Goal: Complete application form: Complete application form

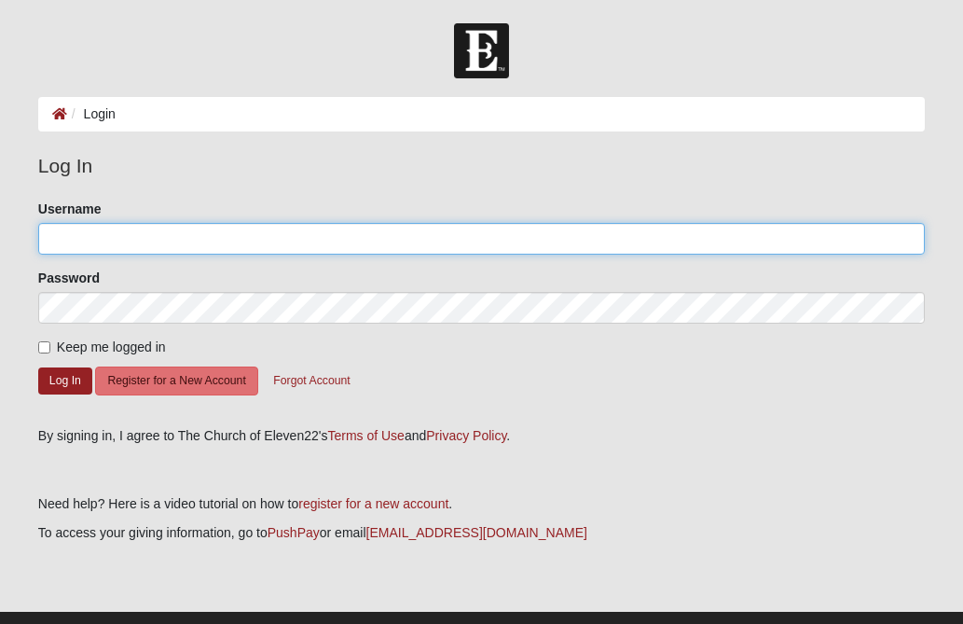
click at [87, 242] on input "Username" at bounding box center [481, 239] width 887 height 32
type input "revivalshowers7@gmail.com"
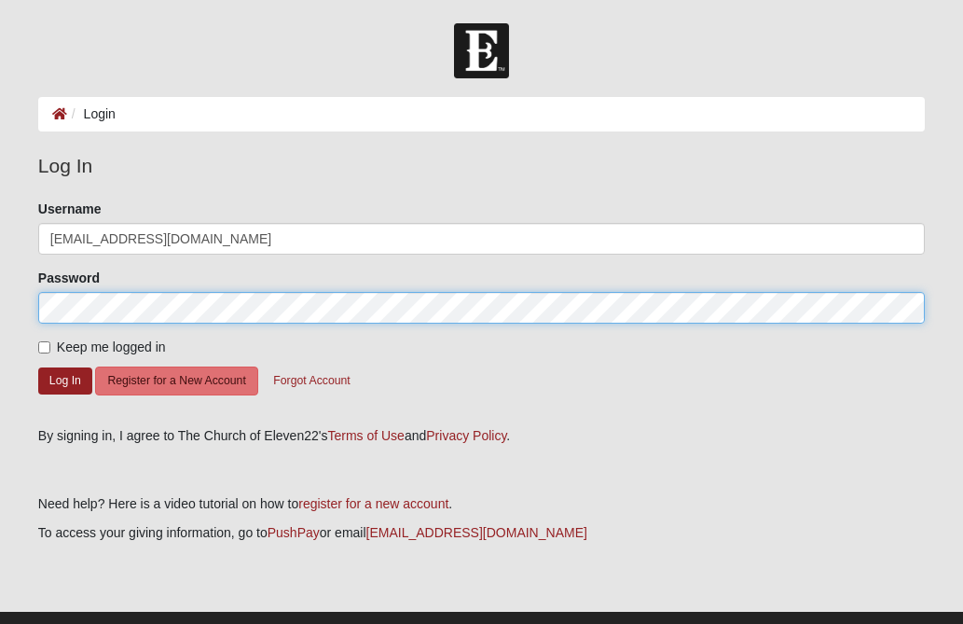
click at [38, 367] on button "Log In" at bounding box center [65, 380] width 54 height 27
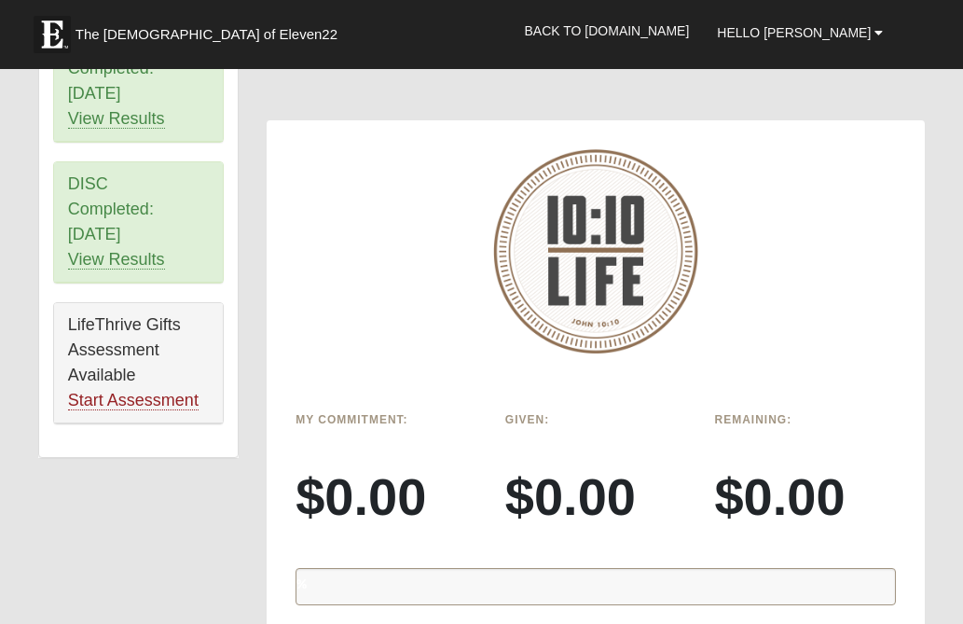
scroll to position [1268, 0]
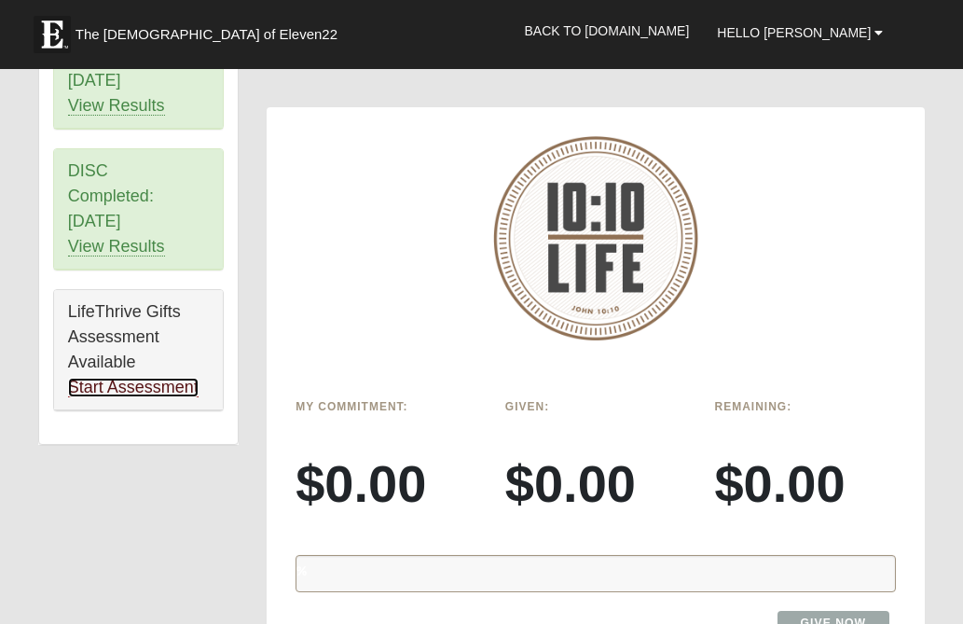
click at [151, 390] on link "Start Assessment" at bounding box center [133, 388] width 131 height 20
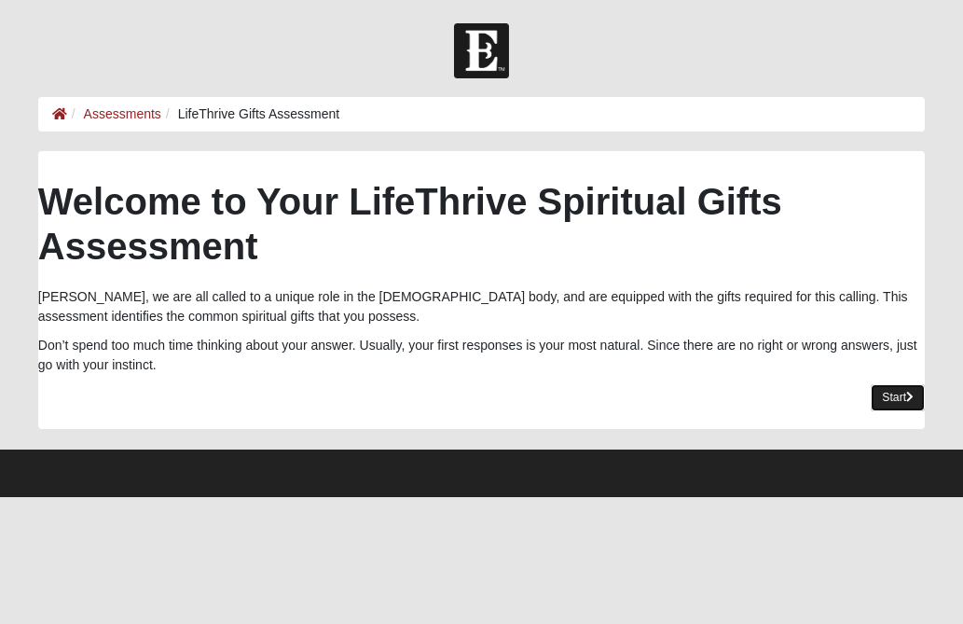
click at [871, 395] on link "Start" at bounding box center [898, 397] width 54 height 27
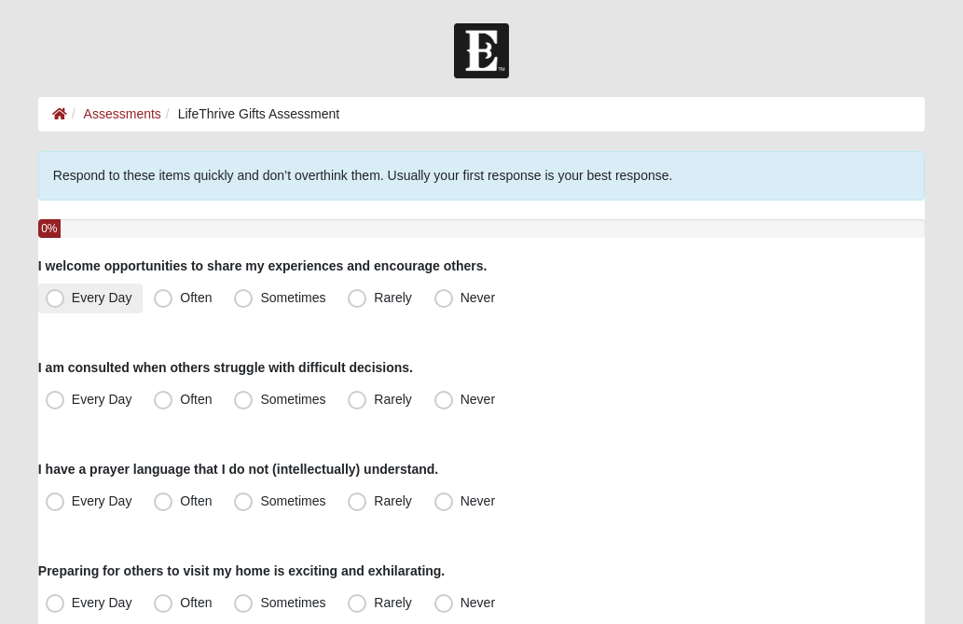
click at [72, 296] on span "Every Day" at bounding box center [102, 297] width 61 height 15
click at [59, 296] on input "Every Day" at bounding box center [59, 298] width 12 height 12
radio input "true"
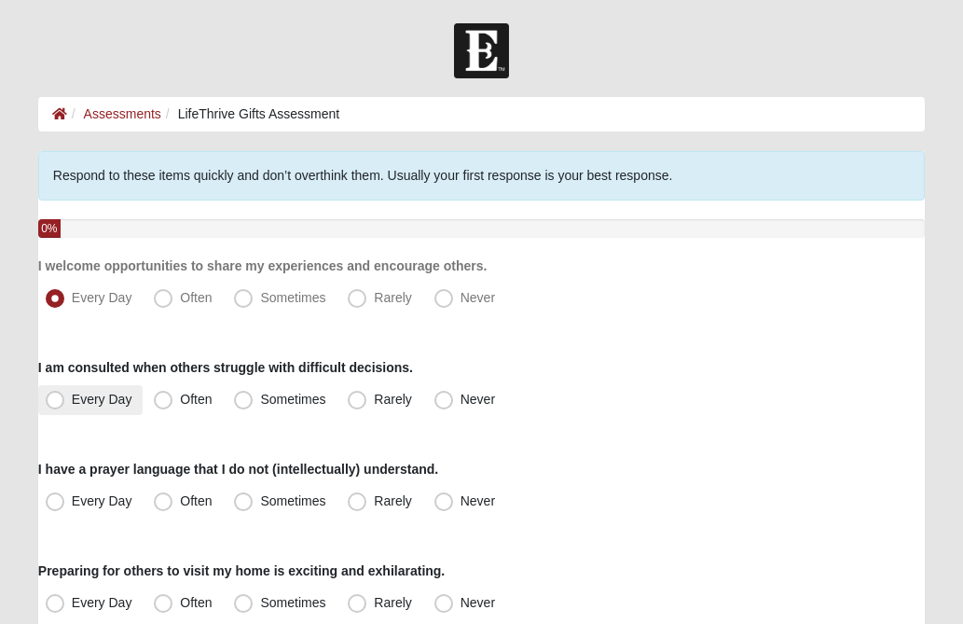
click at [72, 398] on span "Every Day" at bounding box center [102, 399] width 61 height 15
click at [57, 398] on input "Every Day" at bounding box center [59, 400] width 12 height 12
radio input "true"
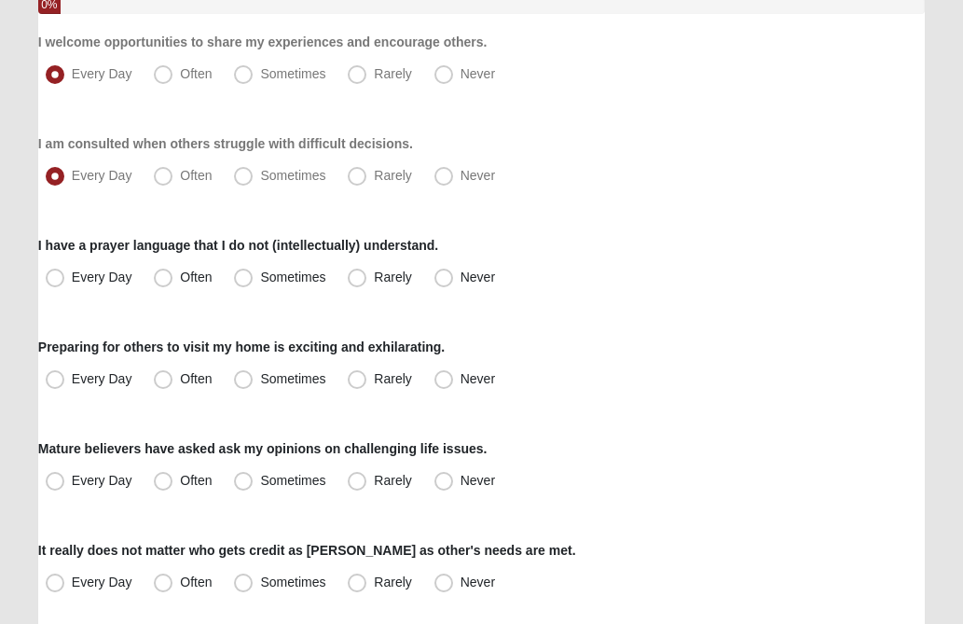
scroll to position [261, 0]
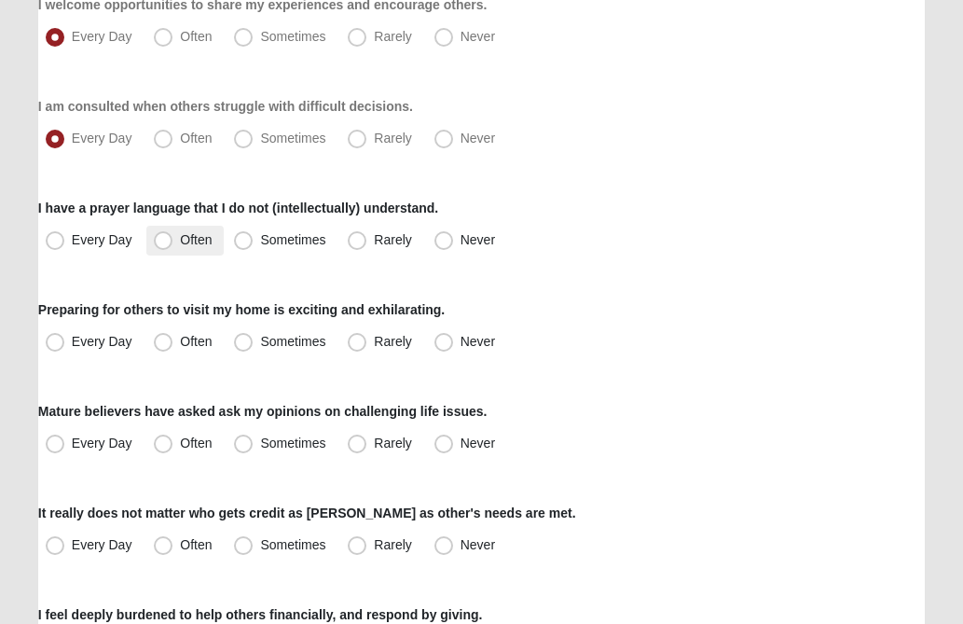
click at [180, 238] on span "Often" at bounding box center [196, 239] width 32 height 15
click at [167, 238] on input "Often" at bounding box center [167, 240] width 12 height 12
radio input "true"
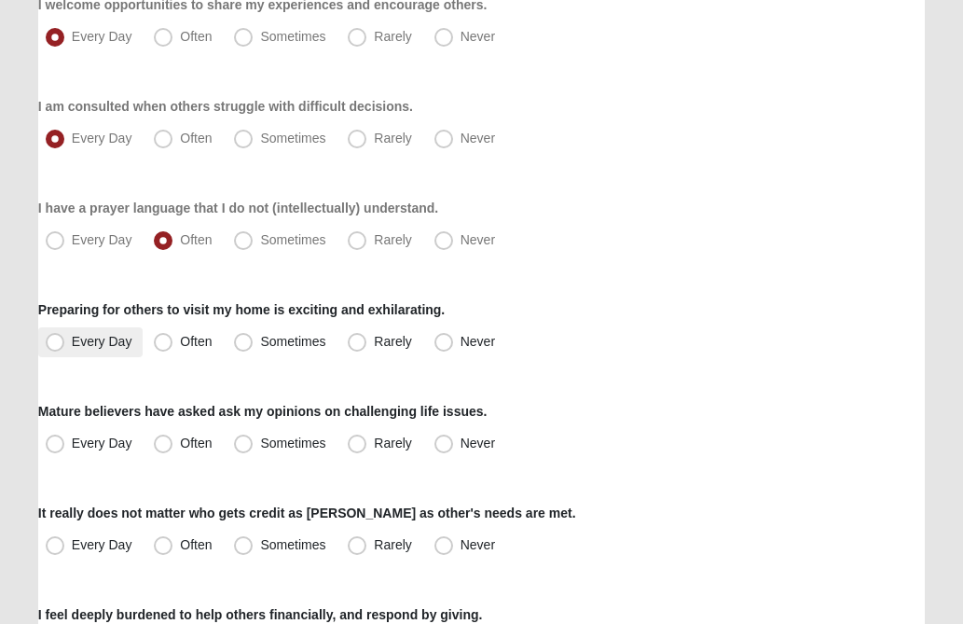
click at [72, 342] on span "Every Day" at bounding box center [102, 341] width 61 height 15
click at [61, 342] on input "Every Day" at bounding box center [59, 342] width 12 height 12
radio input "true"
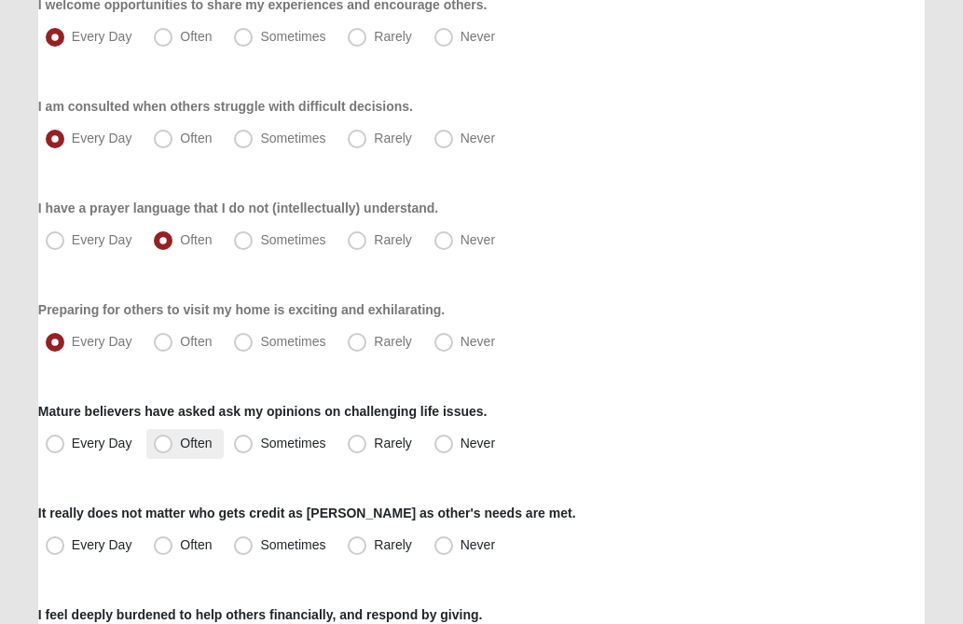
click at [180, 442] on span "Often" at bounding box center [196, 443] width 32 height 15
click at [161, 442] on input "Often" at bounding box center [167, 443] width 12 height 12
radio input "true"
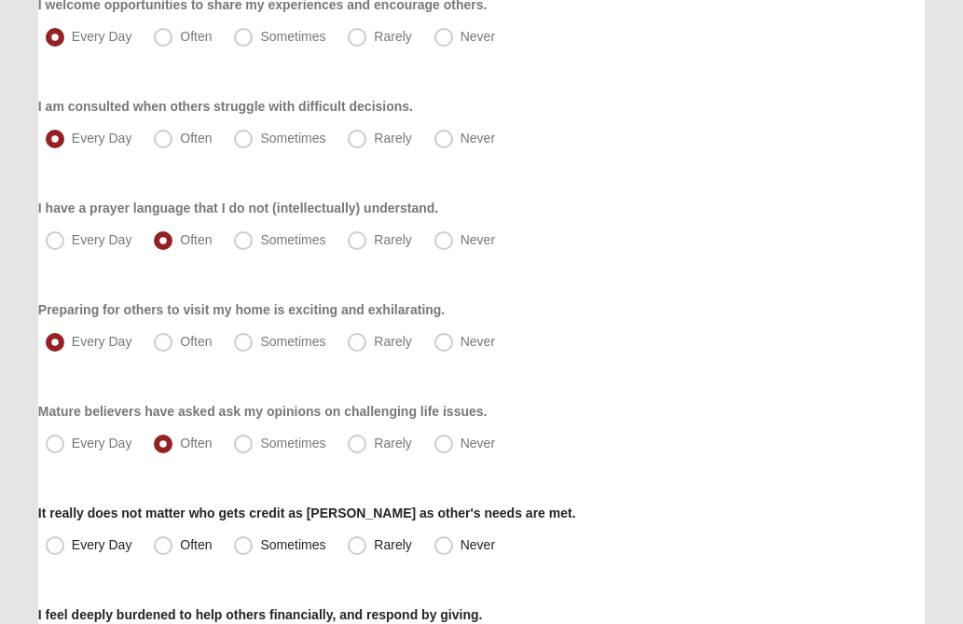
click at [591, 411] on div "Mature believers have asked ask my opinions on challenging life issues. Every D…" at bounding box center [481, 430] width 887 height 57
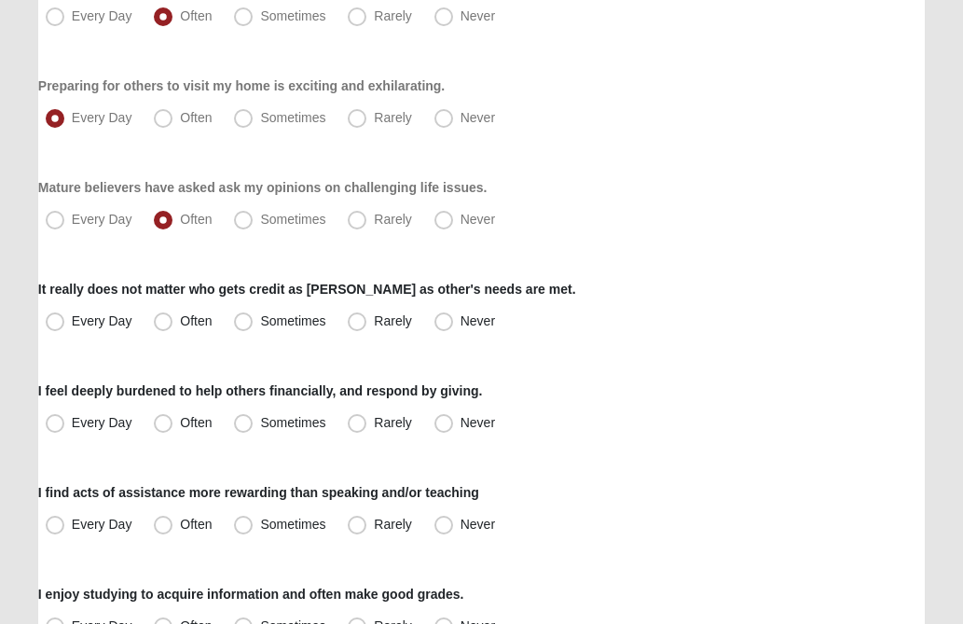
scroll to position [522, 0]
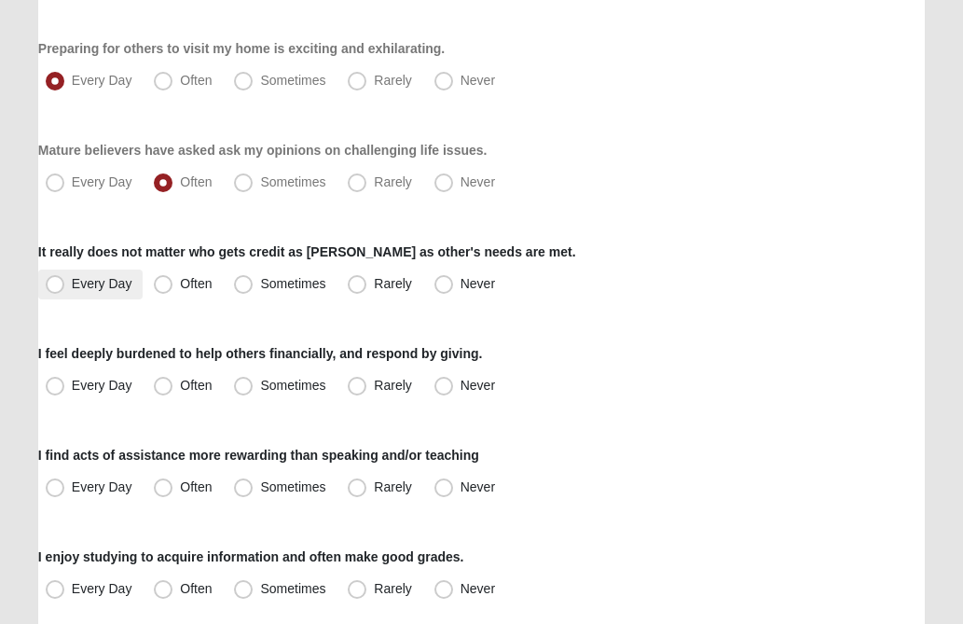
click at [72, 285] on span "Every Day" at bounding box center [102, 283] width 61 height 15
click at [56, 285] on input "Every Day" at bounding box center [59, 284] width 12 height 12
radio input "true"
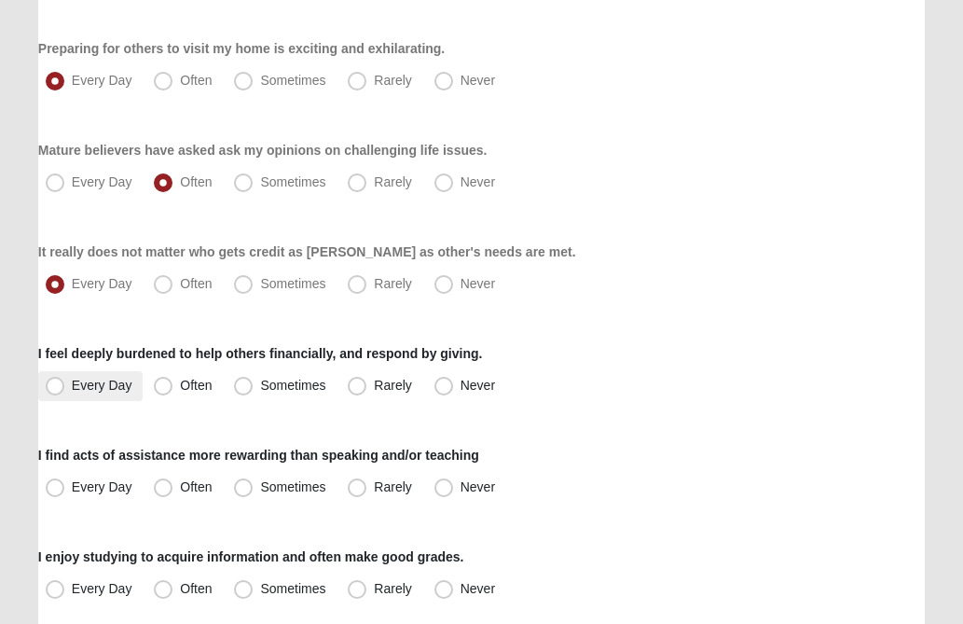
click at [72, 386] on span "Every Day" at bounding box center [102, 385] width 61 height 15
click at [56, 386] on input "Every Day" at bounding box center [59, 386] width 12 height 12
radio input "true"
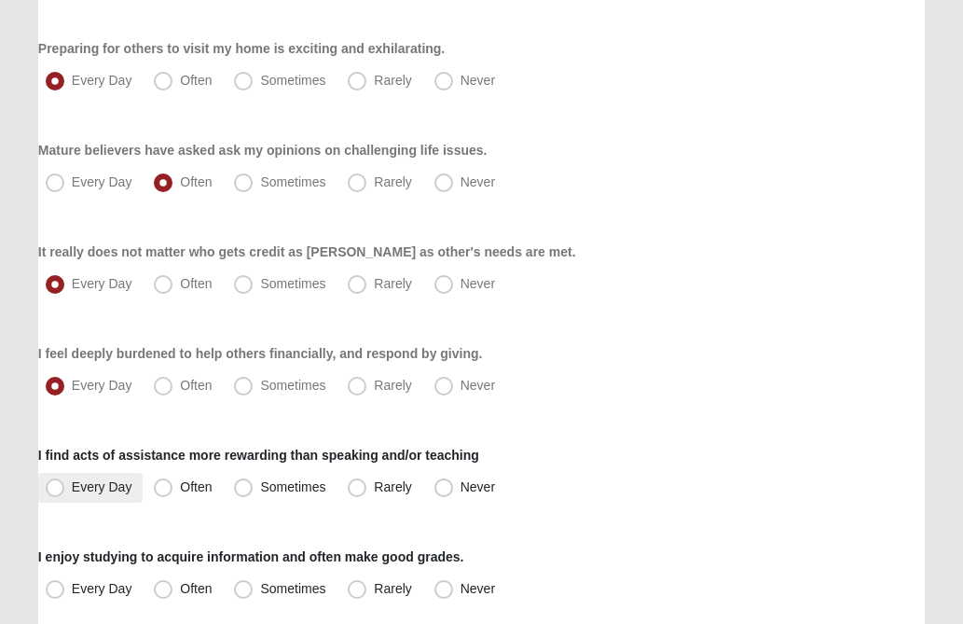
click at [72, 488] on span "Every Day" at bounding box center [102, 486] width 61 height 15
click at [58, 488] on input "Every Day" at bounding box center [59, 487] width 12 height 12
radio input "true"
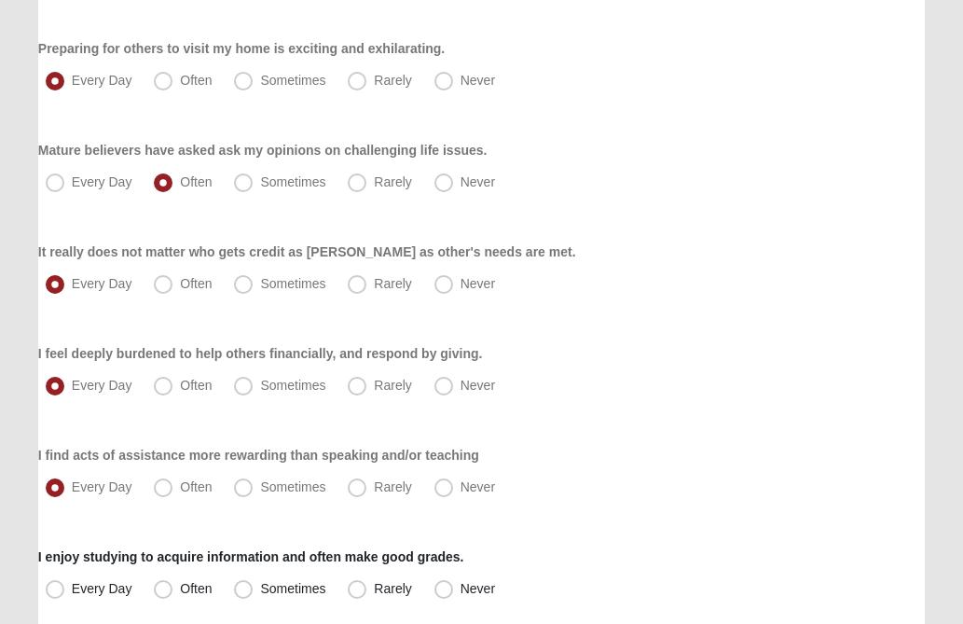
click at [627, 410] on div "Respond to these items quickly and don’t overthink them. Usually your first res…" at bounding box center [481, 523] width 887 height 1789
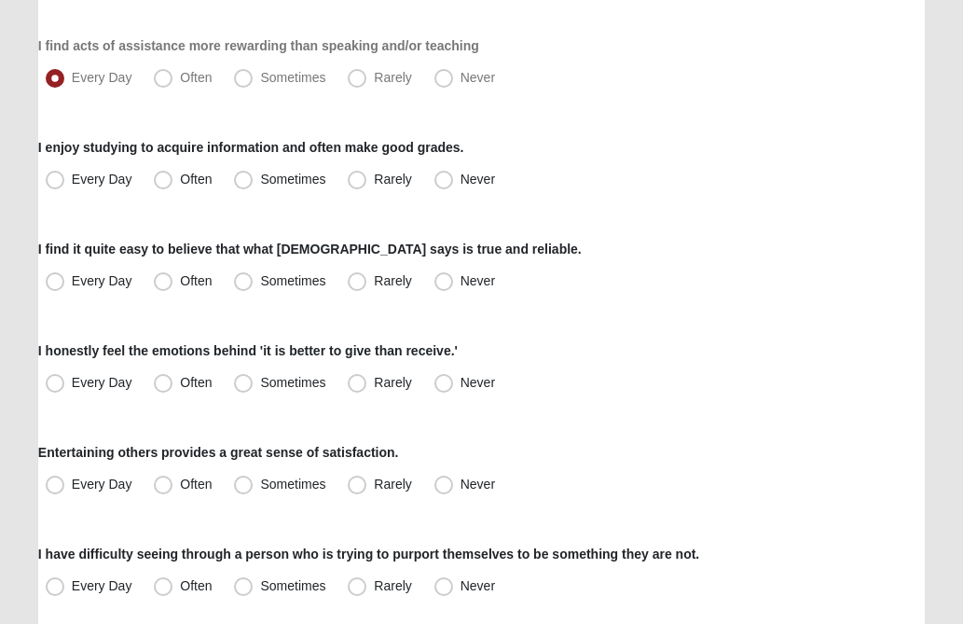
scroll to position [933, 0]
click at [72, 181] on span "Every Day" at bounding box center [102, 178] width 61 height 15
click at [59, 181] on input "Every Day" at bounding box center [59, 179] width 12 height 12
radio input "true"
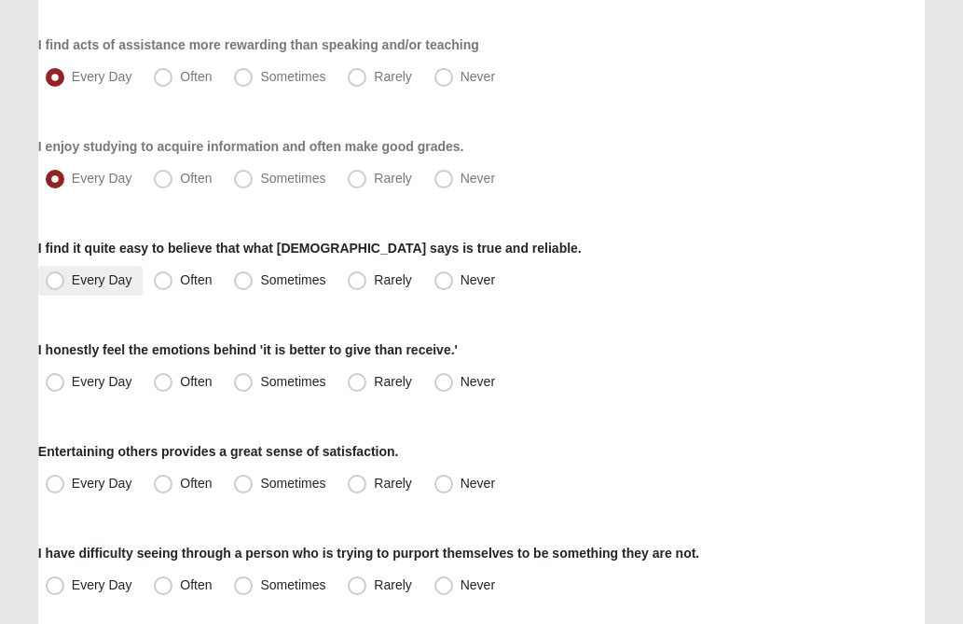
click at [72, 286] on span "Every Day" at bounding box center [102, 279] width 61 height 15
click at [62, 286] on input "Every Day" at bounding box center [59, 280] width 12 height 12
radio input "true"
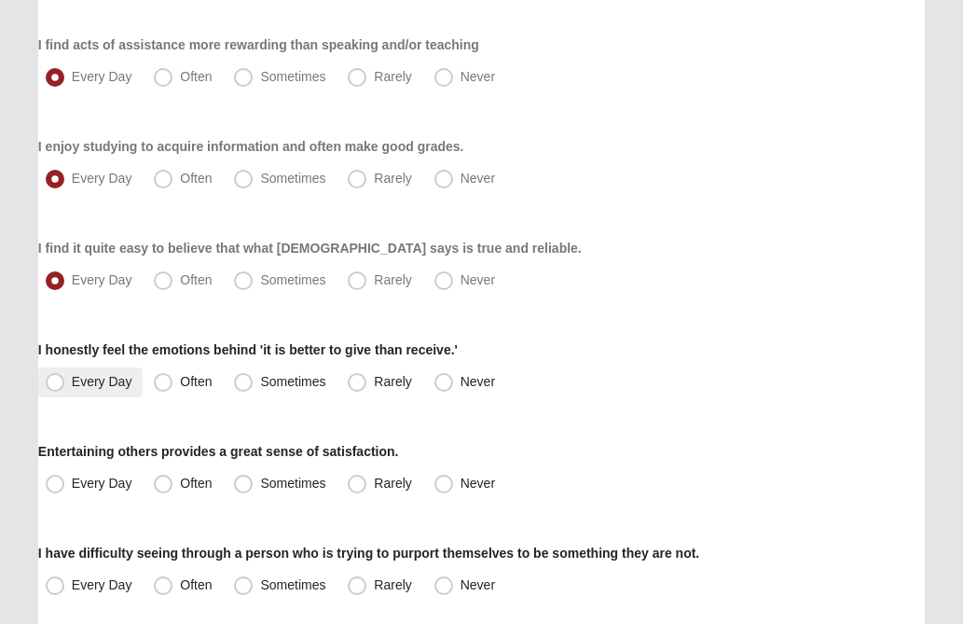
click at [72, 385] on span "Every Day" at bounding box center [102, 381] width 61 height 15
click at [60, 385] on input "Every Day" at bounding box center [59, 382] width 12 height 12
radio input "true"
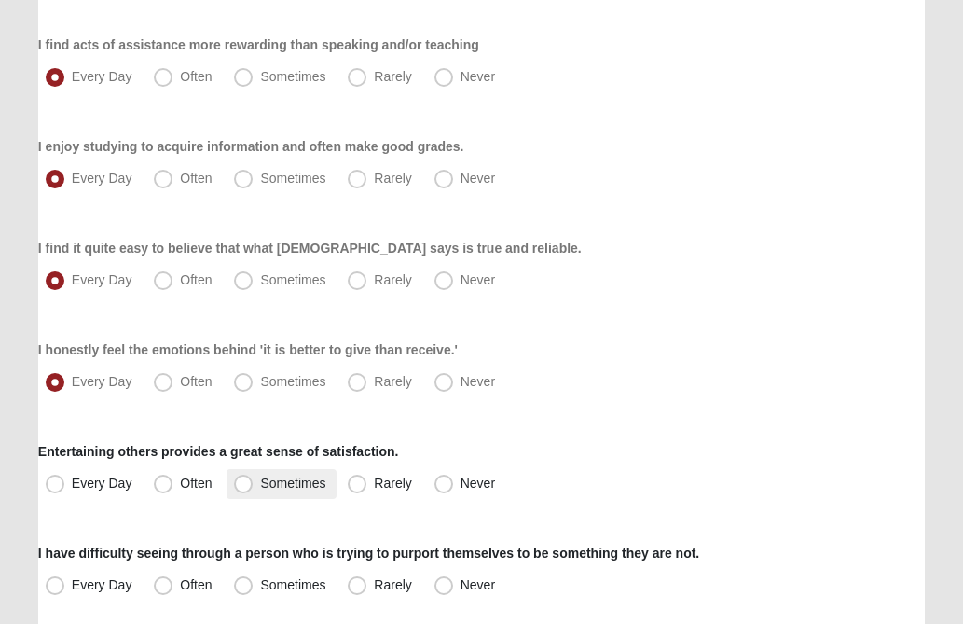
click at [260, 482] on span "Sometimes" at bounding box center [292, 483] width 65 height 15
click at [246, 482] on input "Sometimes" at bounding box center [248, 483] width 12 height 12
radio input "true"
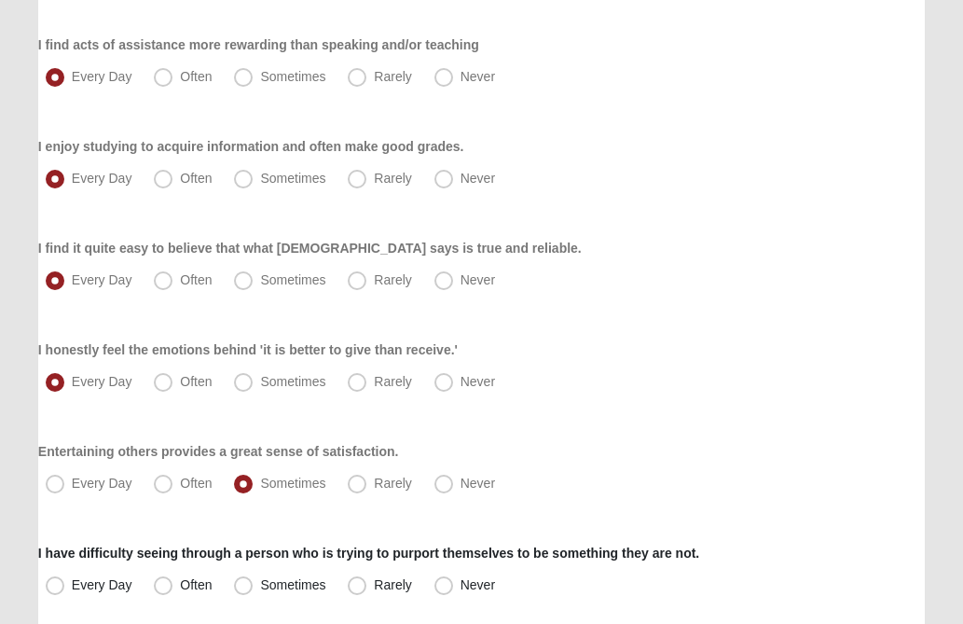
click at [624, 392] on div "Every Day Often Sometimes Rarely Never" at bounding box center [481, 382] width 887 height 30
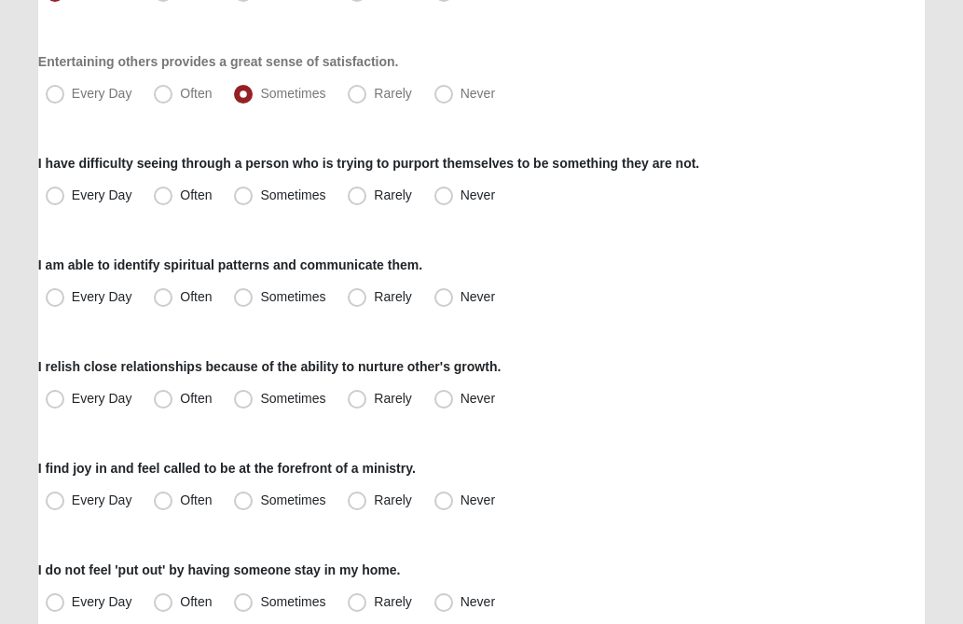
scroll to position [1343, 0]
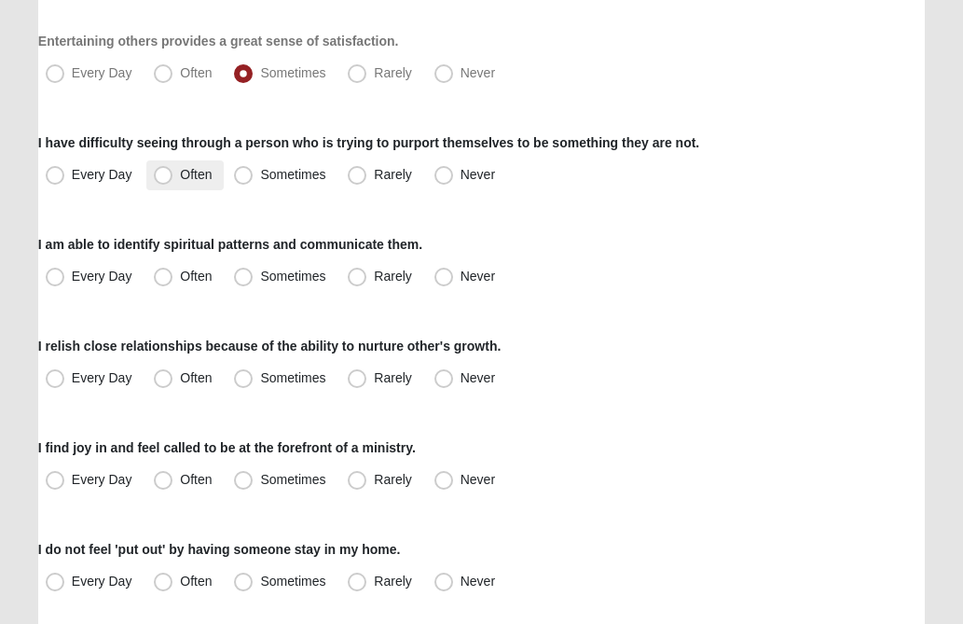
click at [180, 174] on span "Often" at bounding box center [196, 174] width 32 height 15
click at [162, 174] on input "Often" at bounding box center [167, 175] width 12 height 12
radio input "true"
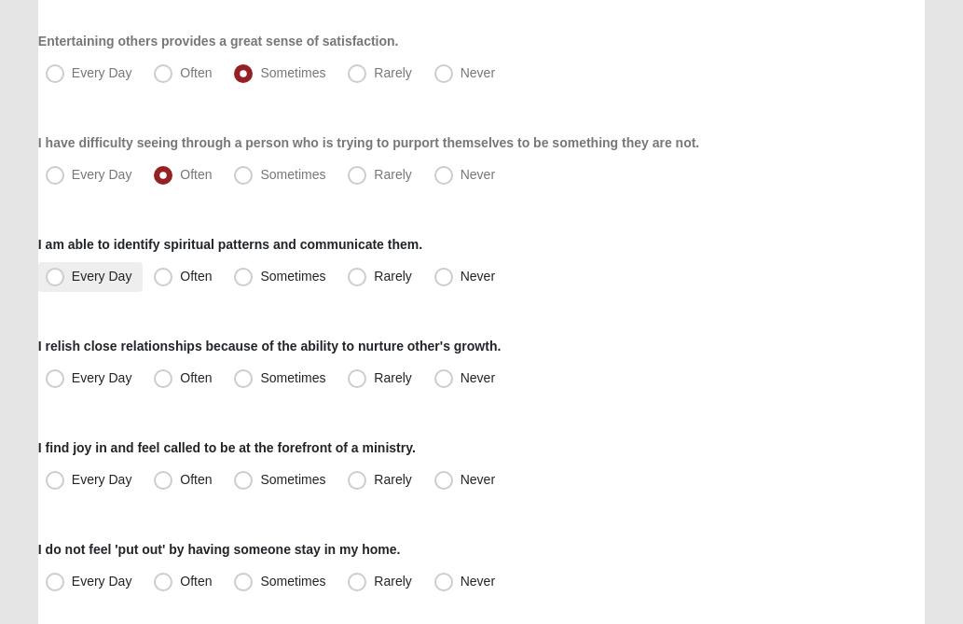
click at [72, 278] on span "Every Day" at bounding box center [102, 276] width 61 height 15
click at [53, 278] on input "Every Day" at bounding box center [59, 276] width 12 height 12
radio input "true"
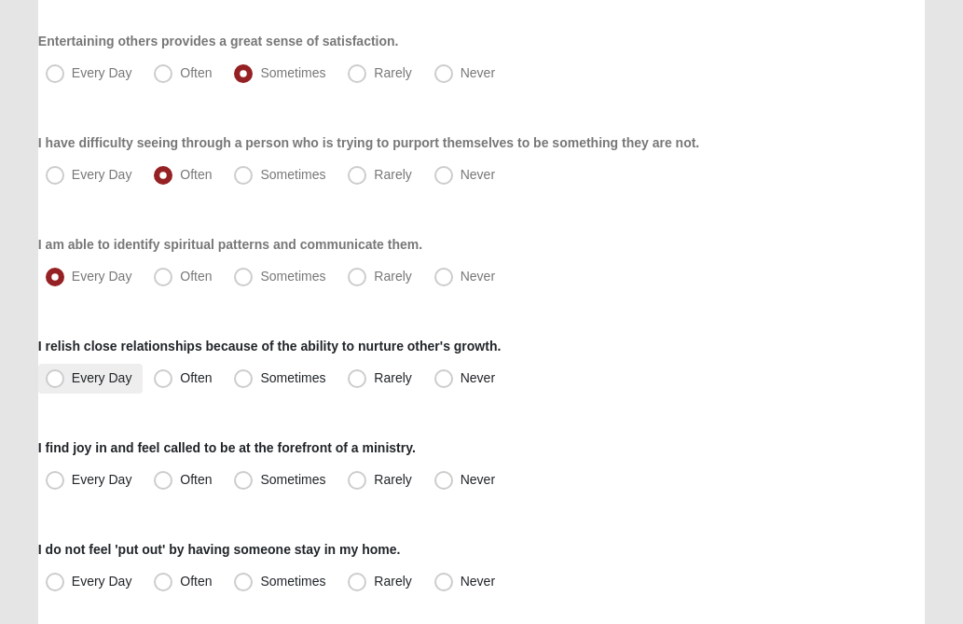
click at [72, 382] on span "Every Day" at bounding box center [102, 377] width 61 height 15
click at [53, 382] on input "Every Day" at bounding box center [59, 378] width 12 height 12
radio input "true"
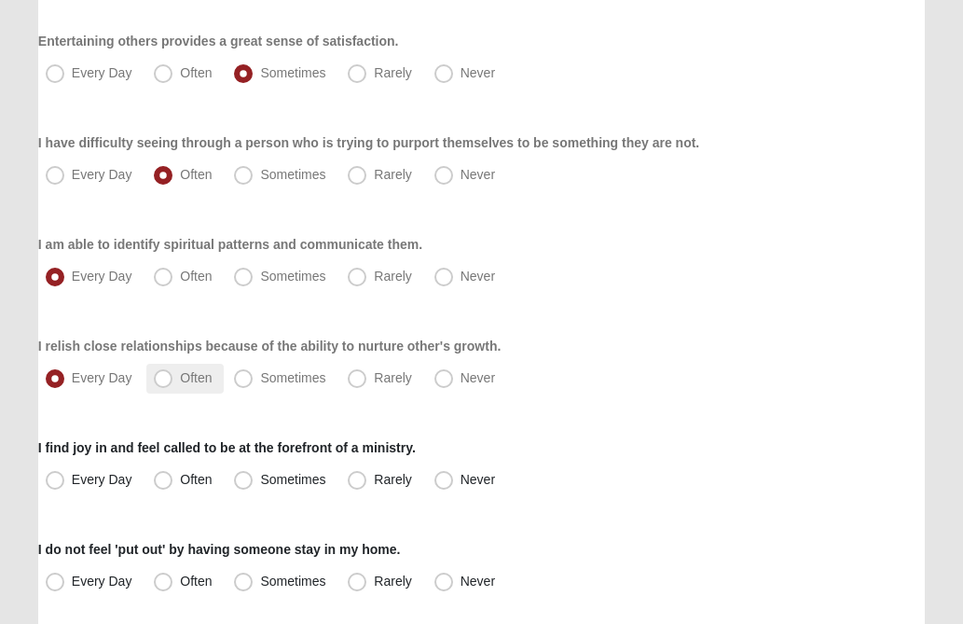
click at [180, 376] on span "Often" at bounding box center [196, 377] width 32 height 15
click at [164, 376] on input "Often" at bounding box center [167, 378] width 12 height 12
radio input "true"
click at [72, 482] on span "Every Day" at bounding box center [102, 479] width 61 height 15
click at [53, 482] on input "Every Day" at bounding box center [59, 480] width 12 height 12
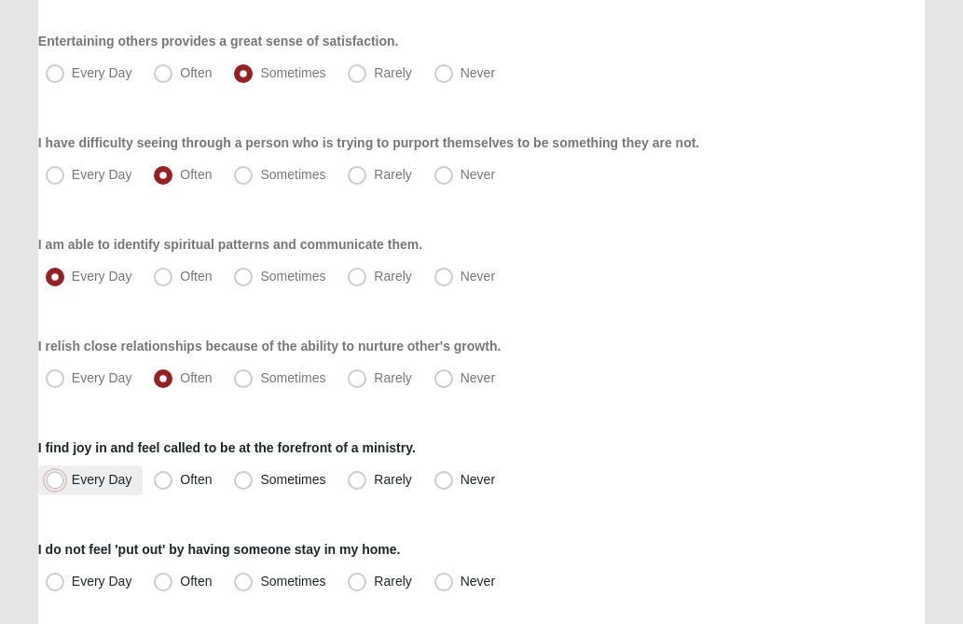
radio input "true"
click at [739, 349] on div "I relish close relationships because of the ability to nurture other's growth. …" at bounding box center [481, 365] width 887 height 57
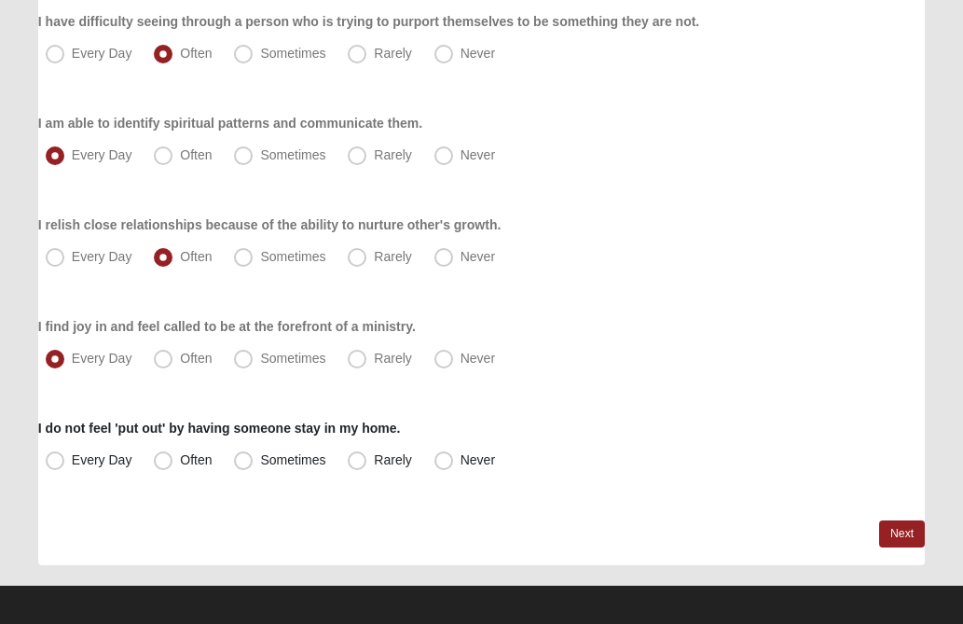
scroll to position [1473, 0]
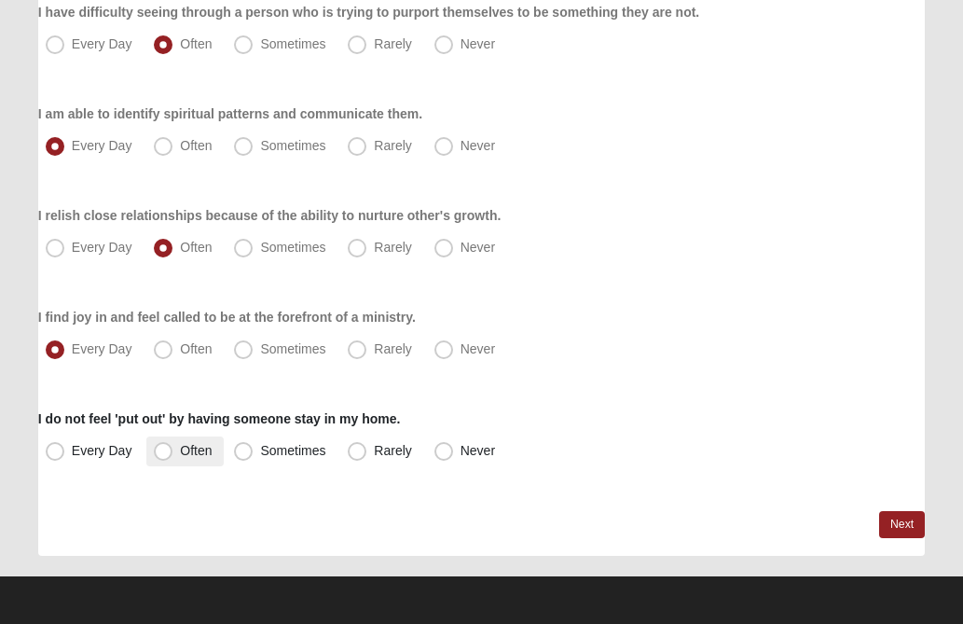
click at [180, 452] on span "Often" at bounding box center [196, 450] width 32 height 15
click at [163, 452] on input "Often" at bounding box center [167, 451] width 12 height 12
radio input "true"
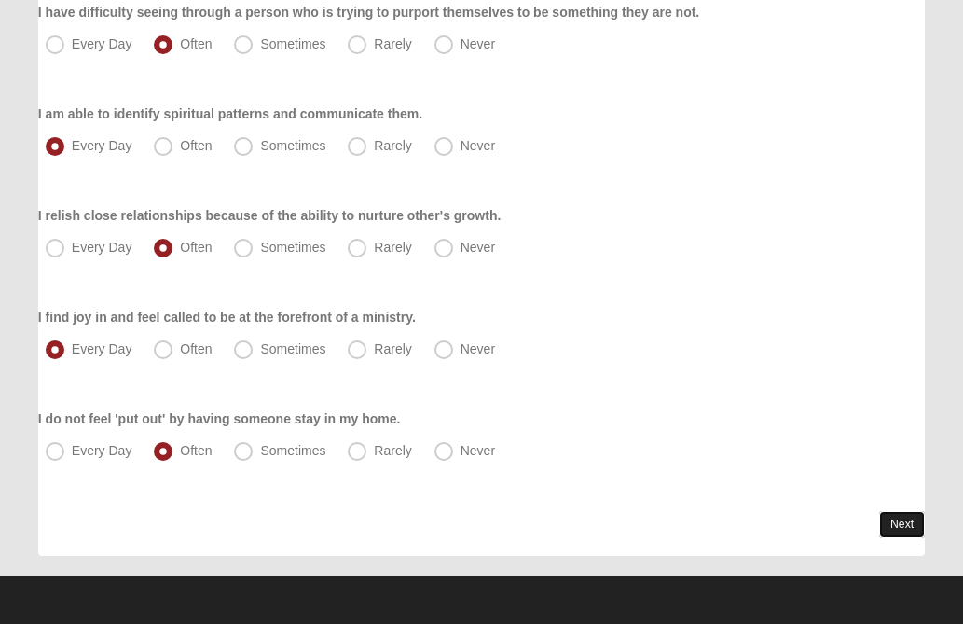
click at [887, 524] on link "Next" at bounding box center [902, 524] width 46 height 27
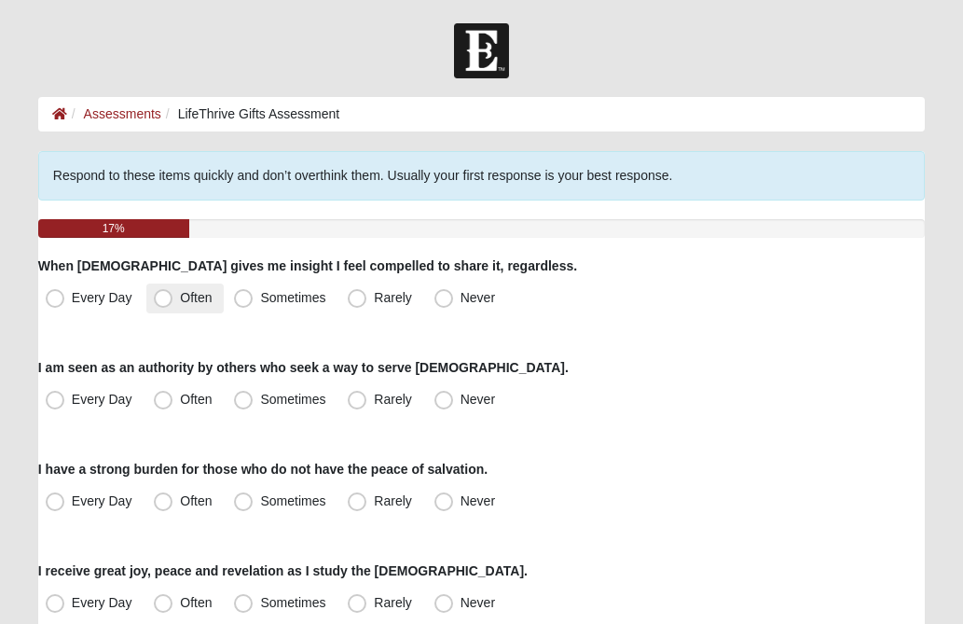
click at [180, 298] on span "Often" at bounding box center [196, 297] width 32 height 15
click at [164, 298] on input "Often" at bounding box center [167, 298] width 12 height 12
radio input "true"
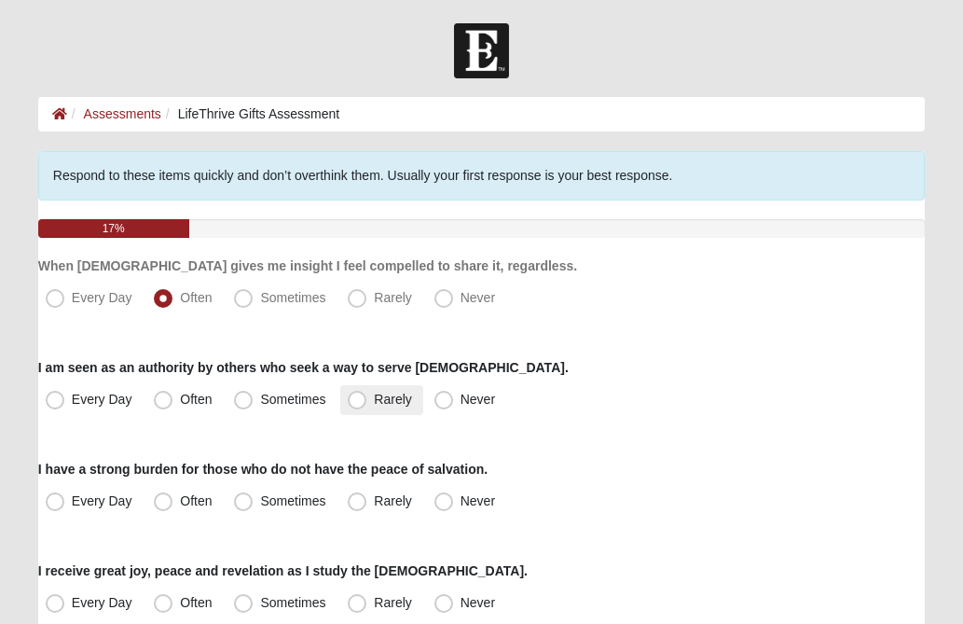
click at [374, 398] on span "Rarely" at bounding box center [392, 399] width 37 height 15
click at [361, 398] on input "Rarely" at bounding box center [361, 400] width 12 height 12
radio input "true"
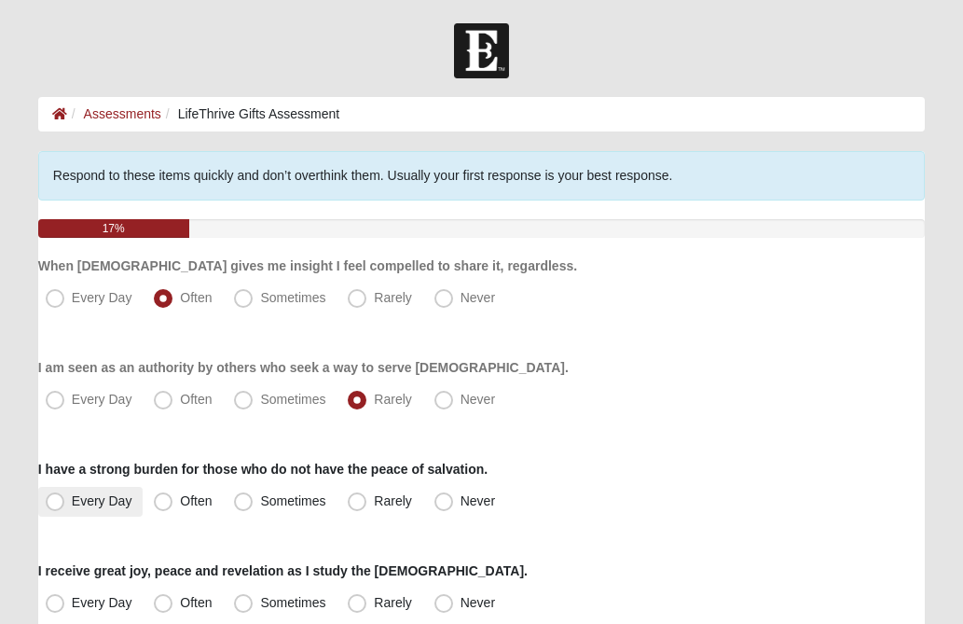
click at [72, 504] on span "Every Day" at bounding box center [102, 500] width 61 height 15
click at [53, 504] on input "Every Day" at bounding box center [59, 501] width 12 height 12
radio input "true"
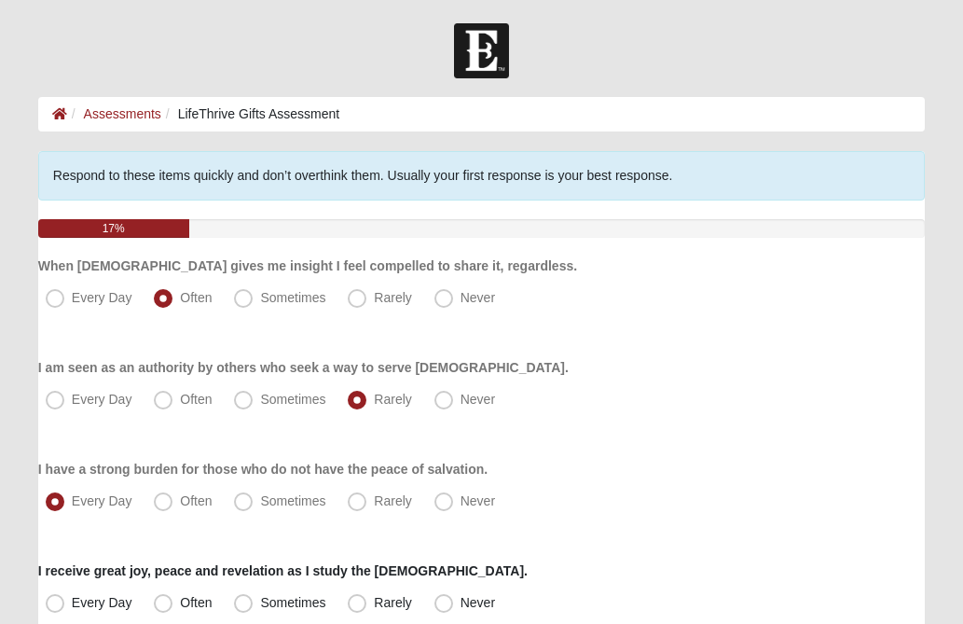
click at [696, 383] on div "I am seen as an authority by others who seek a way to serve God. Every Day Ofte…" at bounding box center [481, 386] width 887 height 57
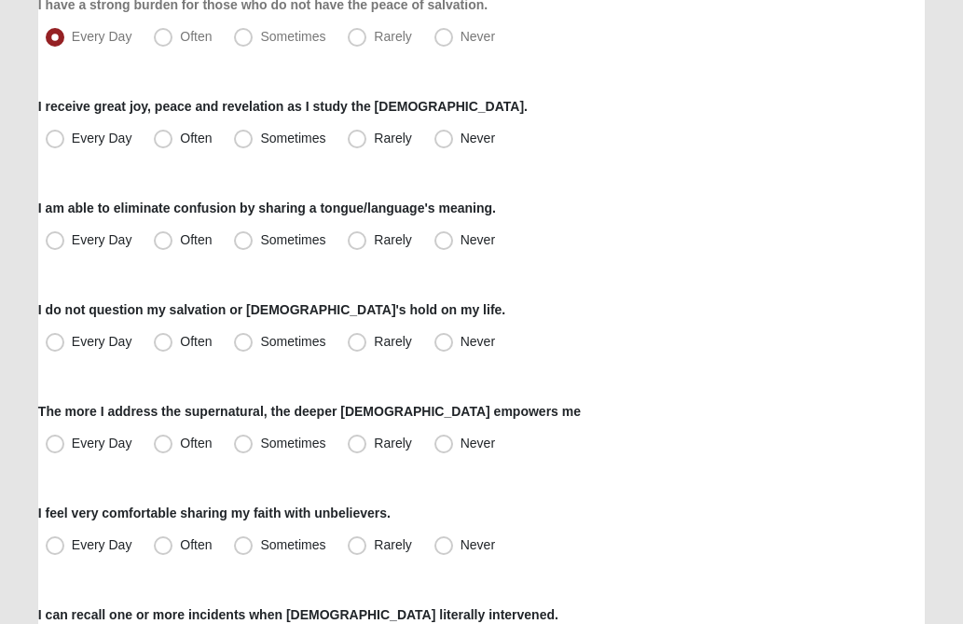
scroll to position [485, 0]
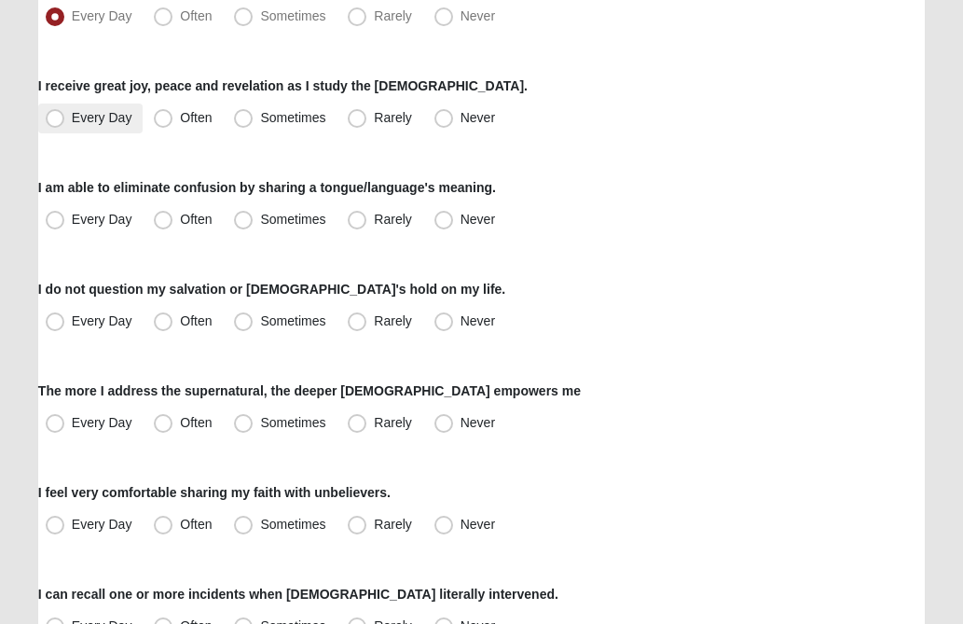
click at [72, 118] on span "Every Day" at bounding box center [102, 117] width 61 height 15
click at [54, 118] on input "Every Day" at bounding box center [59, 118] width 12 height 12
radio input "true"
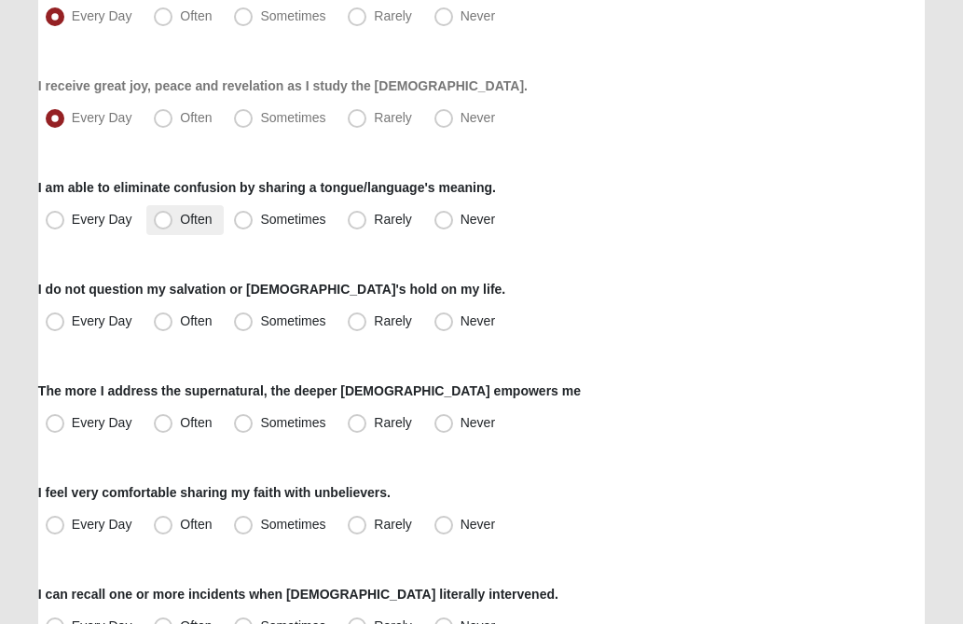
click at [180, 219] on span "Often" at bounding box center [196, 219] width 32 height 15
click at [162, 219] on input "Often" at bounding box center [167, 220] width 12 height 12
radio input "true"
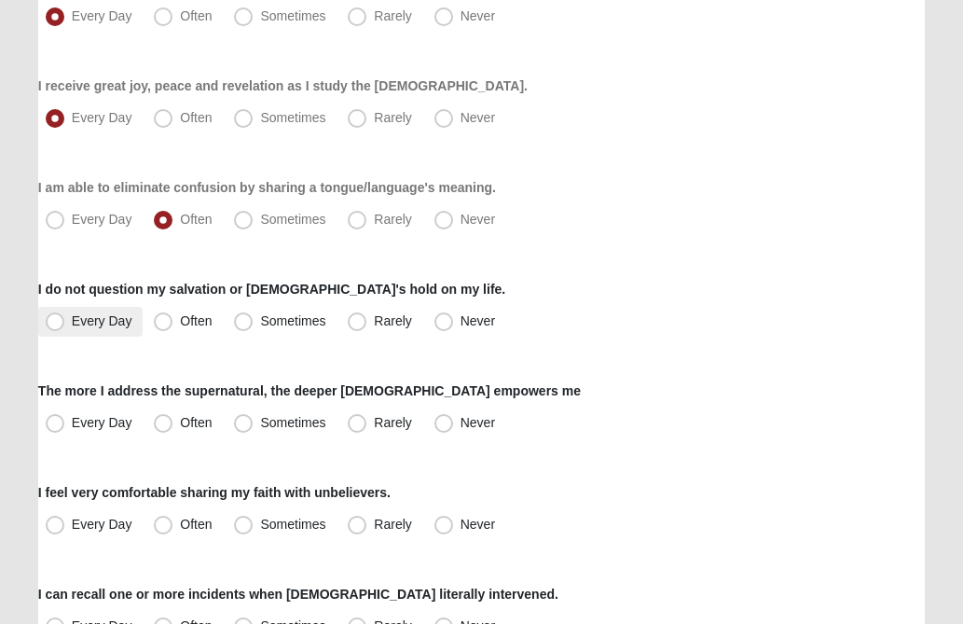
click at [72, 322] on span "Every Day" at bounding box center [102, 320] width 61 height 15
click at [53, 322] on input "Every Day" at bounding box center [59, 321] width 12 height 12
radio input "true"
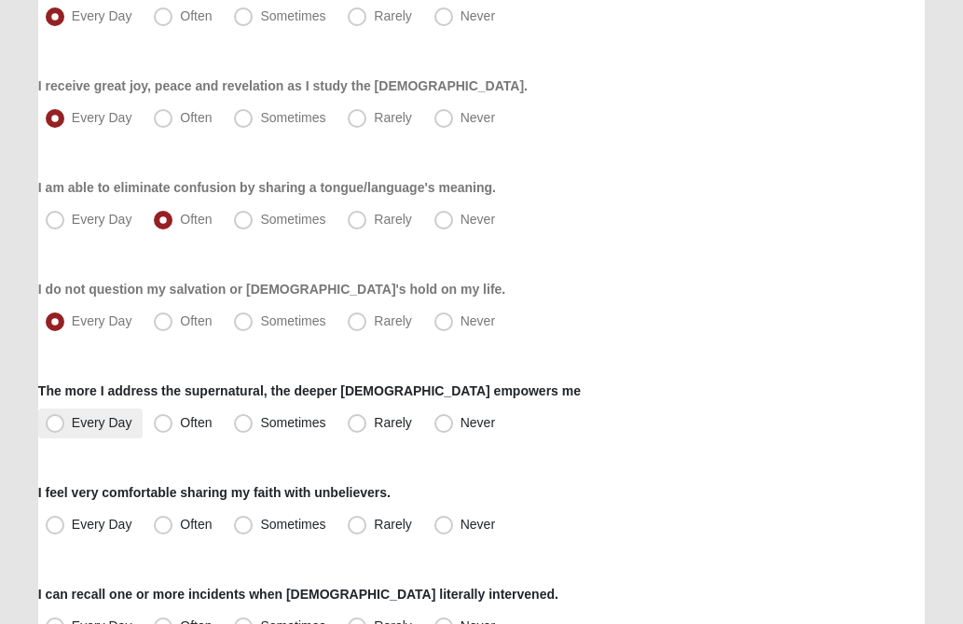
click at [72, 428] on span "Every Day" at bounding box center [102, 422] width 61 height 15
click at [54, 428] on input "Every Day" at bounding box center [59, 423] width 12 height 12
radio input "true"
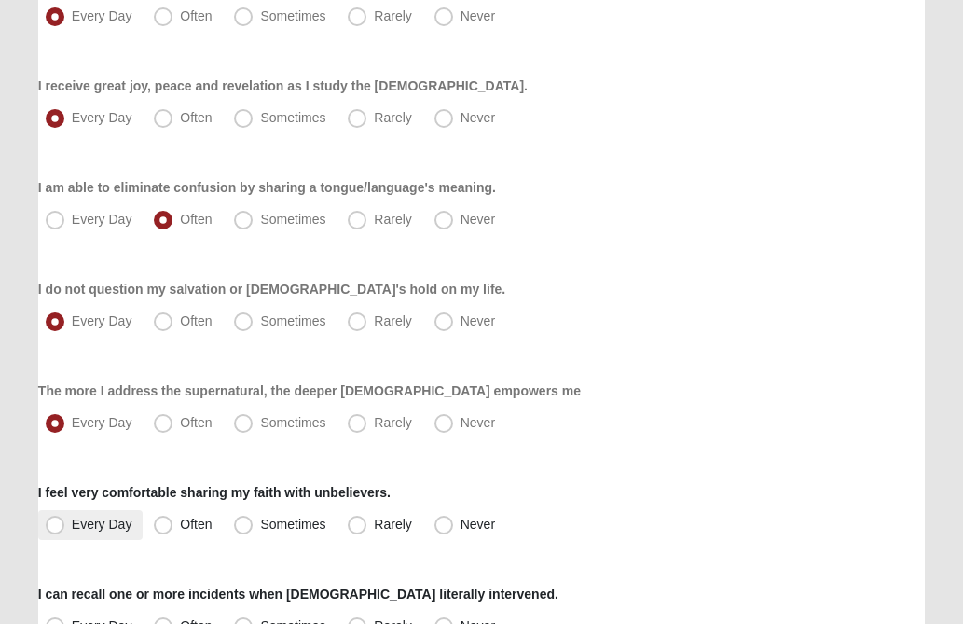
click at [72, 528] on span "Every Day" at bounding box center [102, 524] width 61 height 15
click at [53, 528] on input "Every Day" at bounding box center [59, 525] width 12 height 12
radio input "true"
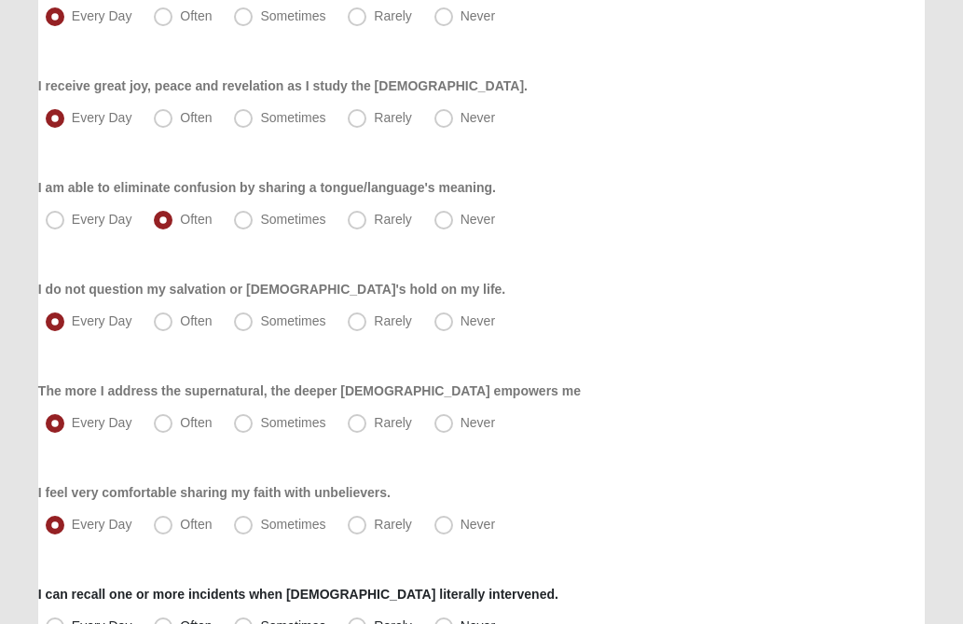
click at [693, 441] on div "Respond to these items quickly and don’t overthink them. Usually your first res…" at bounding box center [481, 606] width 887 height 1880
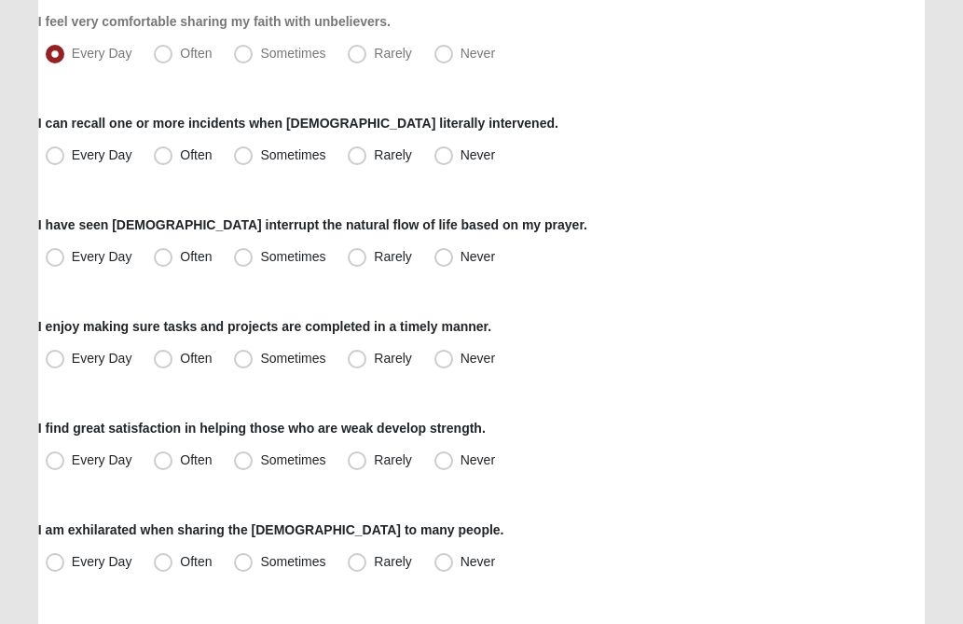
scroll to position [970, 0]
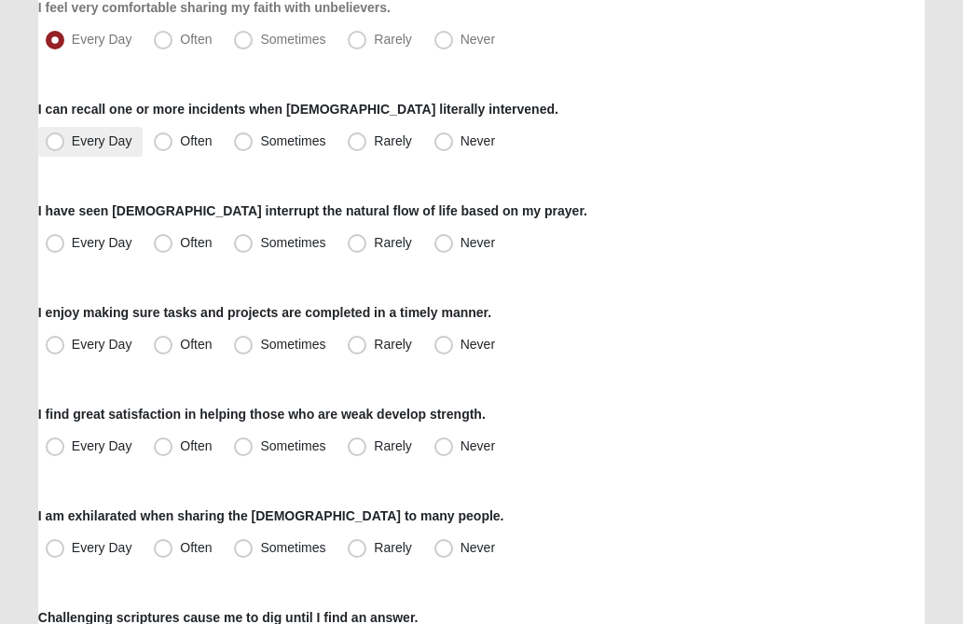
click at [72, 141] on span "Every Day" at bounding box center [102, 140] width 61 height 15
click at [57, 141] on input "Every Day" at bounding box center [59, 141] width 12 height 12
radio input "true"
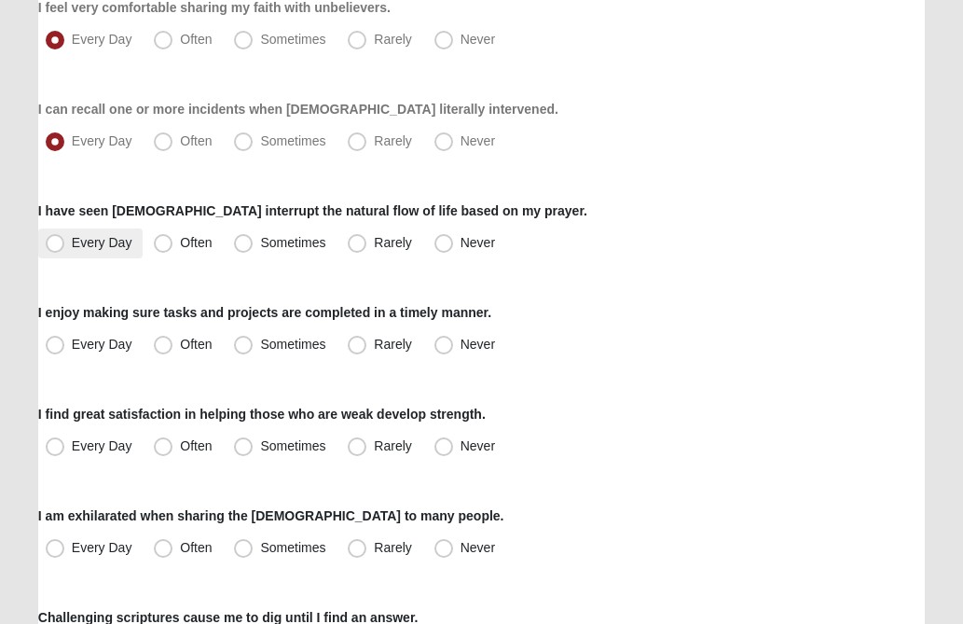
click at [72, 248] on span "Every Day" at bounding box center [102, 242] width 61 height 15
click at [59, 248] on input "Every Day" at bounding box center [59, 243] width 12 height 12
radio input "true"
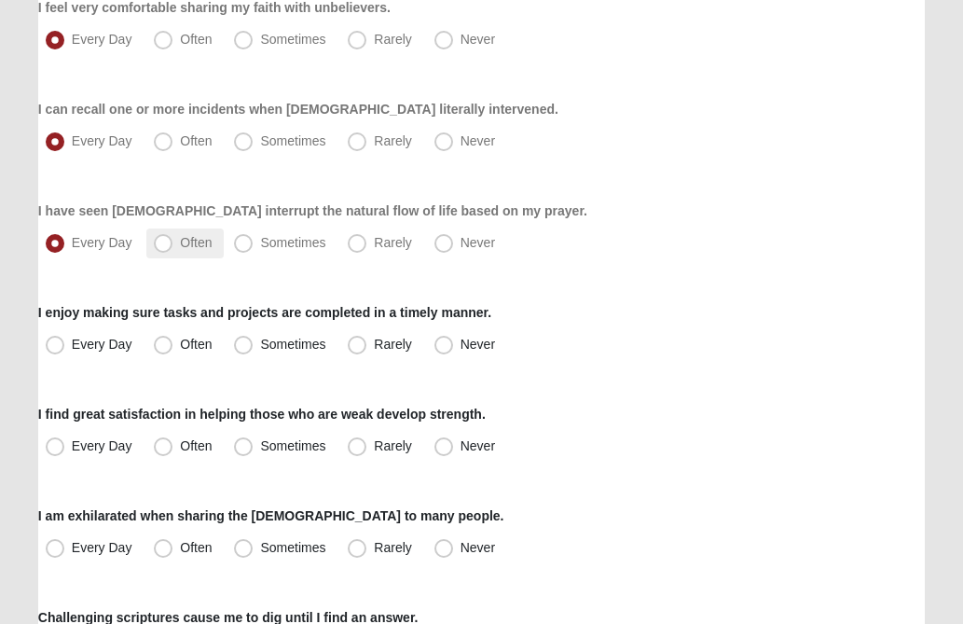
click at [180, 241] on span "Often" at bounding box center [196, 242] width 32 height 15
click at [161, 241] on input "Often" at bounding box center [167, 243] width 12 height 12
radio input "true"
click at [72, 350] on span "Every Day" at bounding box center [102, 344] width 61 height 15
click at [53, 350] on input "Every Day" at bounding box center [59, 345] width 12 height 12
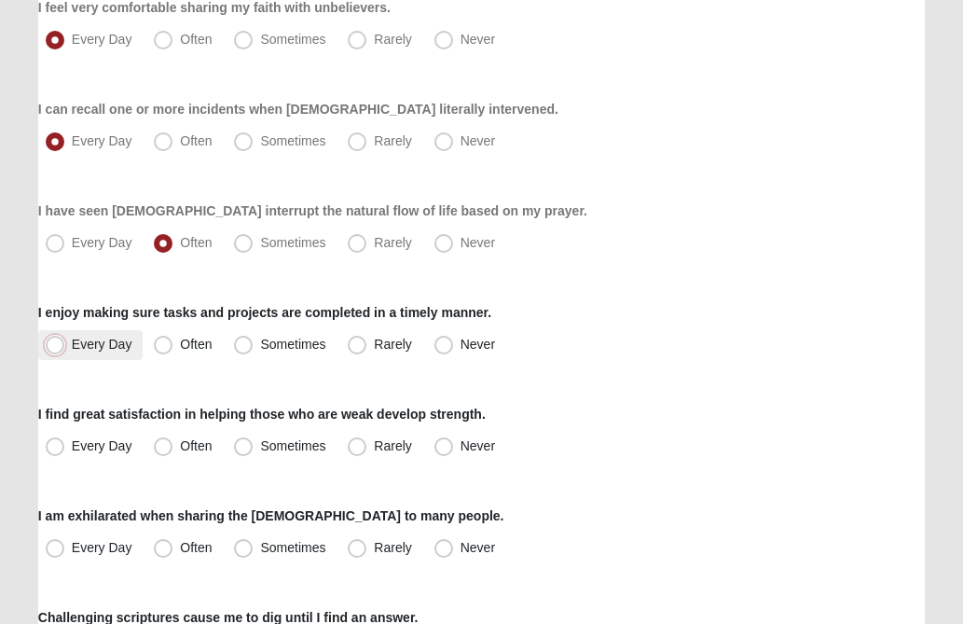
radio input "true"
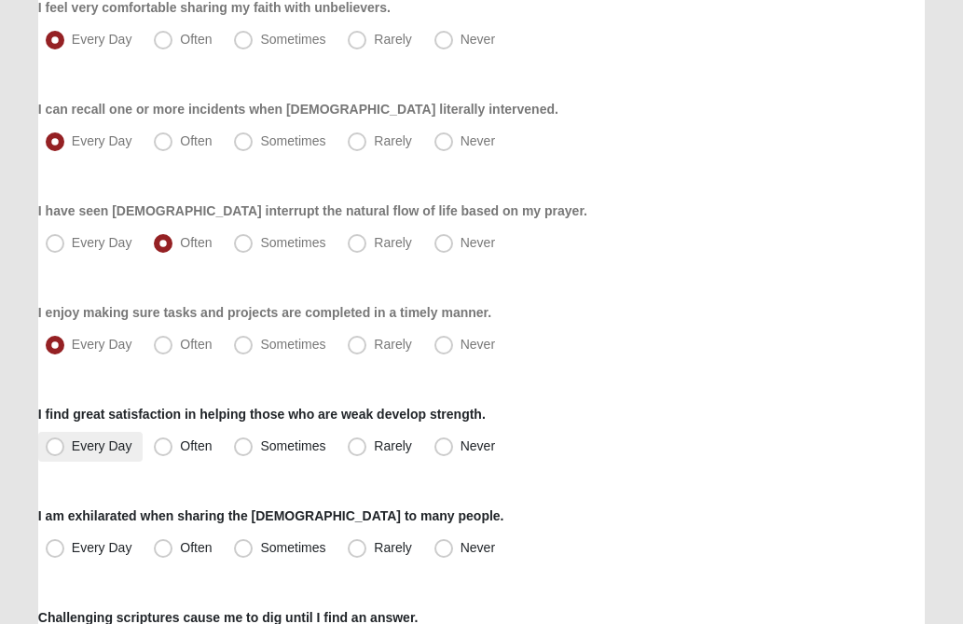
click at [72, 445] on span "Every Day" at bounding box center [102, 445] width 61 height 15
click at [59, 445] on input "Every Day" at bounding box center [59, 446] width 12 height 12
radio input "true"
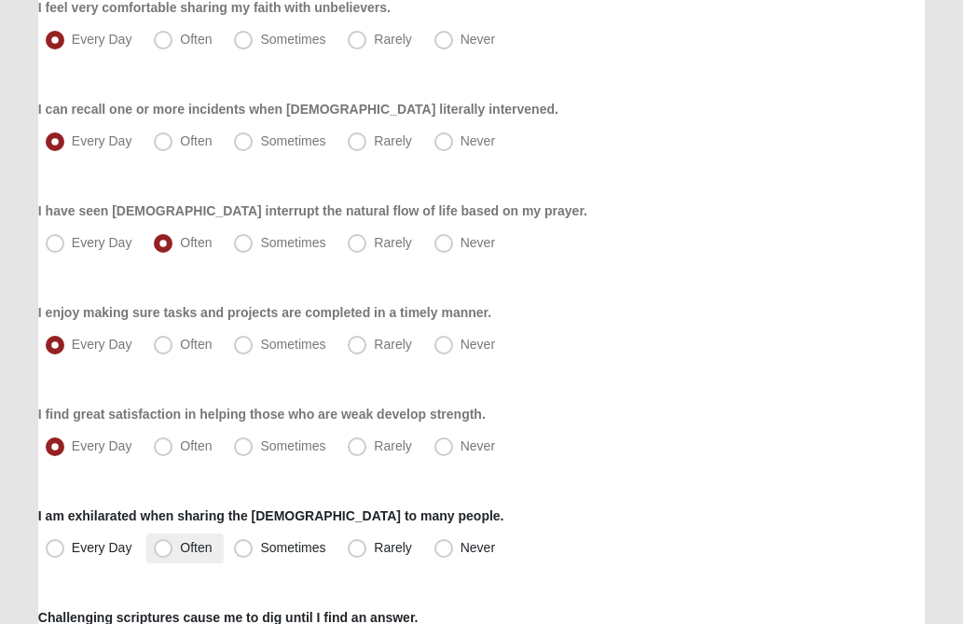
click at [180, 546] on span "Often" at bounding box center [196, 547] width 32 height 15
click at [161, 546] on input "Often" at bounding box center [167, 548] width 12 height 12
radio input "true"
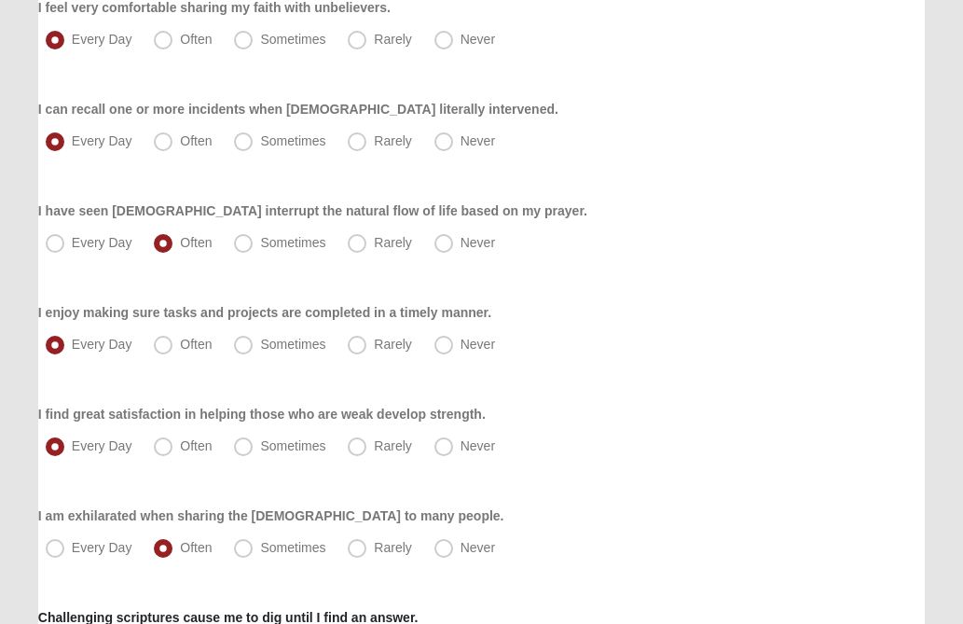
click at [643, 430] on div "I find great satisfaction in helping those who are weak develop strength. Every…" at bounding box center [481, 433] width 887 height 57
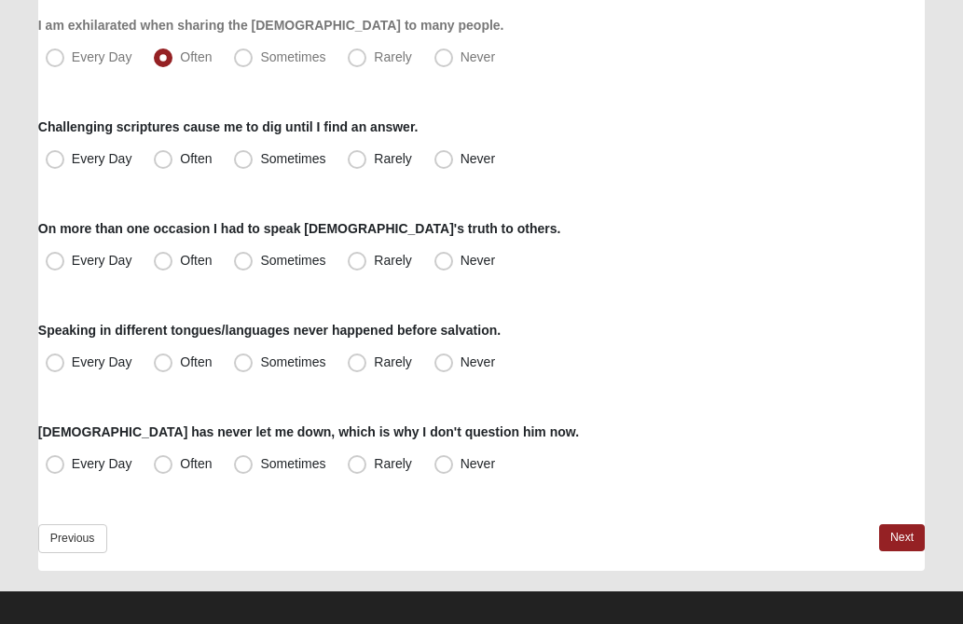
scroll to position [1475, 0]
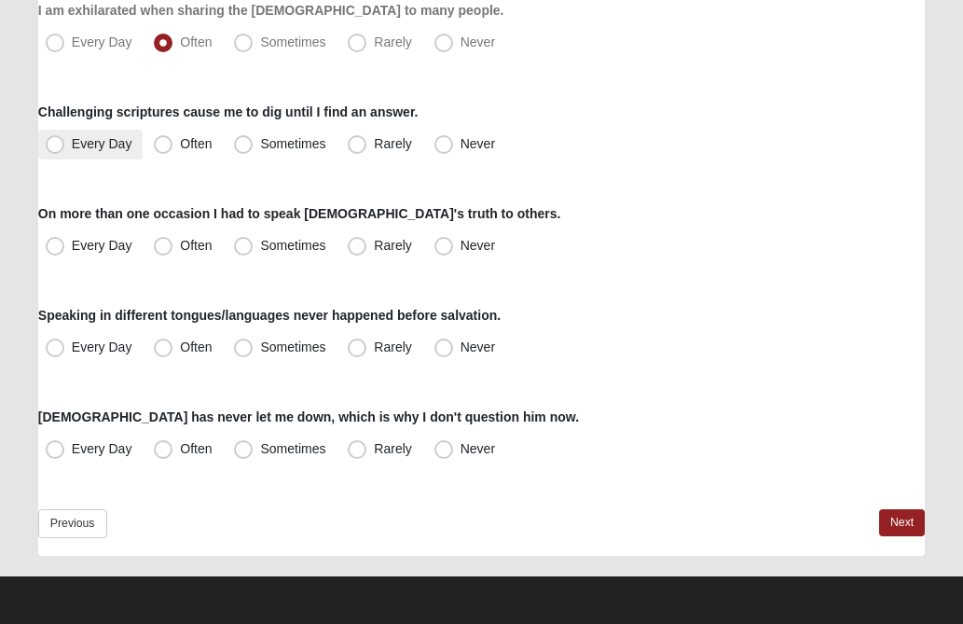
click at [72, 149] on span "Every Day" at bounding box center [102, 143] width 61 height 15
click at [55, 149] on input "Every Day" at bounding box center [59, 144] width 12 height 12
radio input "true"
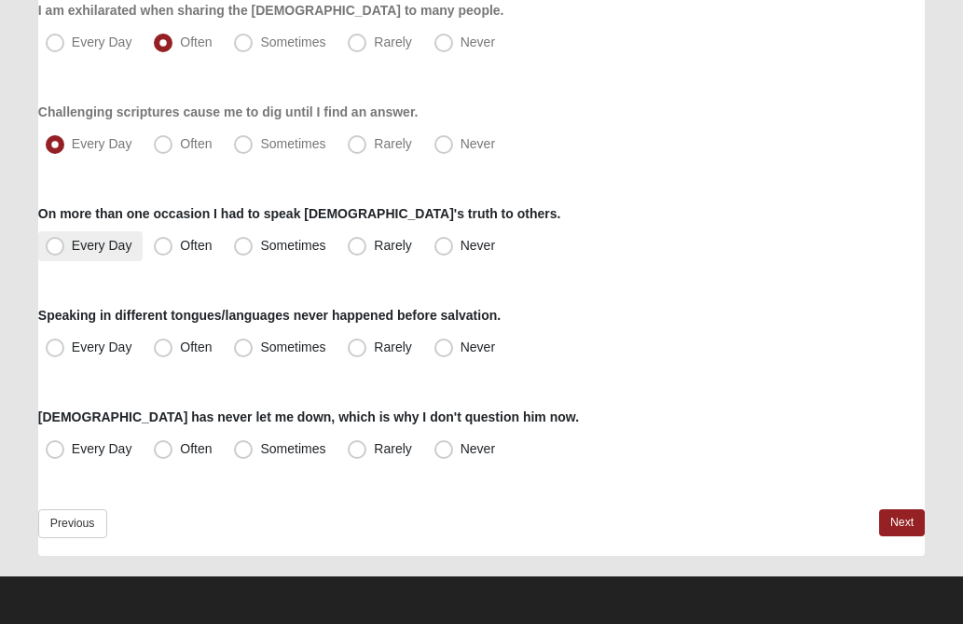
click at [72, 244] on span "Every Day" at bounding box center [102, 245] width 61 height 15
click at [60, 244] on input "Every Day" at bounding box center [59, 246] width 12 height 12
radio input "true"
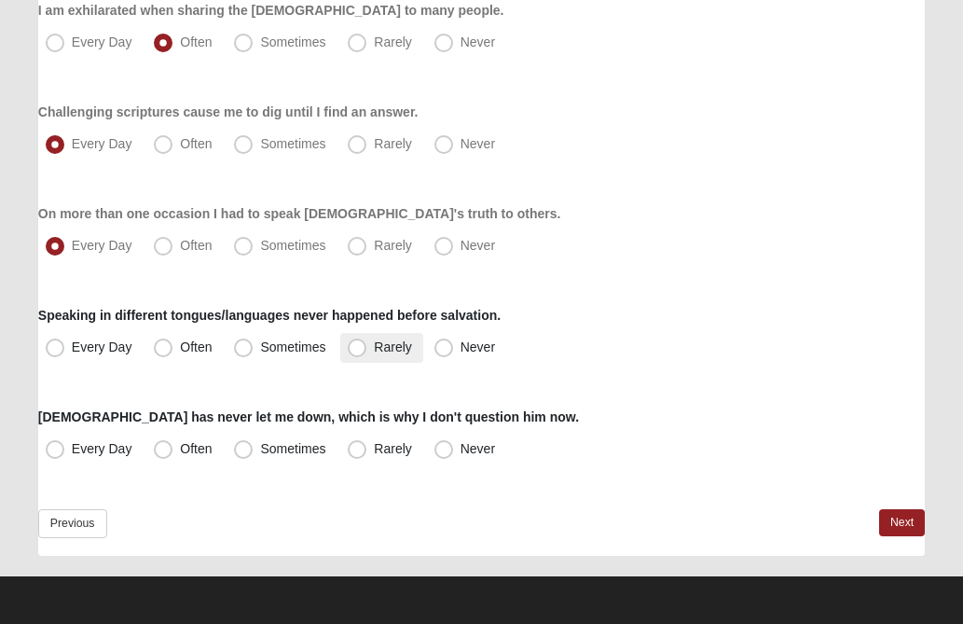
click at [374, 351] on span "Rarely" at bounding box center [392, 346] width 37 height 15
click at [356, 351] on input "Rarely" at bounding box center [361, 347] width 12 height 12
radio input "true"
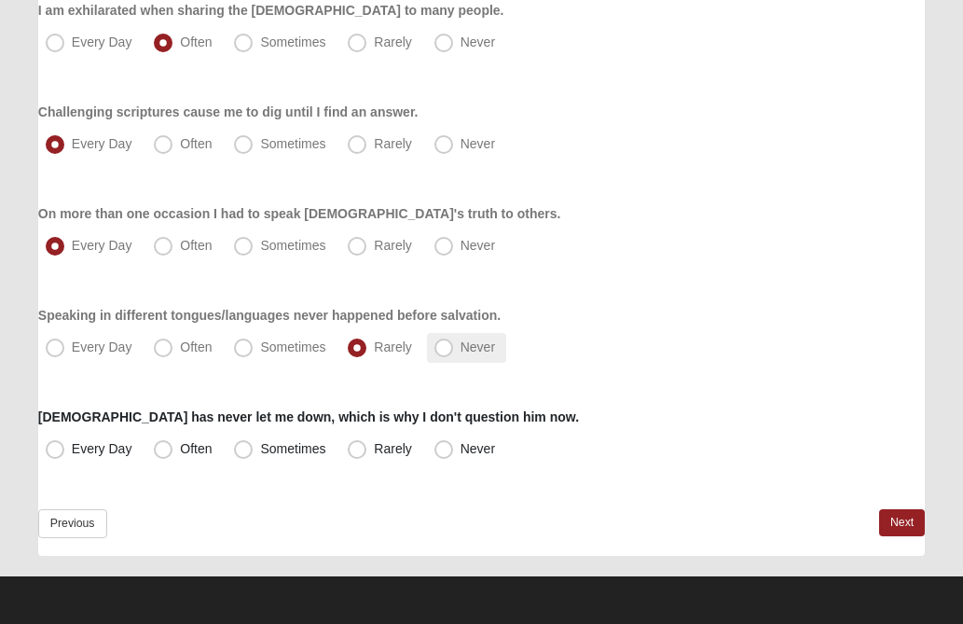
click at [461, 348] on span "Never" at bounding box center [478, 346] width 35 height 15
click at [449, 348] on input "Never" at bounding box center [448, 347] width 12 height 12
radio input "true"
click at [72, 450] on span "Every Day" at bounding box center [102, 448] width 61 height 15
click at [58, 450] on input "Every Day" at bounding box center [59, 449] width 12 height 12
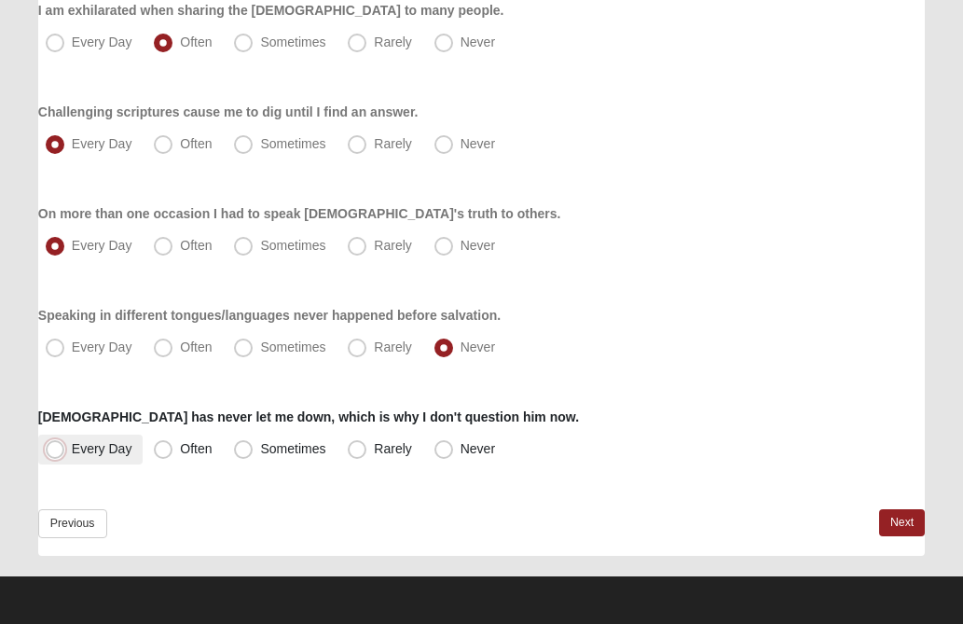
radio input "true"
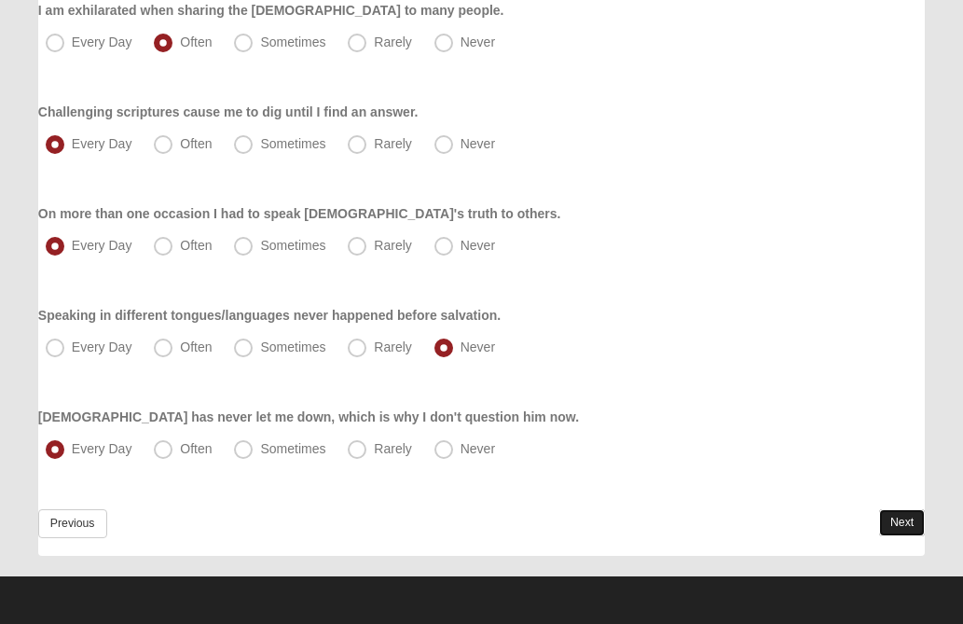
click at [890, 520] on link "Next" at bounding box center [902, 522] width 46 height 27
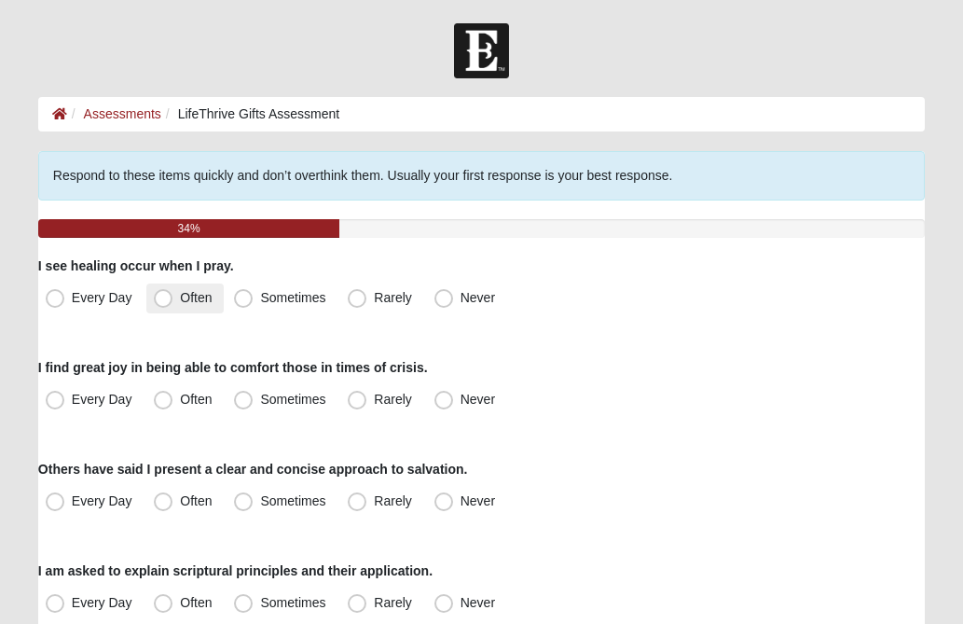
click at [180, 297] on span "Often" at bounding box center [196, 297] width 32 height 15
click at [166, 297] on input "Often" at bounding box center [167, 298] width 12 height 12
radio input "true"
click at [72, 399] on span "Every Day" at bounding box center [102, 399] width 61 height 15
click at [54, 399] on input "Every Day" at bounding box center [59, 400] width 12 height 12
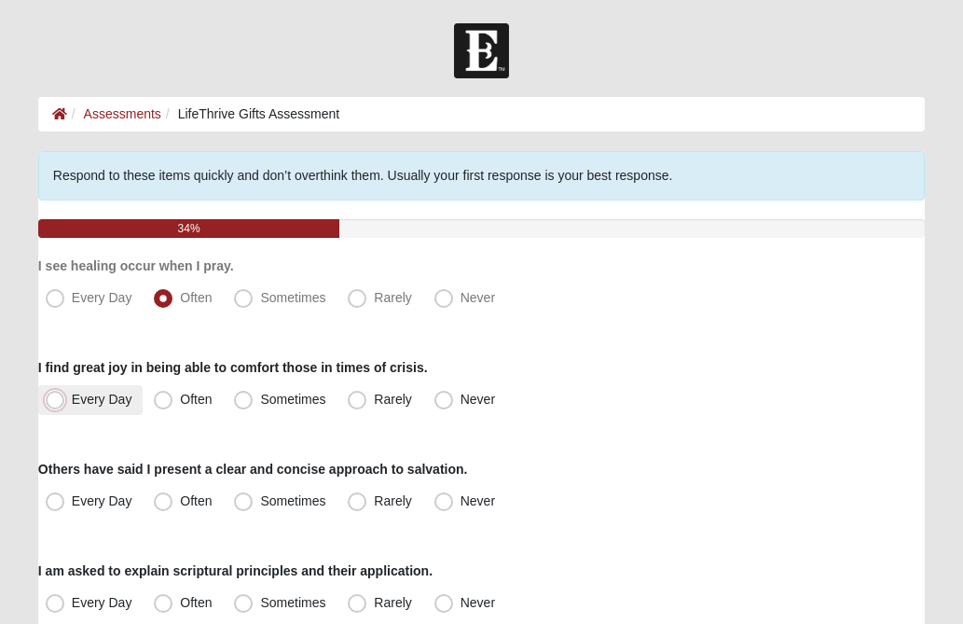
radio input "true"
click at [643, 388] on div "Every Day Often Sometimes Rarely Never" at bounding box center [481, 400] width 887 height 30
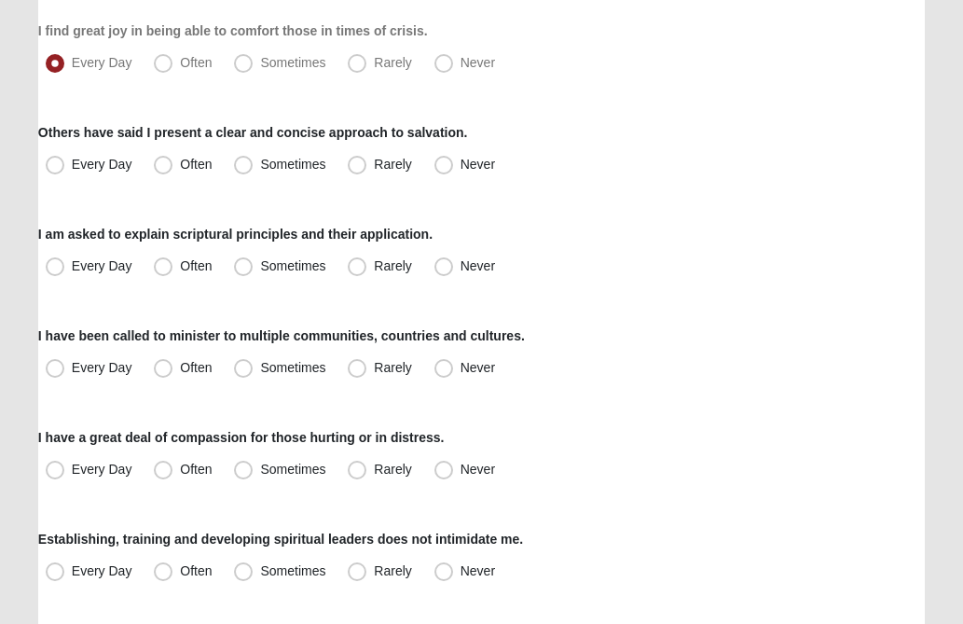
scroll to position [373, 0]
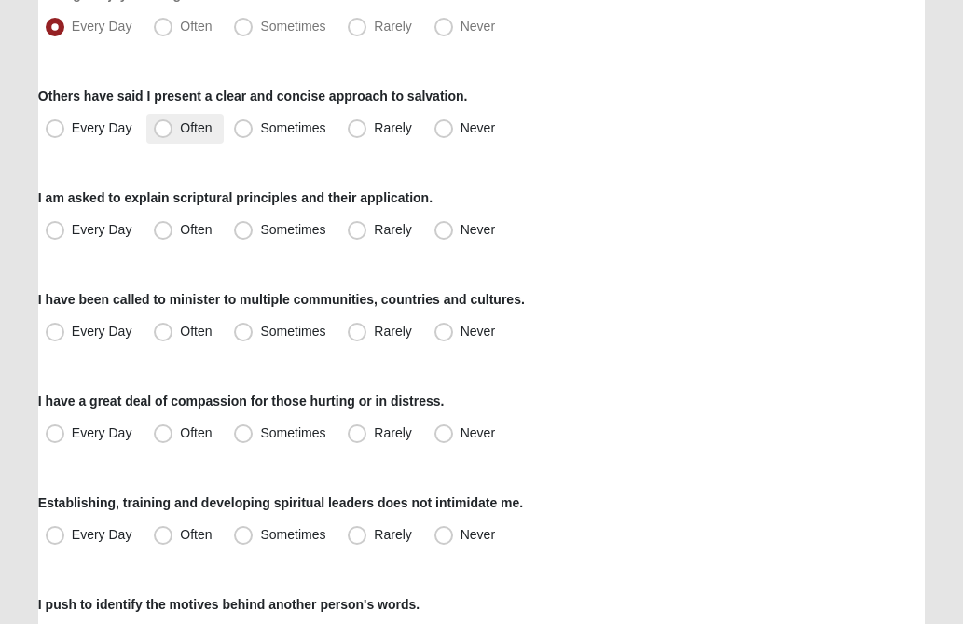
click at [180, 126] on span "Often" at bounding box center [196, 127] width 32 height 15
click at [161, 126] on input "Often" at bounding box center [167, 128] width 12 height 12
radio input "true"
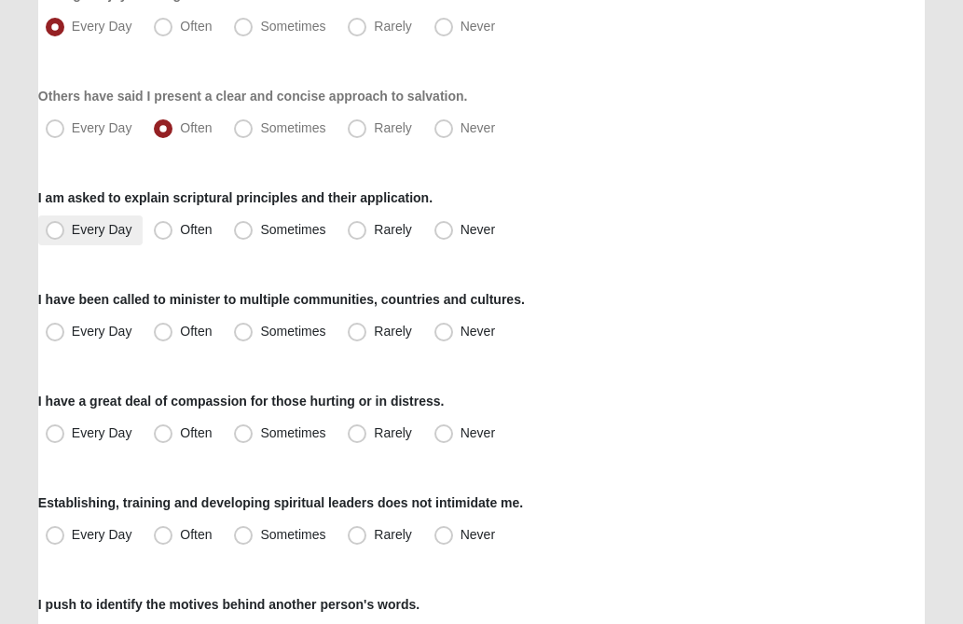
click at [72, 229] on span "Every Day" at bounding box center [102, 229] width 61 height 15
click at [61, 229] on input "Every Day" at bounding box center [59, 230] width 12 height 12
radio input "true"
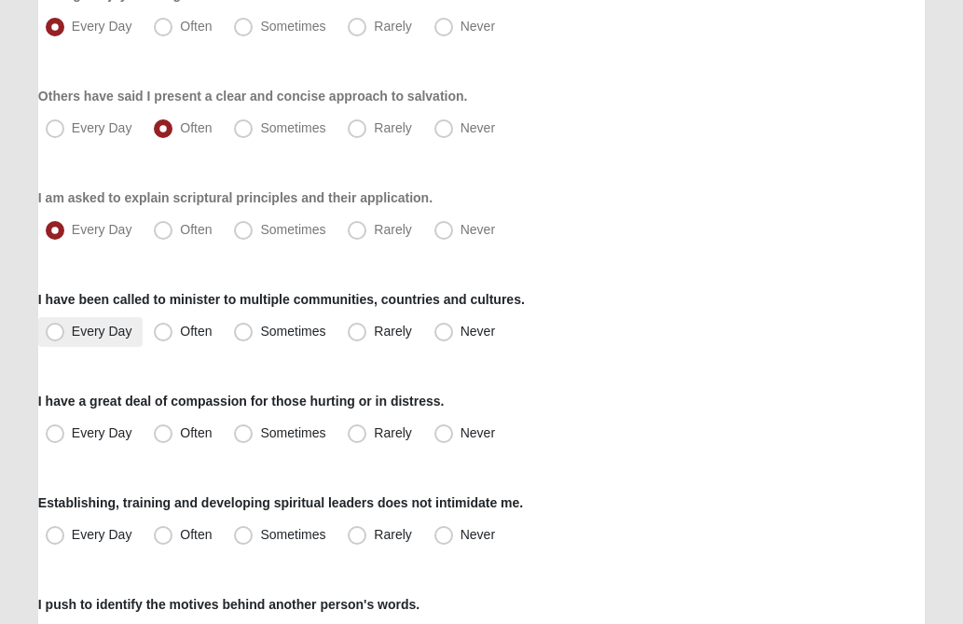
click at [72, 329] on span "Every Day" at bounding box center [102, 331] width 61 height 15
click at [54, 329] on input "Every Day" at bounding box center [59, 331] width 12 height 12
radio input "true"
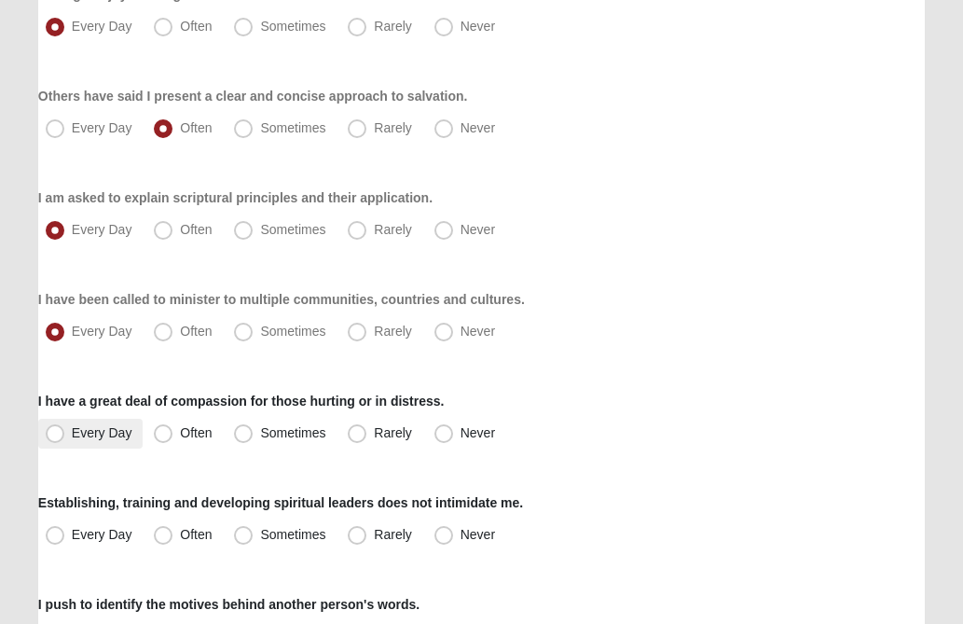
click at [72, 434] on span "Every Day" at bounding box center [102, 432] width 61 height 15
click at [53, 434] on input "Every Day" at bounding box center [59, 433] width 12 height 12
radio input "true"
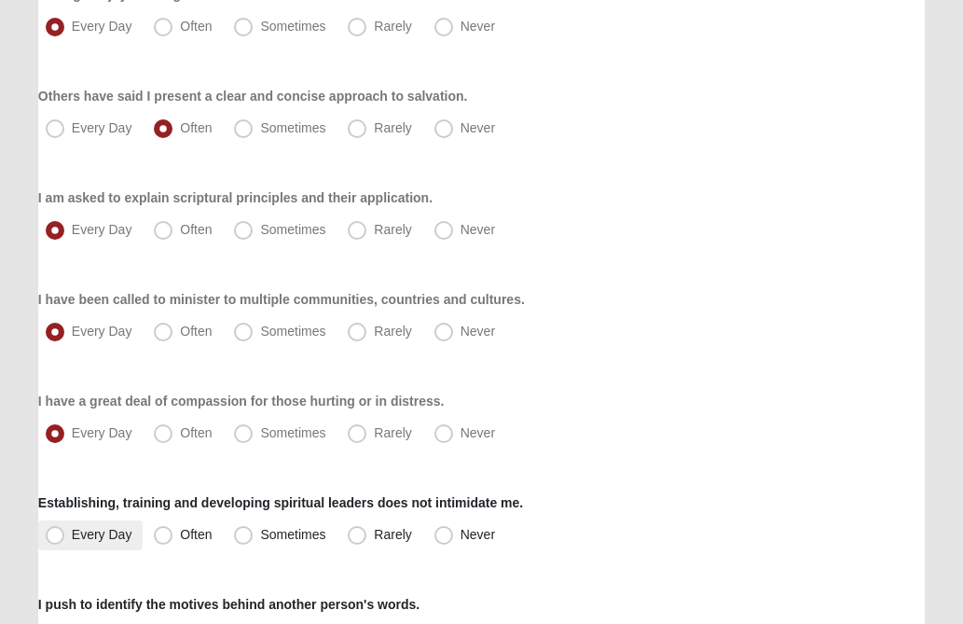
click at [72, 532] on span "Every Day" at bounding box center [102, 534] width 61 height 15
click at [56, 532] on input "Every Day" at bounding box center [59, 535] width 12 height 12
radio input "true"
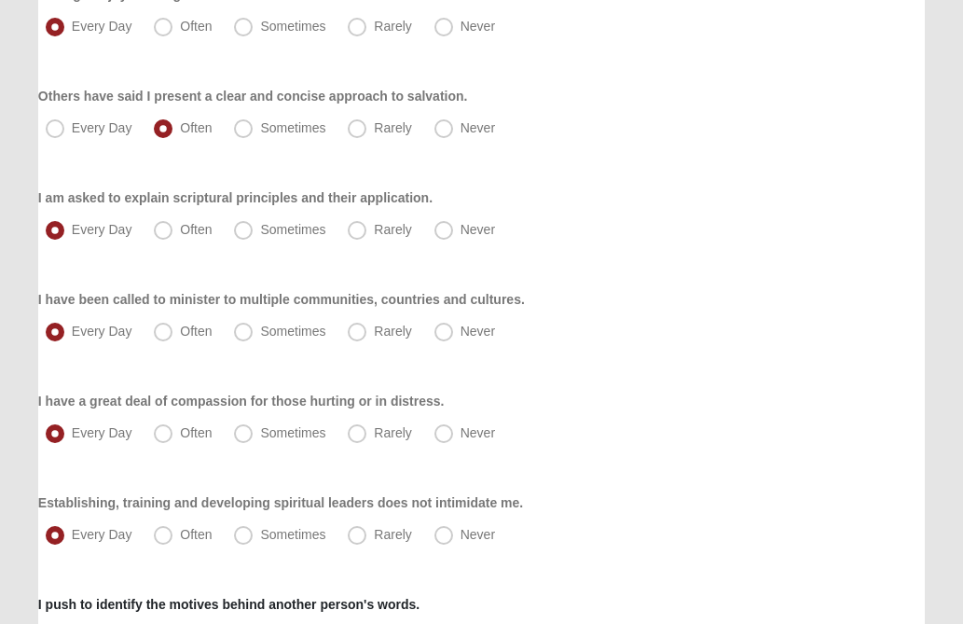
click at [639, 428] on div "Every Day Often Sometimes Rarely Never" at bounding box center [481, 434] width 887 height 30
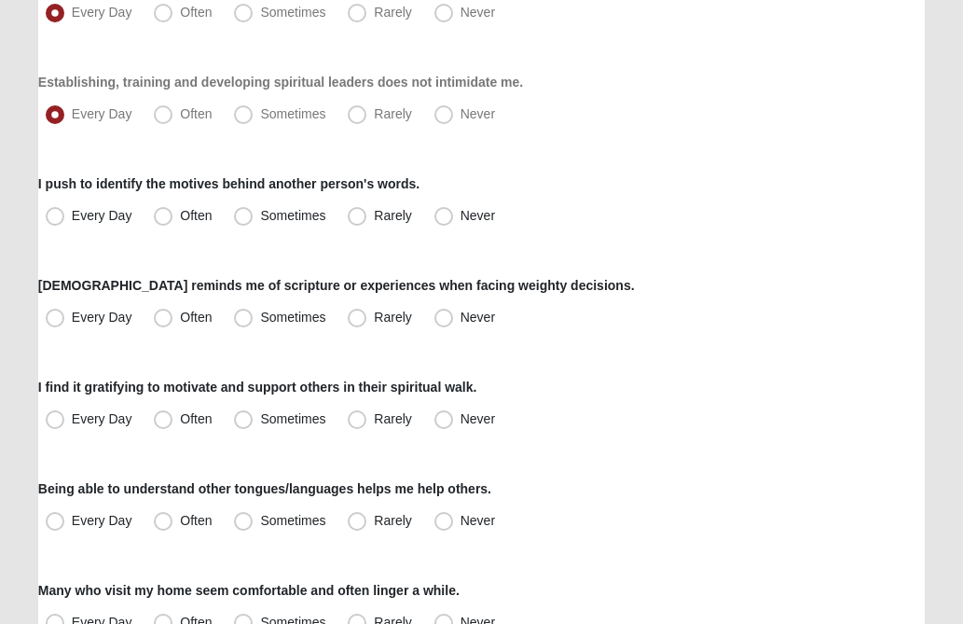
scroll to position [821, 0]
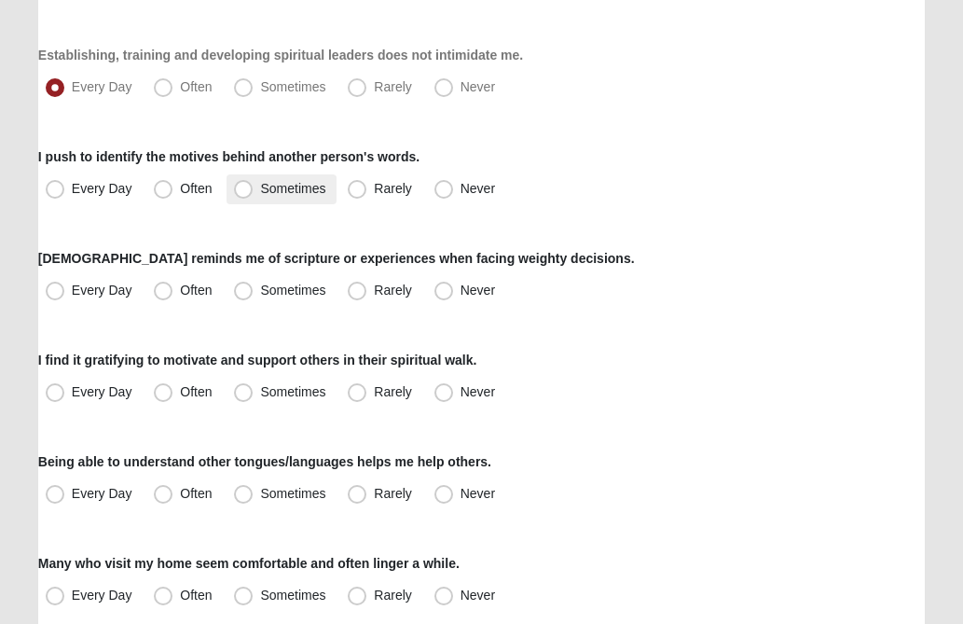
click at [260, 188] on span "Sometimes" at bounding box center [292, 188] width 65 height 15
click at [242, 188] on input "Sometimes" at bounding box center [248, 189] width 12 height 12
radio input "true"
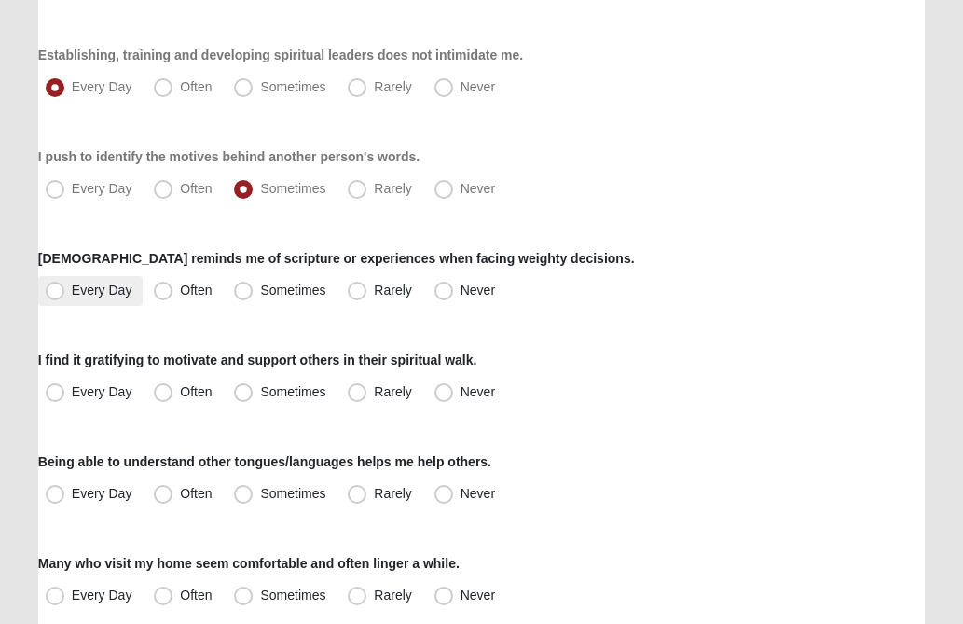
click at [72, 293] on span "Every Day" at bounding box center [102, 290] width 61 height 15
click at [57, 293] on input "Every Day" at bounding box center [59, 290] width 12 height 12
radio input "true"
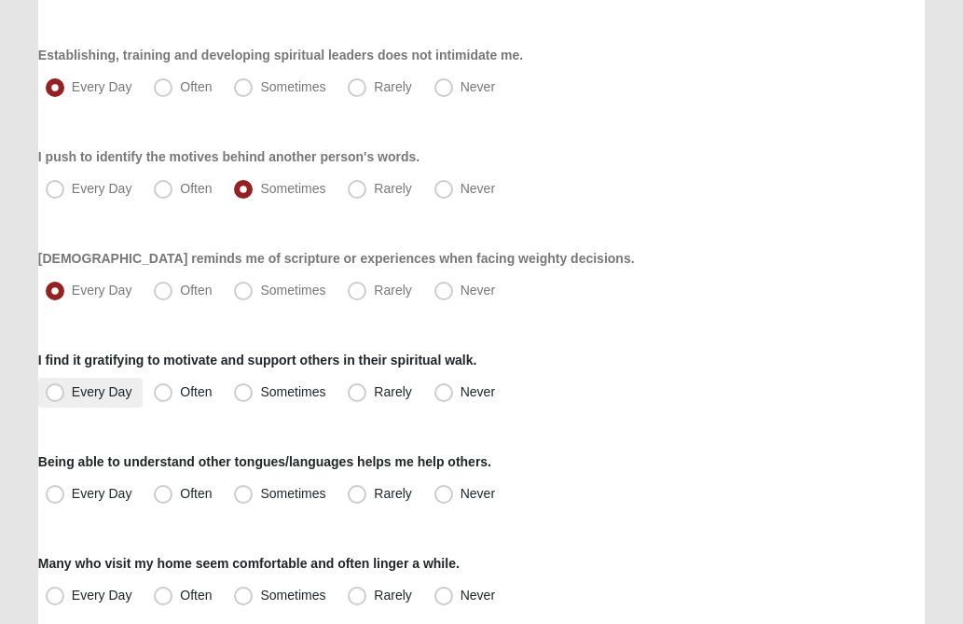
click at [72, 395] on span "Every Day" at bounding box center [102, 391] width 61 height 15
click at [56, 395] on input "Every Day" at bounding box center [59, 392] width 12 height 12
radio input "true"
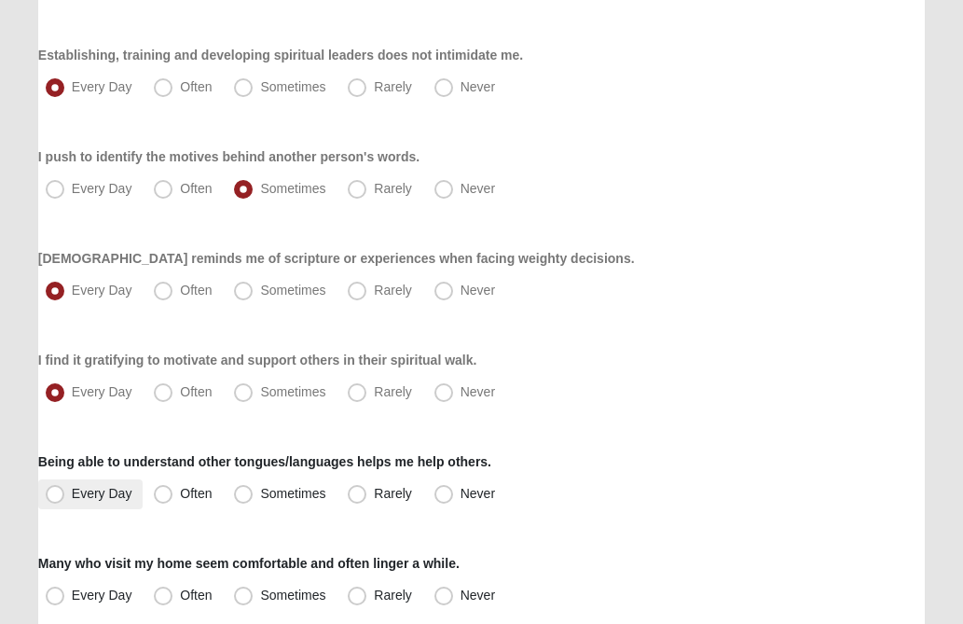
click at [72, 494] on span "Every Day" at bounding box center [102, 493] width 61 height 15
click at [57, 494] on input "Every Day" at bounding box center [59, 494] width 12 height 12
radio input "true"
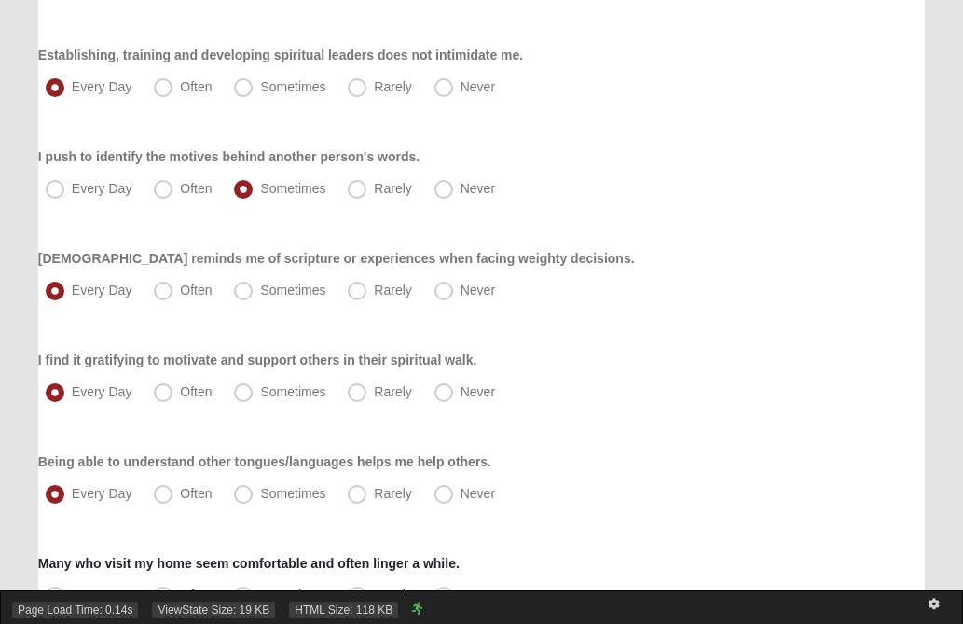
click at [159, 595] on div "Page Load Time: 0.14s ViewState Size: 19 KB HTML Size: 118 KB" at bounding box center [481, 607] width 963 height 34
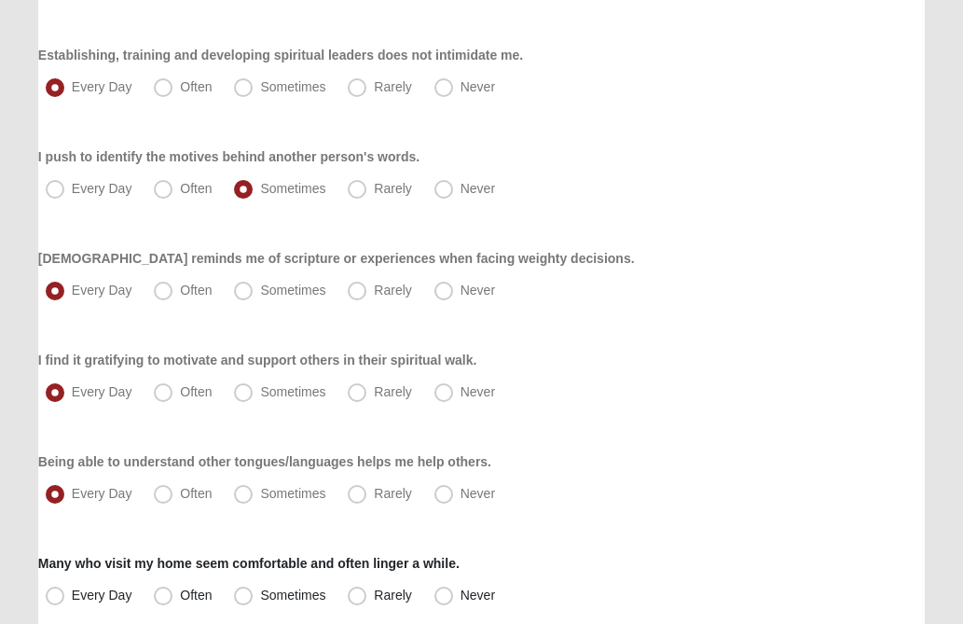
click at [669, 438] on div "Respond to these items quickly and don’t overthink them. Usually your first res…" at bounding box center [481, 270] width 887 height 1880
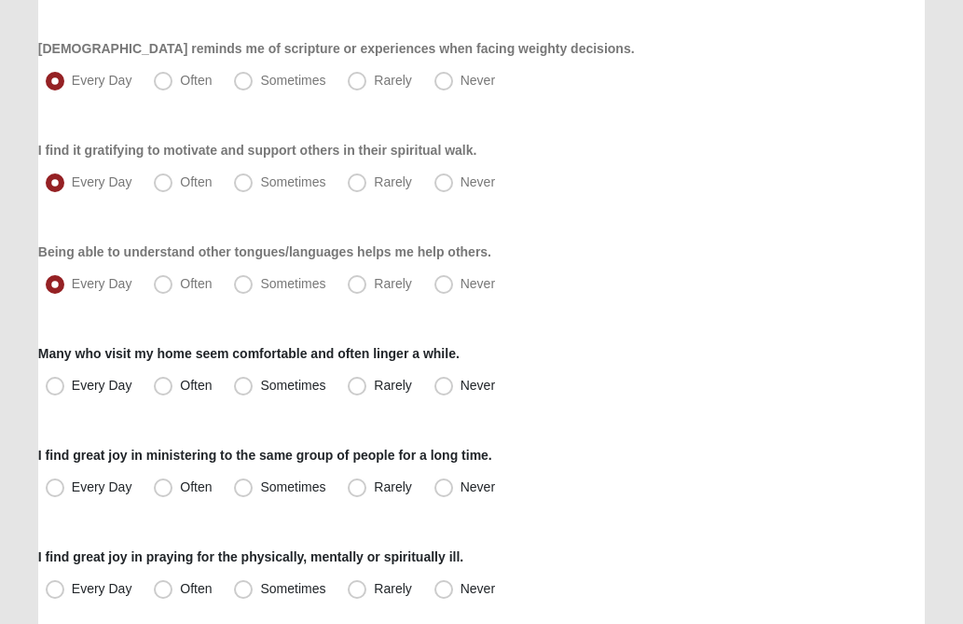
scroll to position [1044, 0]
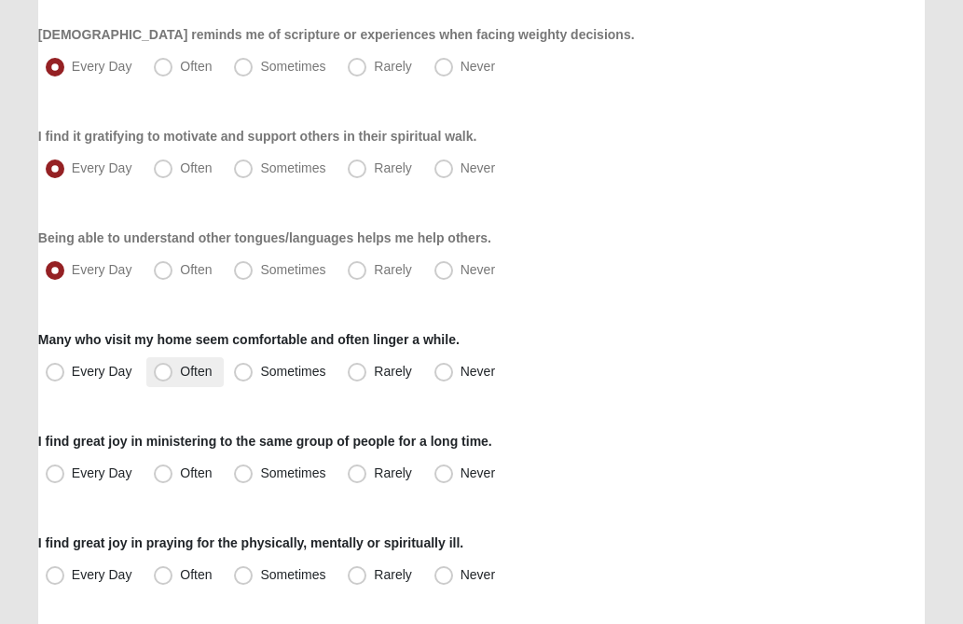
click at [180, 374] on span "Often" at bounding box center [196, 371] width 32 height 15
click at [161, 374] on input "Often" at bounding box center [167, 372] width 12 height 12
radio input "true"
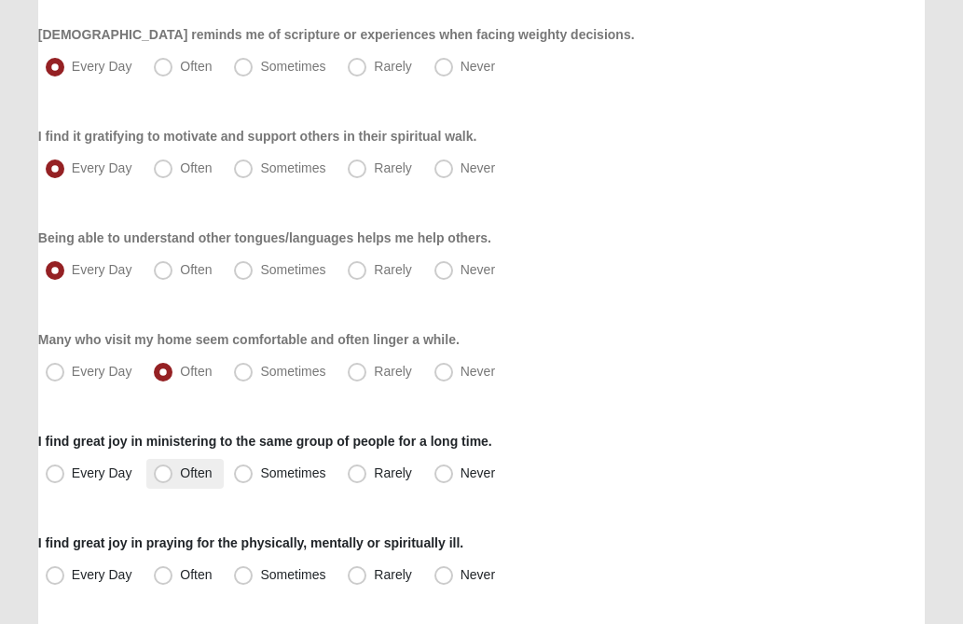
click at [180, 478] on span "Often" at bounding box center [196, 472] width 32 height 15
click at [162, 478] on input "Often" at bounding box center [167, 473] width 12 height 12
radio input "true"
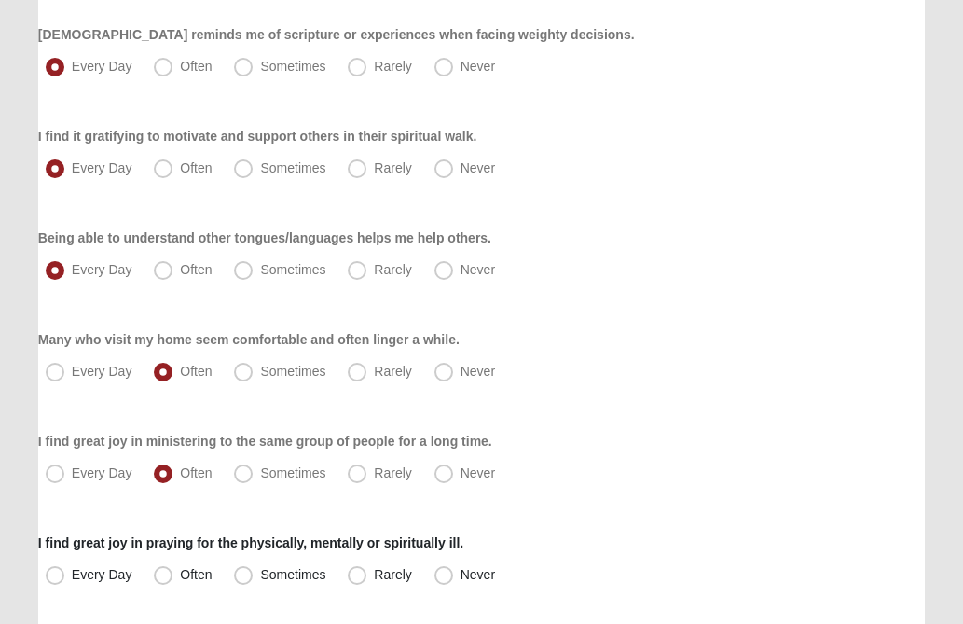
click at [629, 399] on div "Respond to these items quickly and don’t overthink them. Usually your first res…" at bounding box center [481, 47] width 887 height 1880
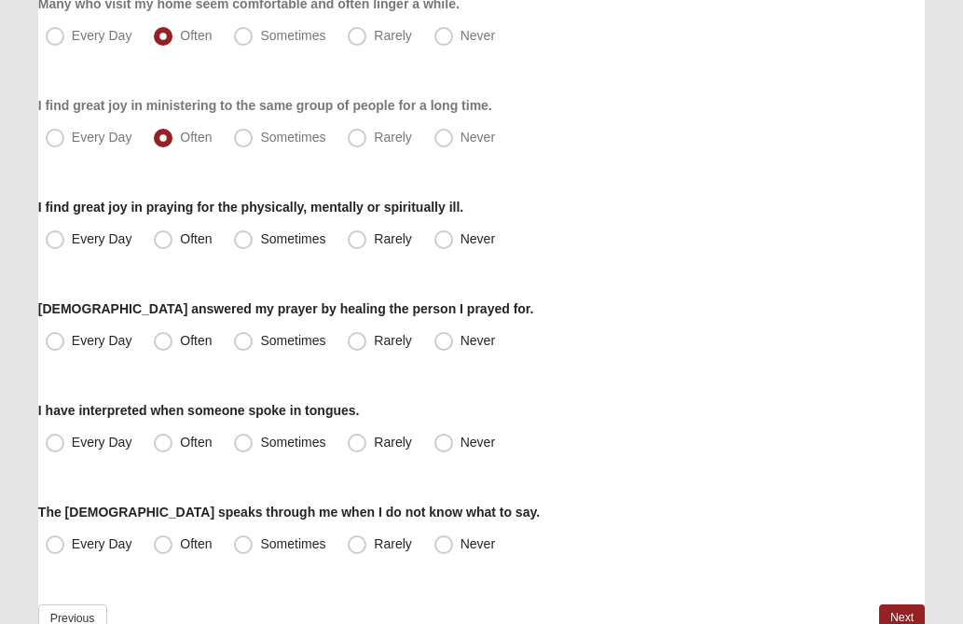
scroll to position [1417, 0]
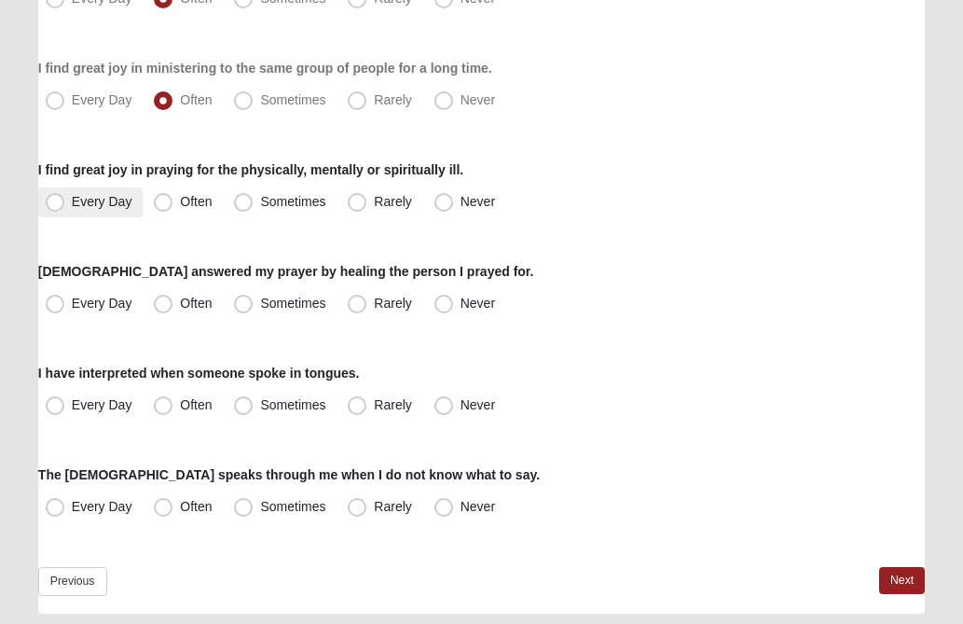
click at [72, 205] on span "Every Day" at bounding box center [102, 201] width 61 height 15
click at [55, 205] on input "Every Day" at bounding box center [59, 202] width 12 height 12
radio input "true"
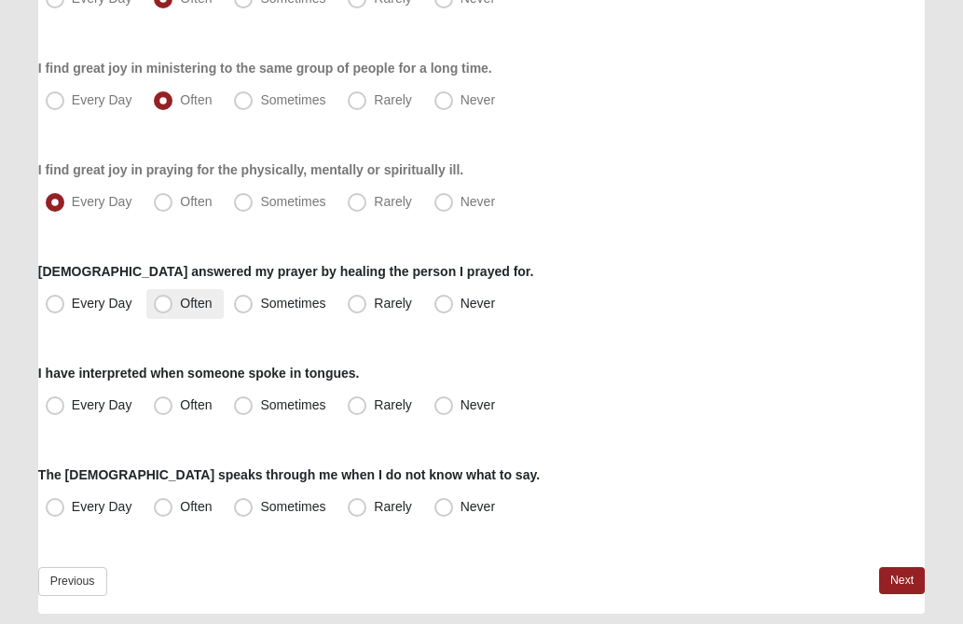
click at [180, 306] on span "Often" at bounding box center [196, 303] width 32 height 15
click at [162, 306] on input "Often" at bounding box center [167, 303] width 12 height 12
radio input "true"
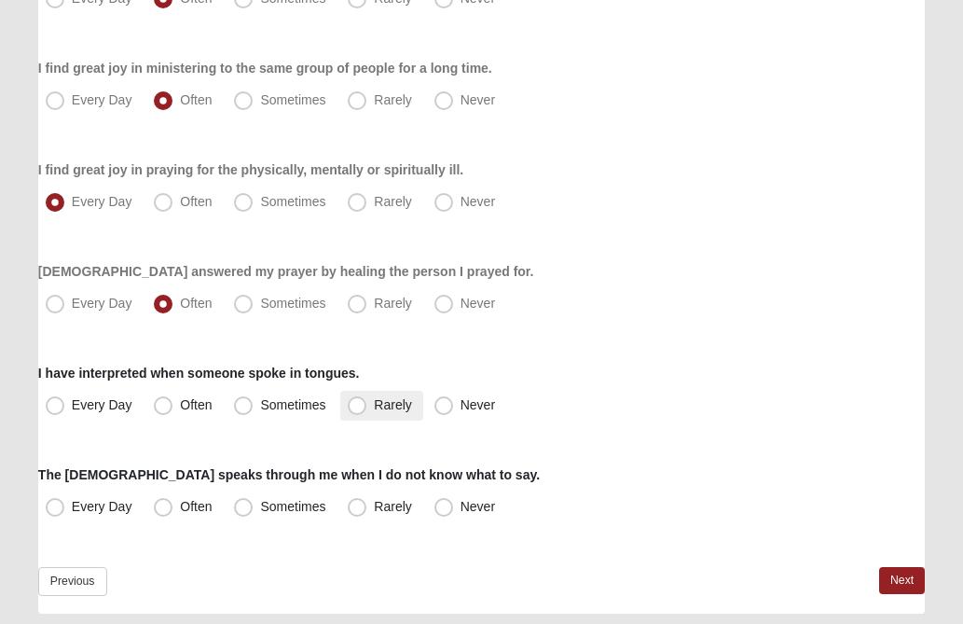
click at [374, 407] on span "Rarely" at bounding box center [392, 404] width 37 height 15
click at [355, 407] on input "Rarely" at bounding box center [361, 405] width 12 height 12
radio input "true"
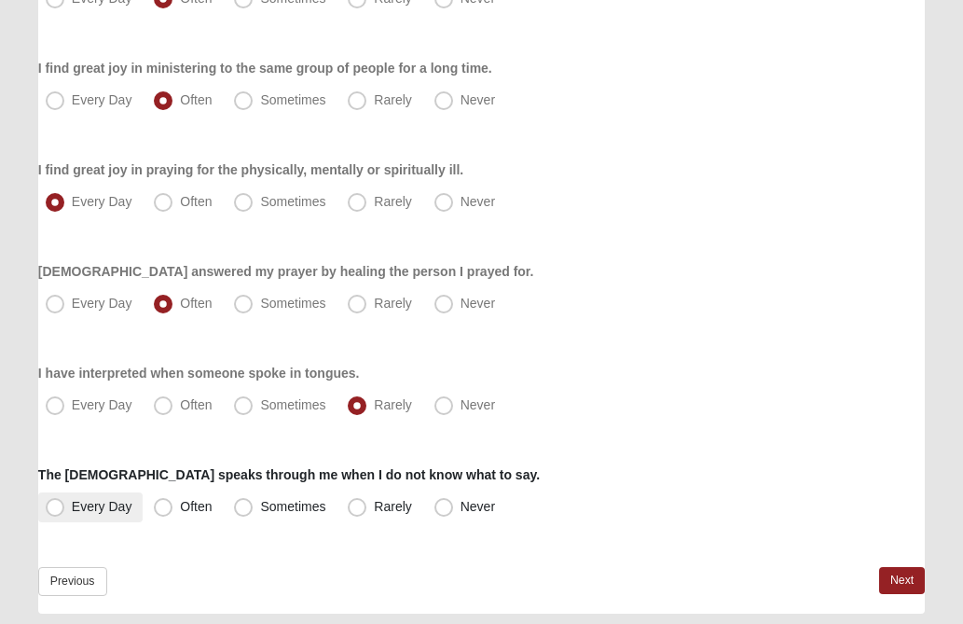
click at [72, 509] on span "Every Day" at bounding box center [102, 506] width 61 height 15
click at [58, 509] on input "Every Day" at bounding box center [59, 507] width 12 height 12
radio input "true"
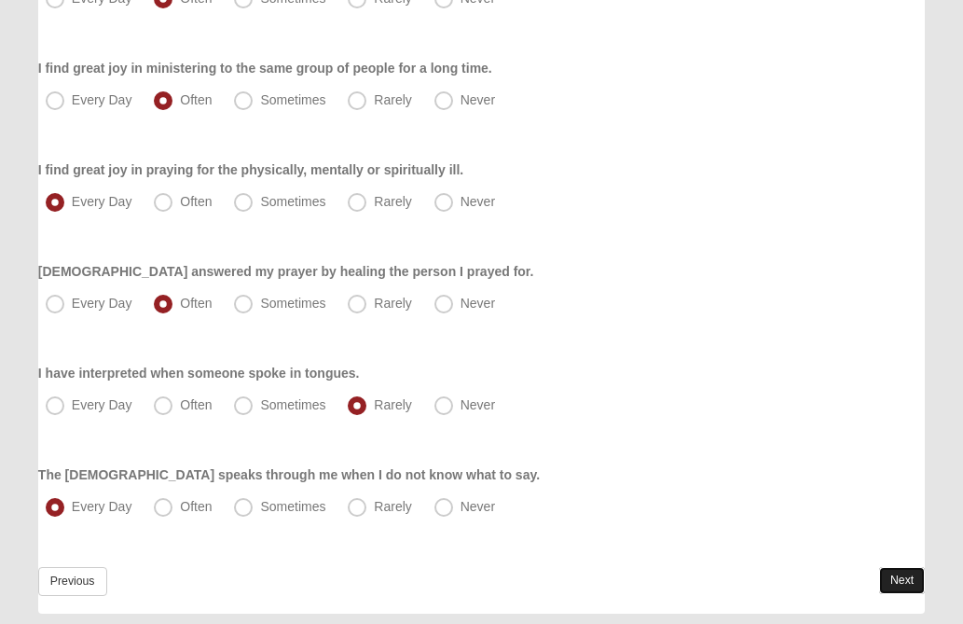
click at [894, 582] on link "Next" at bounding box center [902, 580] width 46 height 27
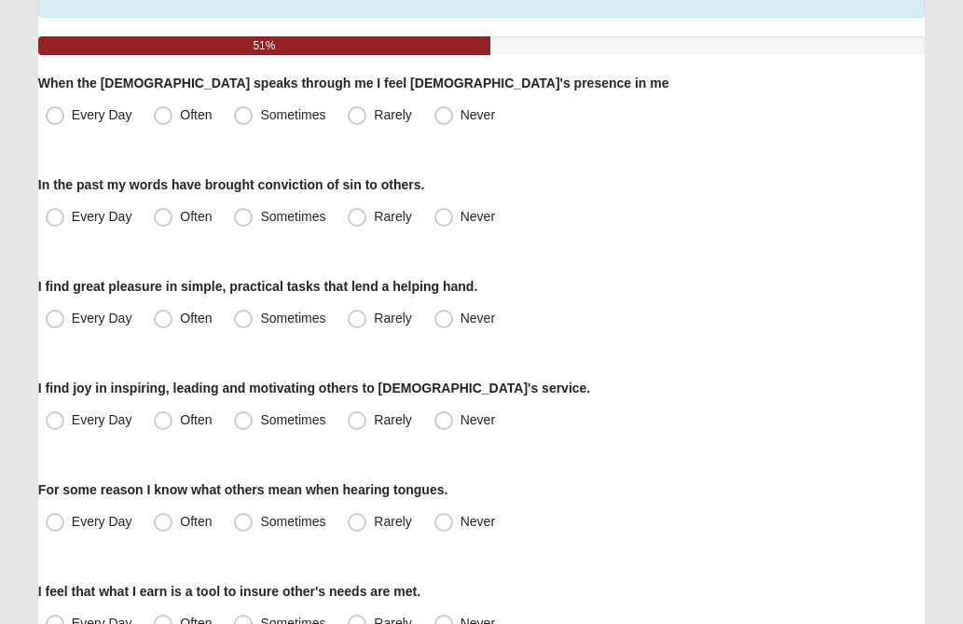
scroll to position [187, 0]
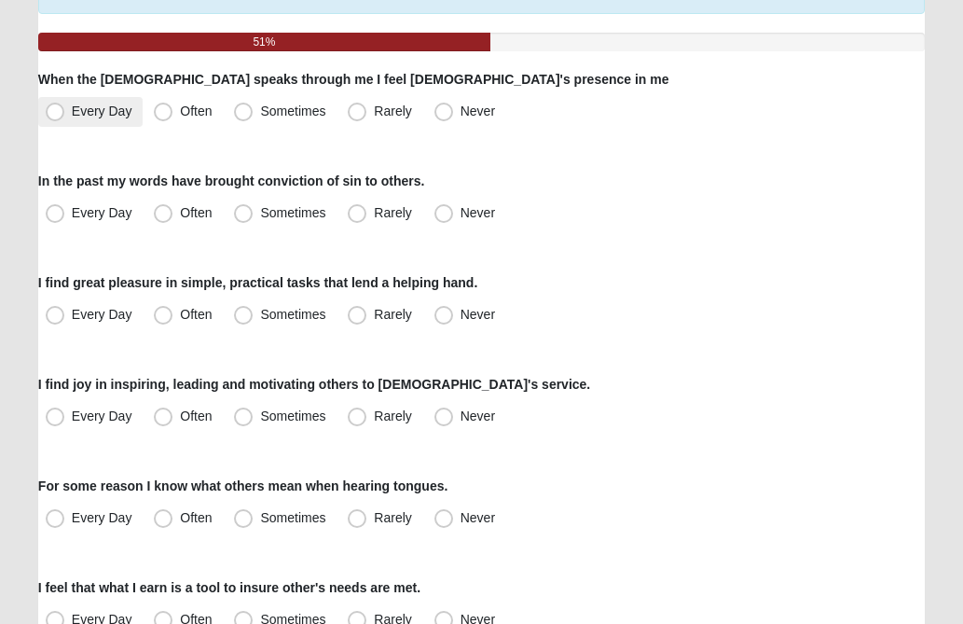
click at [72, 117] on span "Every Day" at bounding box center [102, 111] width 61 height 15
click at [55, 117] on input "Every Day" at bounding box center [59, 111] width 12 height 12
radio input "true"
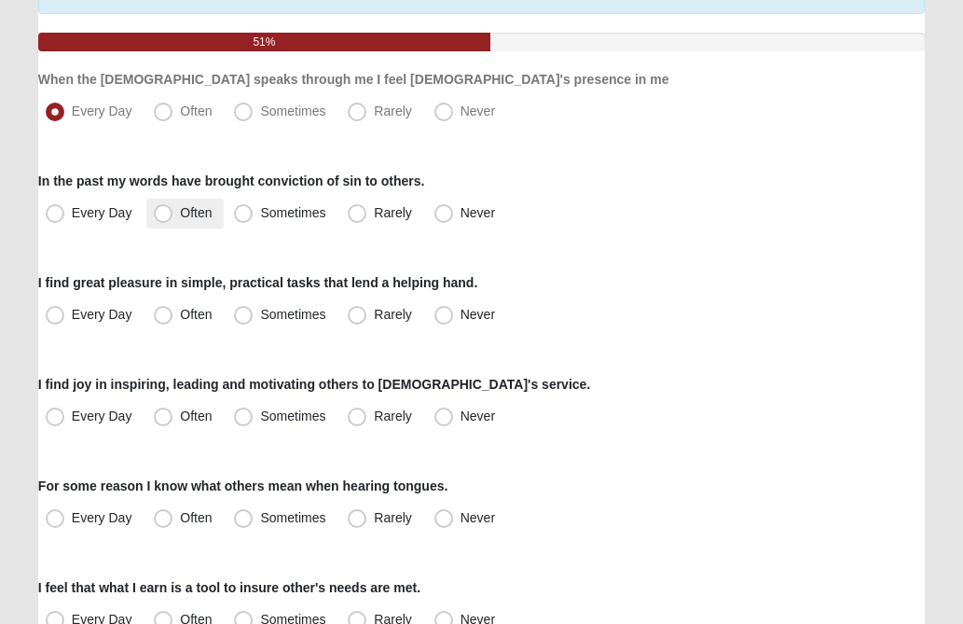
click at [180, 210] on span "Often" at bounding box center [196, 212] width 32 height 15
click at [171, 210] on input "Often" at bounding box center [167, 213] width 12 height 12
radio input "true"
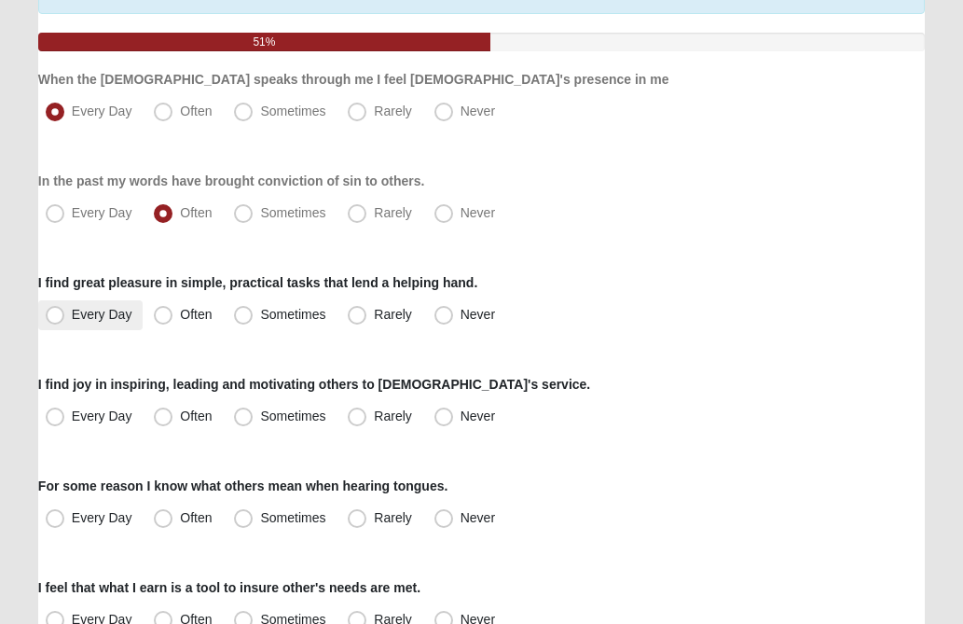
click at [72, 312] on span "Every Day" at bounding box center [102, 314] width 61 height 15
click at [60, 312] on input "Every Day" at bounding box center [59, 315] width 12 height 12
radio input "true"
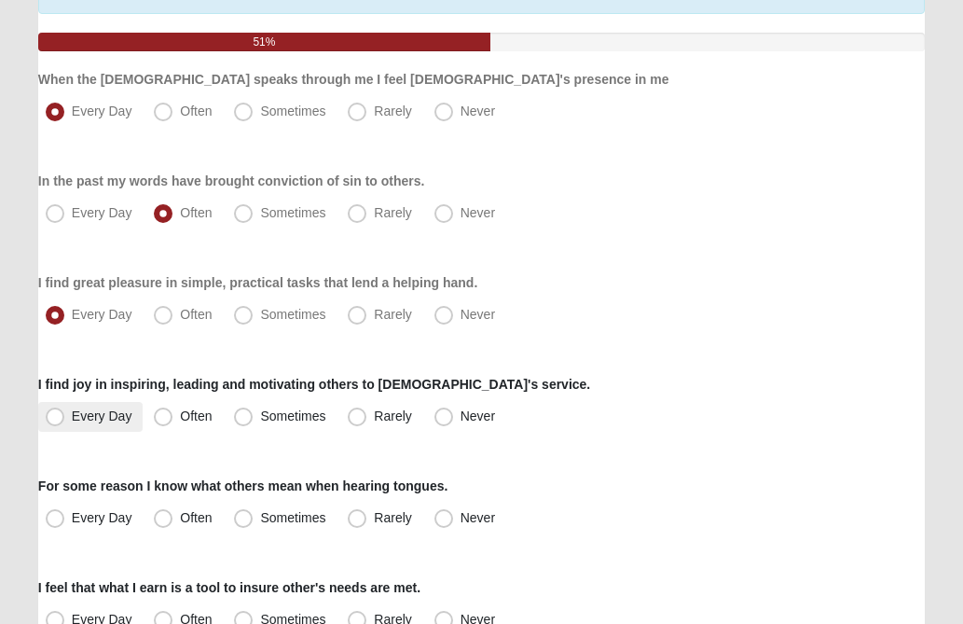
click at [72, 418] on span "Every Day" at bounding box center [102, 415] width 61 height 15
click at [53, 418] on input "Every Day" at bounding box center [59, 416] width 12 height 12
radio input "true"
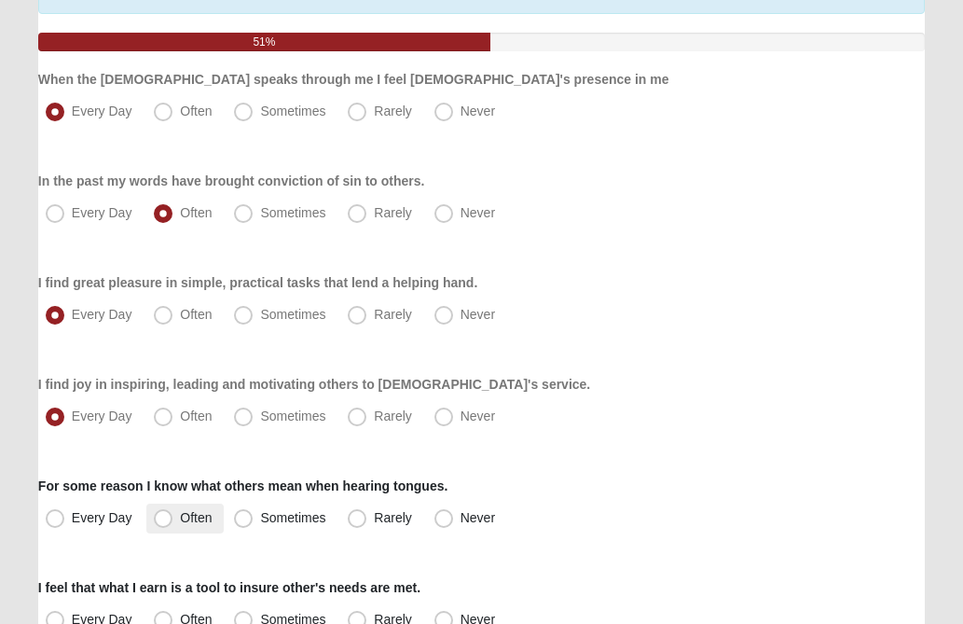
click at [180, 520] on span "Often" at bounding box center [196, 517] width 32 height 15
click at [161, 520] on input "Often" at bounding box center [167, 518] width 12 height 12
radio input "true"
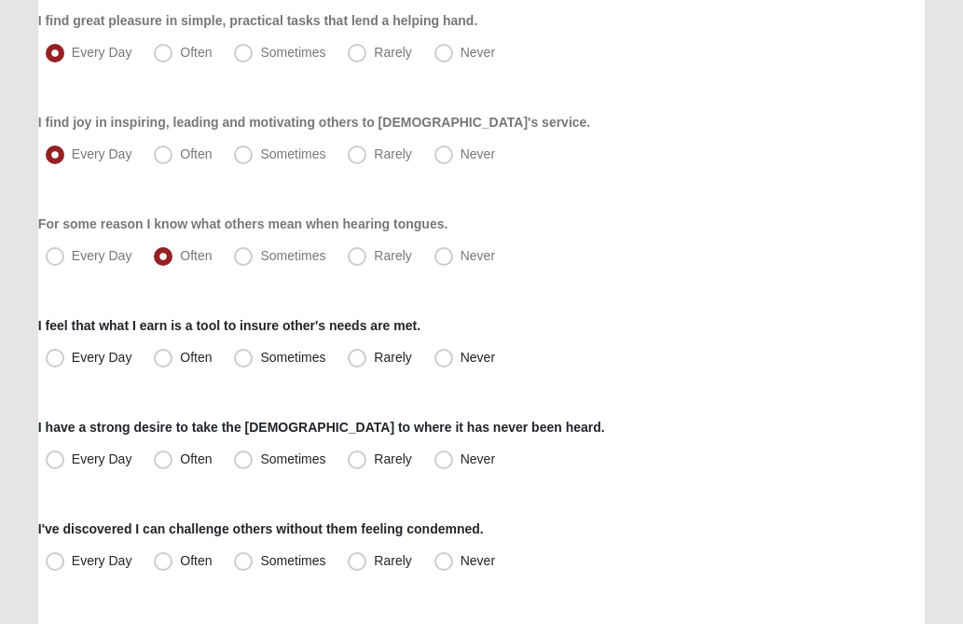
scroll to position [485, 0]
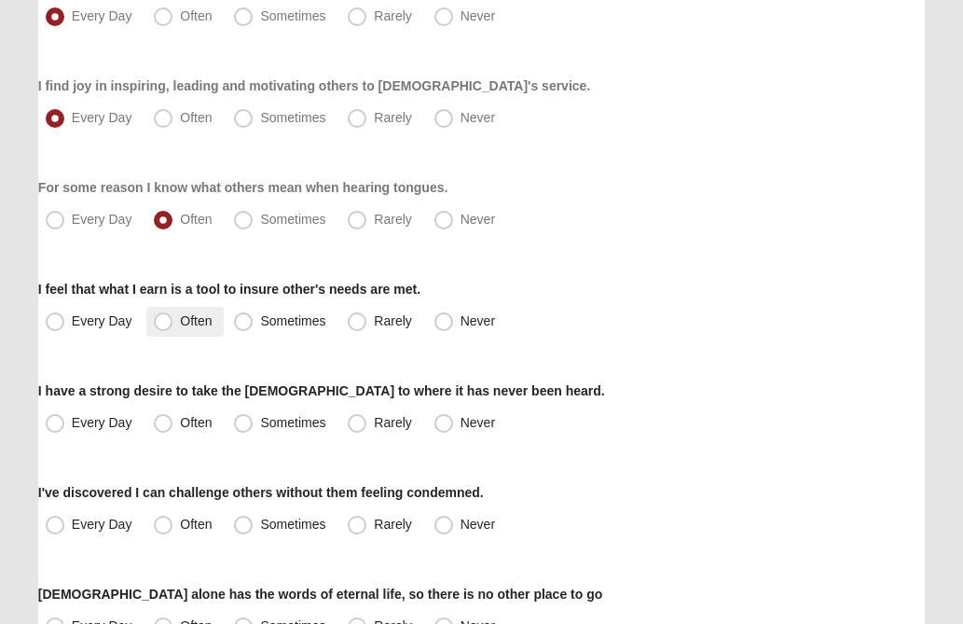
click at [180, 319] on span "Often" at bounding box center [196, 320] width 32 height 15
click at [163, 319] on input "Often" at bounding box center [167, 321] width 12 height 12
radio input "true"
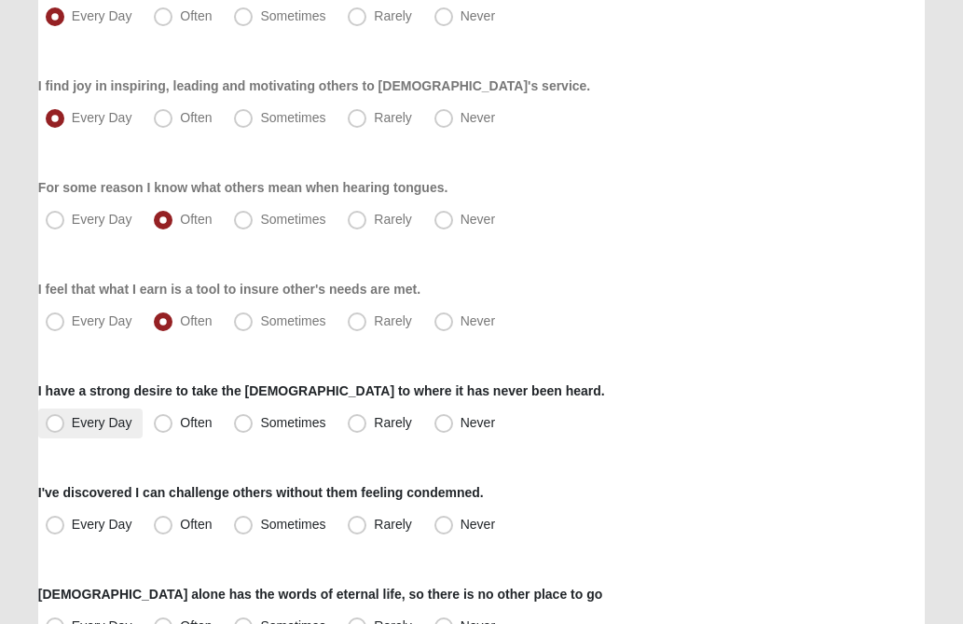
click at [72, 421] on span "Every Day" at bounding box center [102, 422] width 61 height 15
click at [53, 421] on input "Every Day" at bounding box center [59, 423] width 12 height 12
radio input "true"
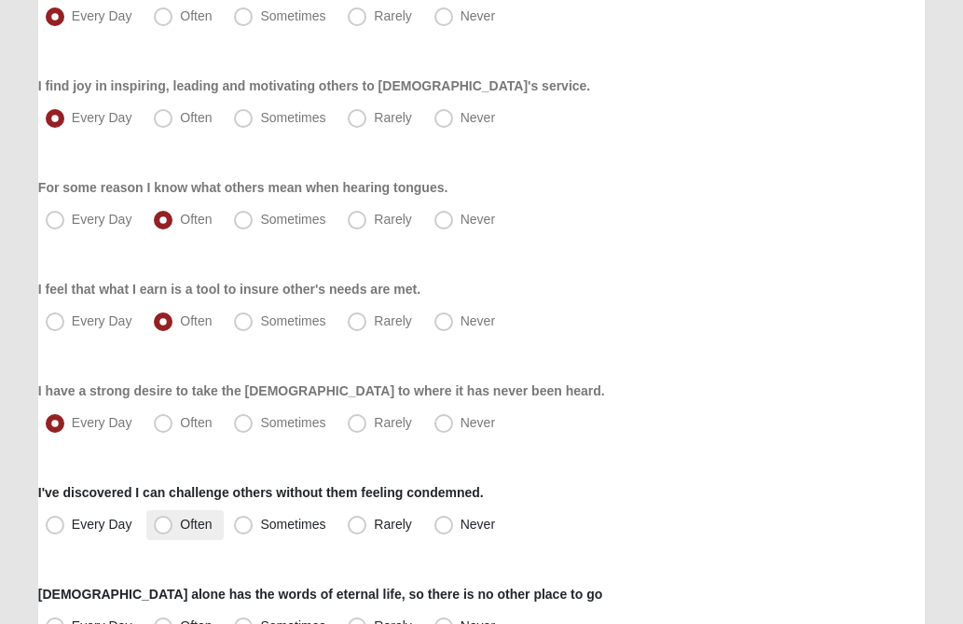
click at [180, 523] on span "Often" at bounding box center [196, 524] width 32 height 15
click at [163, 523] on input "Often" at bounding box center [167, 525] width 12 height 12
radio input "true"
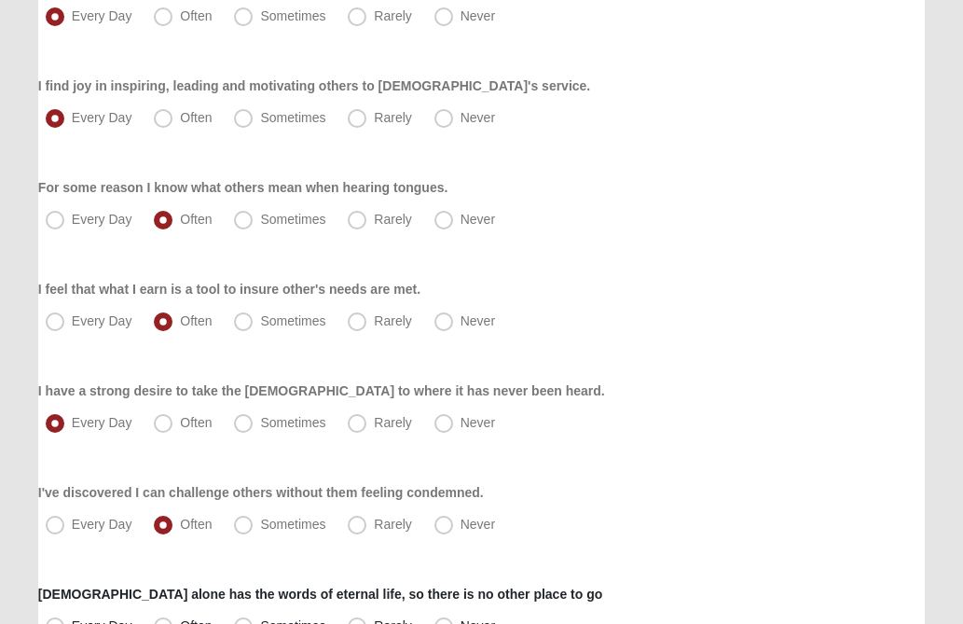
click at [634, 452] on div "Respond to these items quickly and don’t overthink them. Usually your first res…" at bounding box center [481, 606] width 887 height 1880
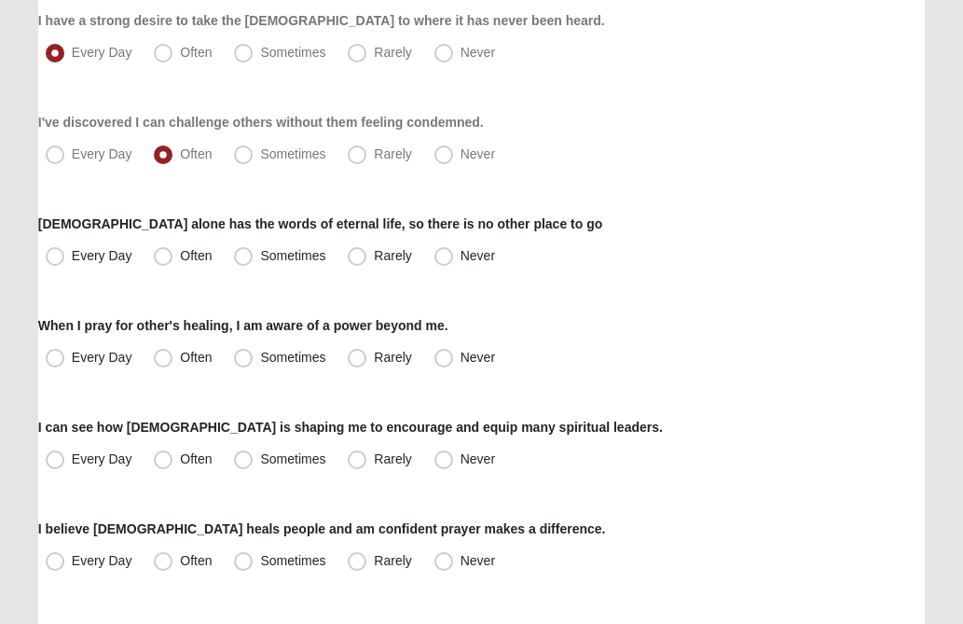
scroll to position [858, 0]
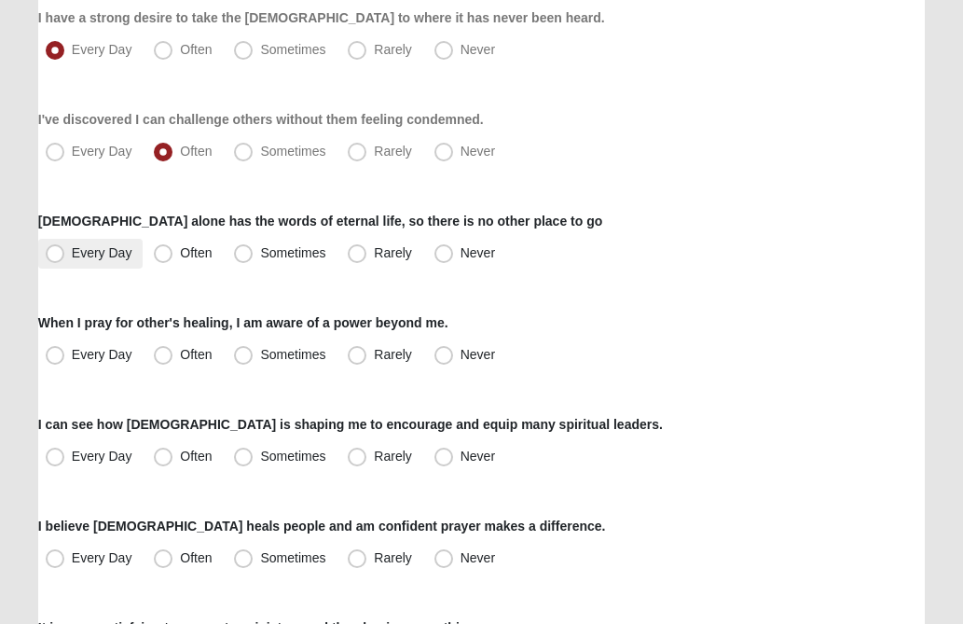
click at [72, 251] on span "Every Day" at bounding box center [102, 252] width 61 height 15
click at [57, 251] on input "Every Day" at bounding box center [59, 253] width 12 height 12
radio input "true"
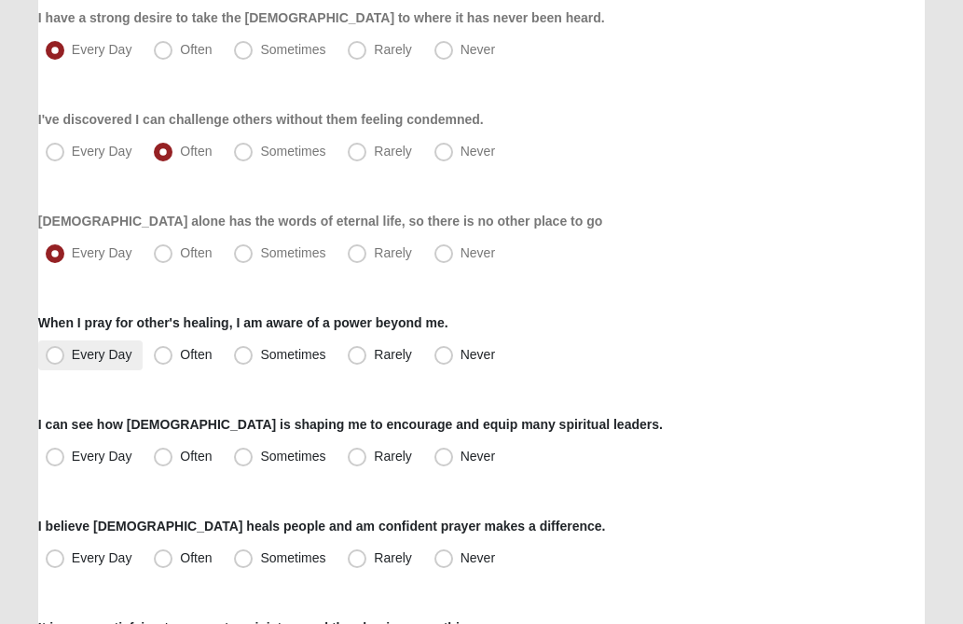
click at [72, 356] on span "Every Day" at bounding box center [102, 354] width 61 height 15
click at [58, 356] on input "Every Day" at bounding box center [59, 355] width 12 height 12
radio input "true"
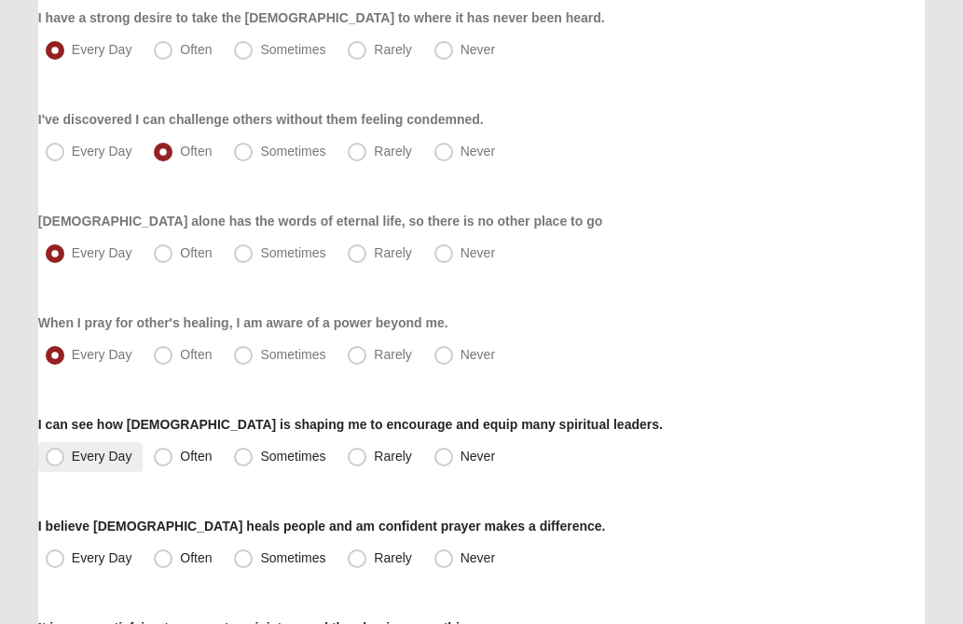
click at [72, 453] on span "Every Day" at bounding box center [102, 456] width 61 height 15
click at [58, 453] on input "Every Day" at bounding box center [59, 456] width 12 height 12
radio input "true"
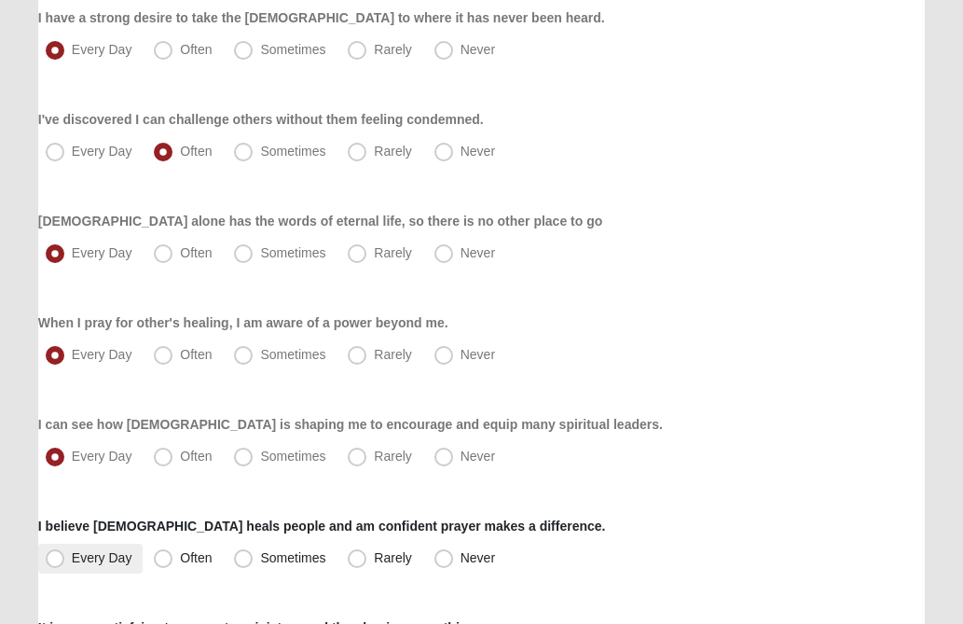
click at [72, 556] on span "Every Day" at bounding box center [102, 557] width 61 height 15
click at [58, 556] on input "Every Day" at bounding box center [59, 558] width 12 height 12
radio input "true"
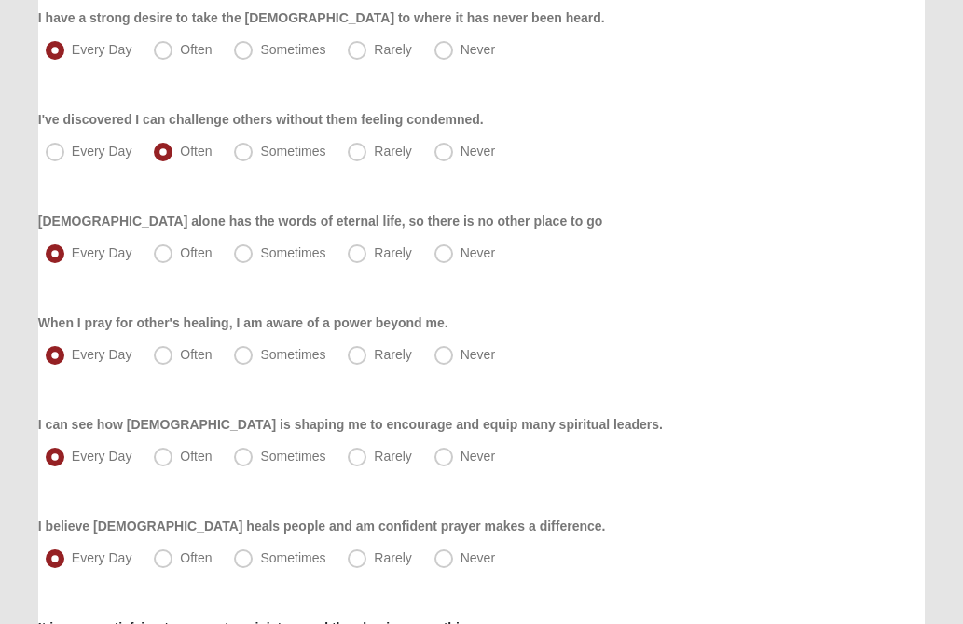
click at [635, 459] on div "Every Day Often Sometimes Rarely Never" at bounding box center [481, 457] width 887 height 30
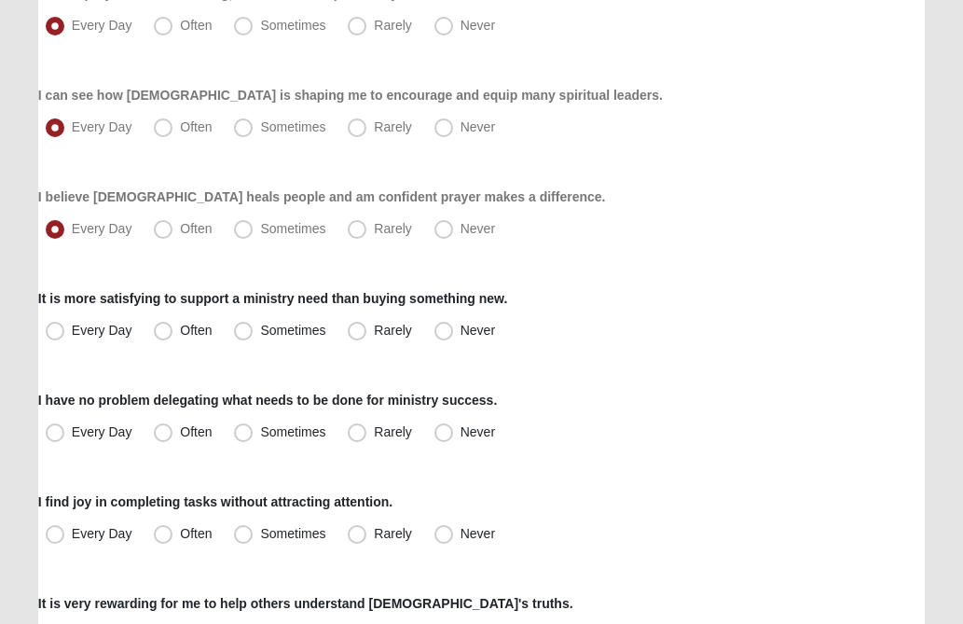
scroll to position [1268, 0]
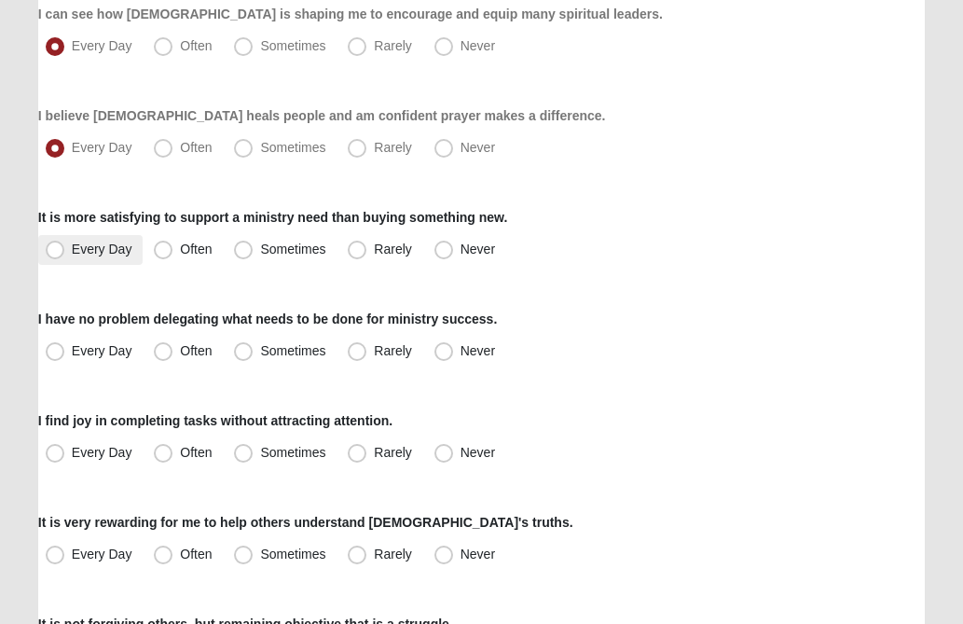
click at [72, 250] on span "Every Day" at bounding box center [102, 249] width 61 height 15
click at [61, 250] on input "Every Day" at bounding box center [59, 249] width 12 height 12
radio input "true"
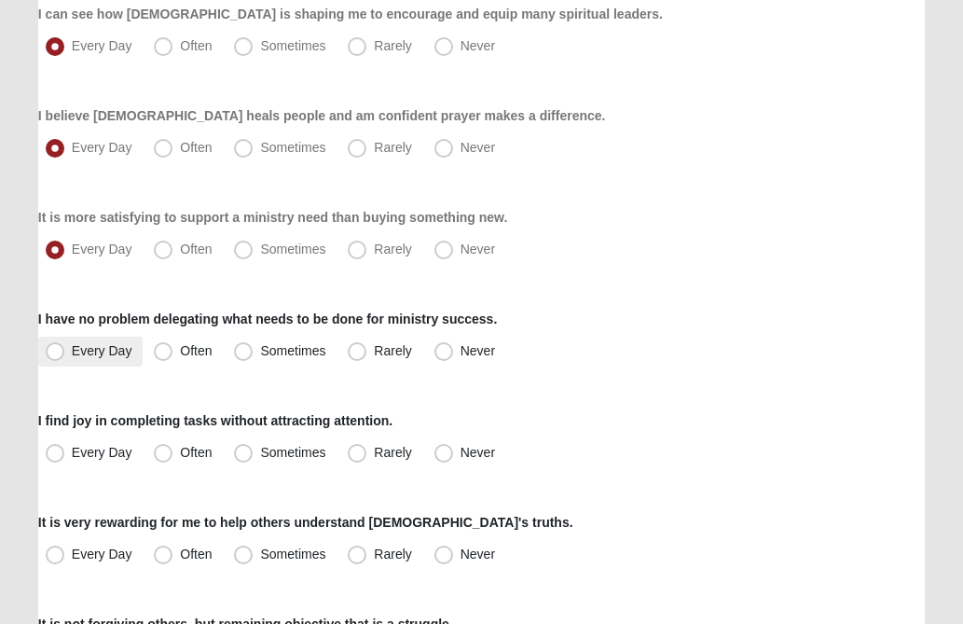
click at [72, 351] on span "Every Day" at bounding box center [102, 350] width 61 height 15
click at [57, 351] on input "Every Day" at bounding box center [59, 351] width 12 height 12
radio input "true"
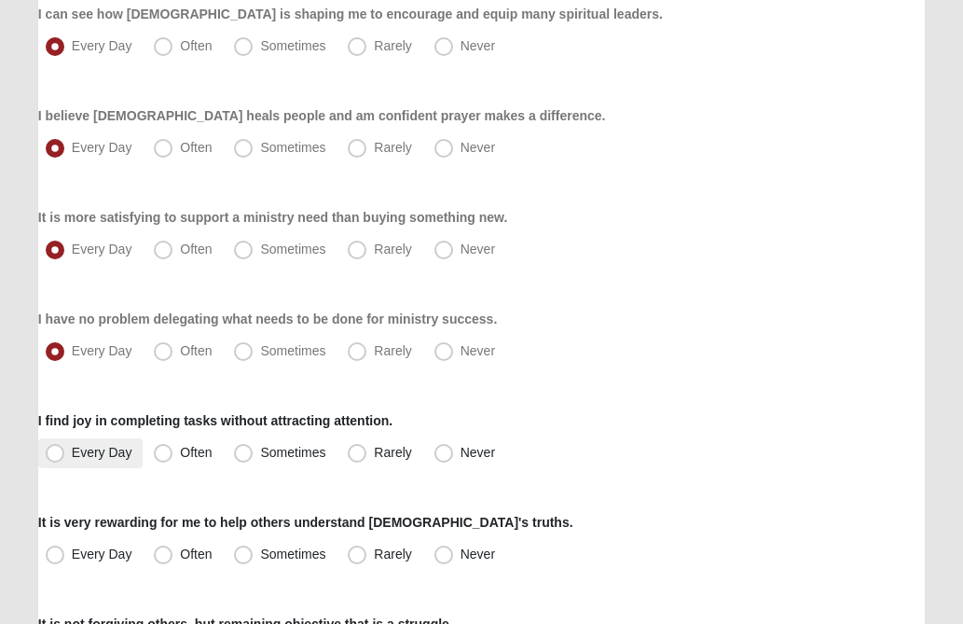
click at [72, 452] on span "Every Day" at bounding box center [102, 452] width 61 height 15
click at [58, 452] on input "Every Day" at bounding box center [59, 453] width 12 height 12
radio input "true"
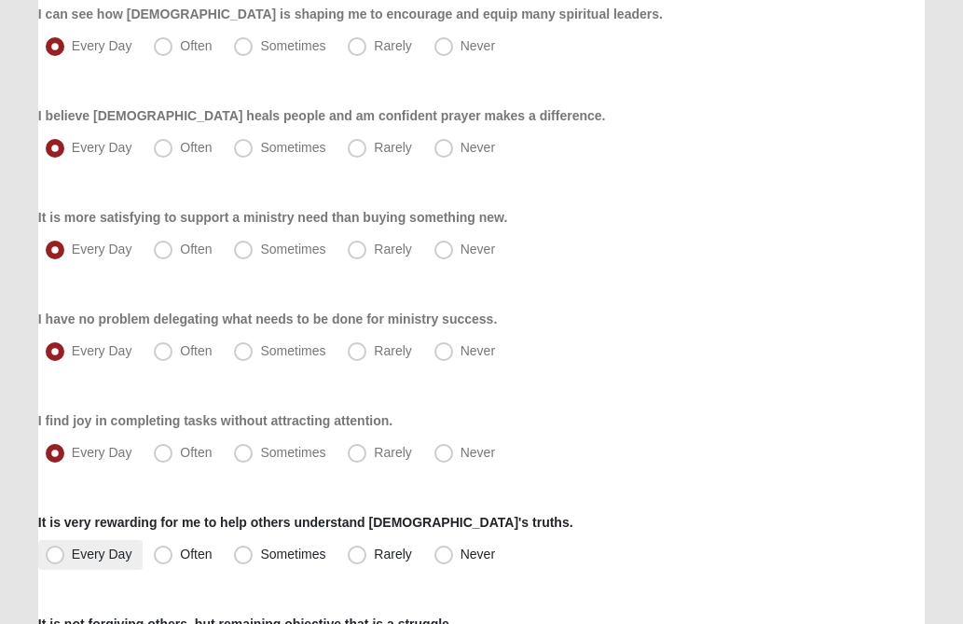
click at [72, 551] on span "Every Day" at bounding box center [102, 553] width 61 height 15
click at [55, 551] on input "Every Day" at bounding box center [59, 554] width 12 height 12
radio input "true"
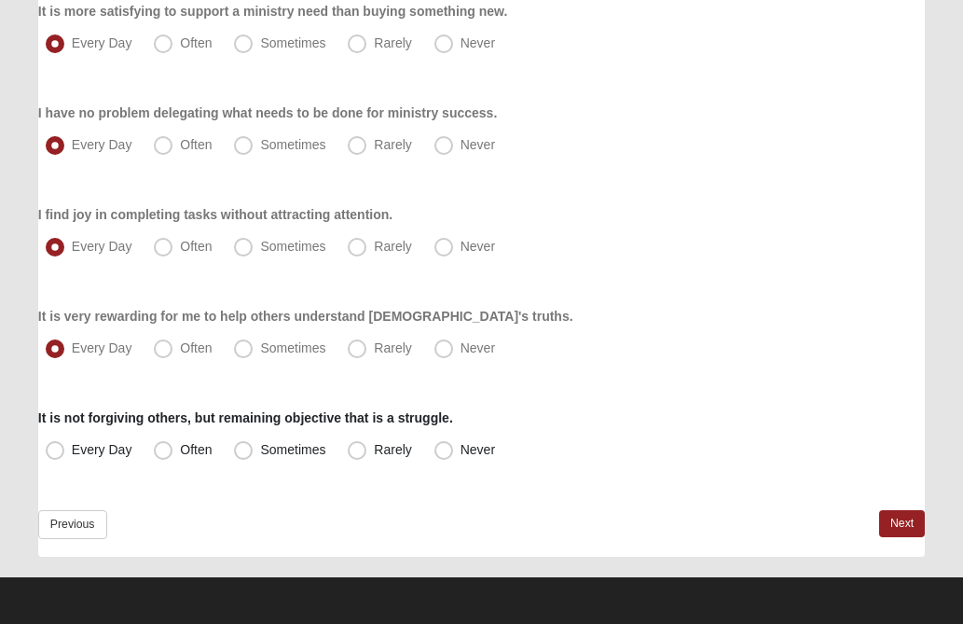
scroll to position [1475, 0]
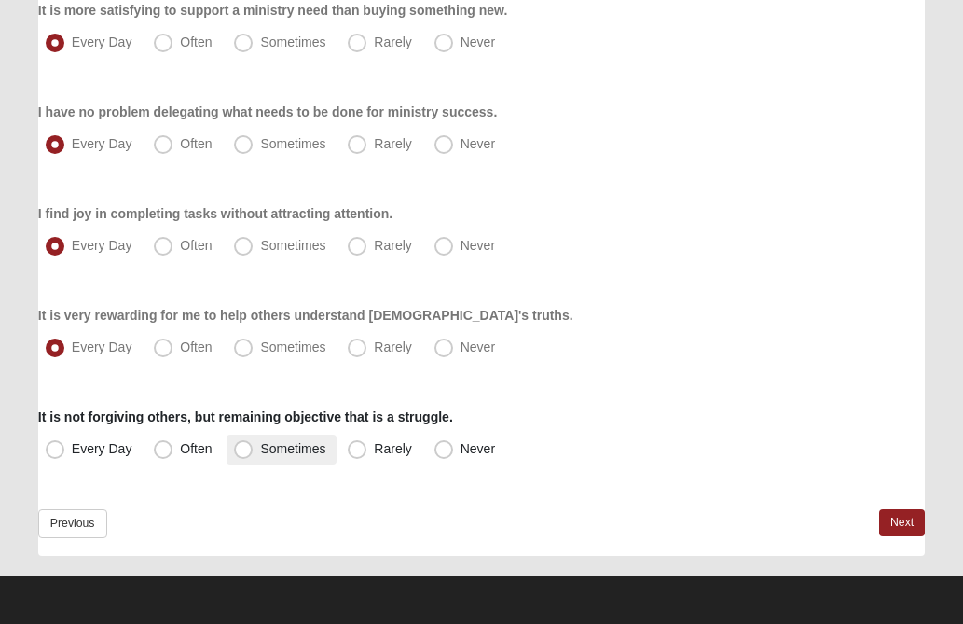
click at [260, 453] on span "Sometimes" at bounding box center [292, 448] width 65 height 15
click at [242, 453] on input "Sometimes" at bounding box center [248, 449] width 12 height 12
radio input "true"
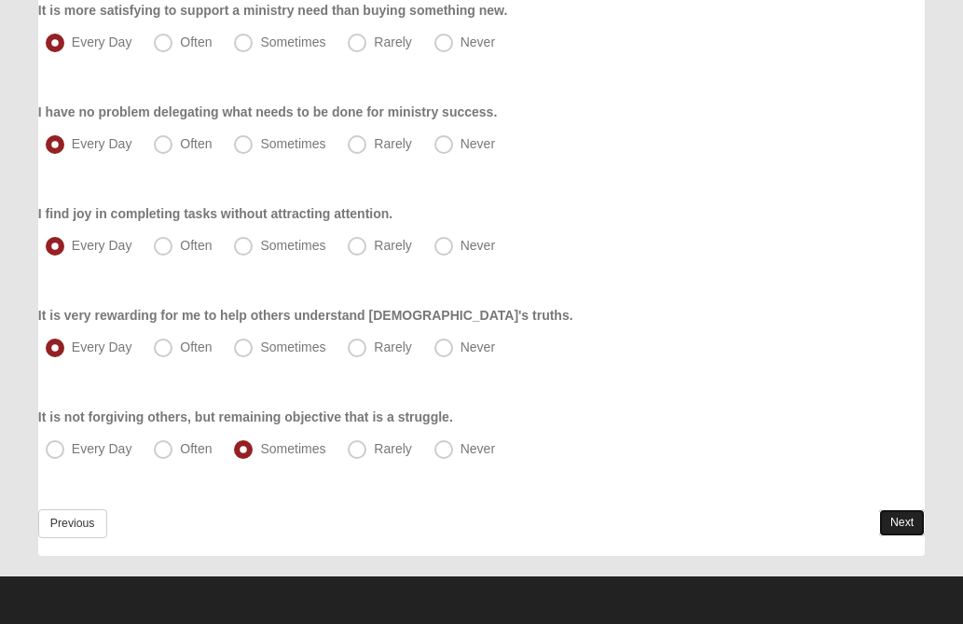
click at [897, 526] on link "Next" at bounding box center [902, 522] width 46 height 27
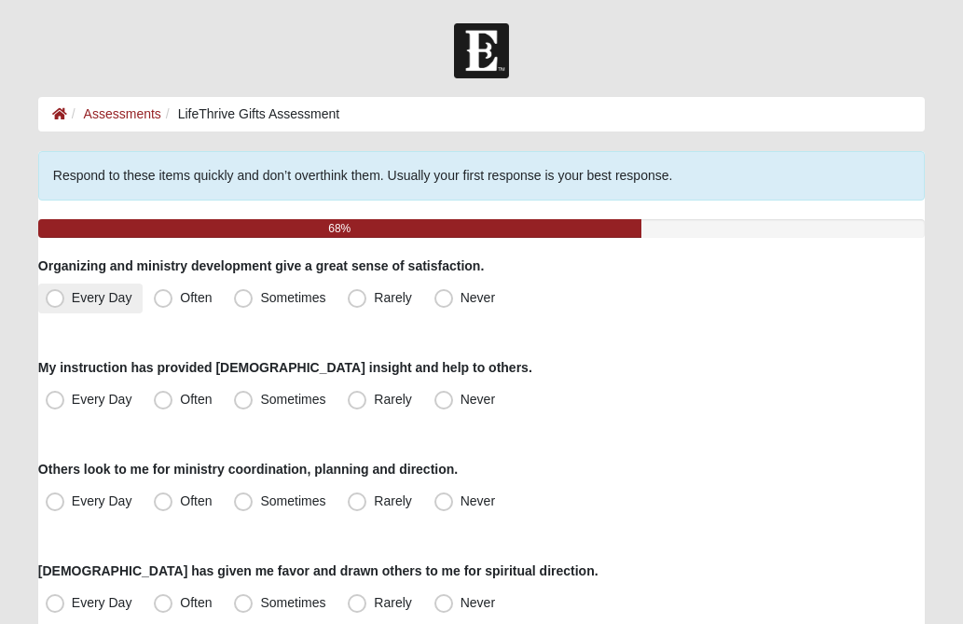
click at [72, 299] on span "Every Day" at bounding box center [102, 297] width 61 height 15
click at [53, 299] on input "Every Day" at bounding box center [59, 298] width 12 height 12
radio input "true"
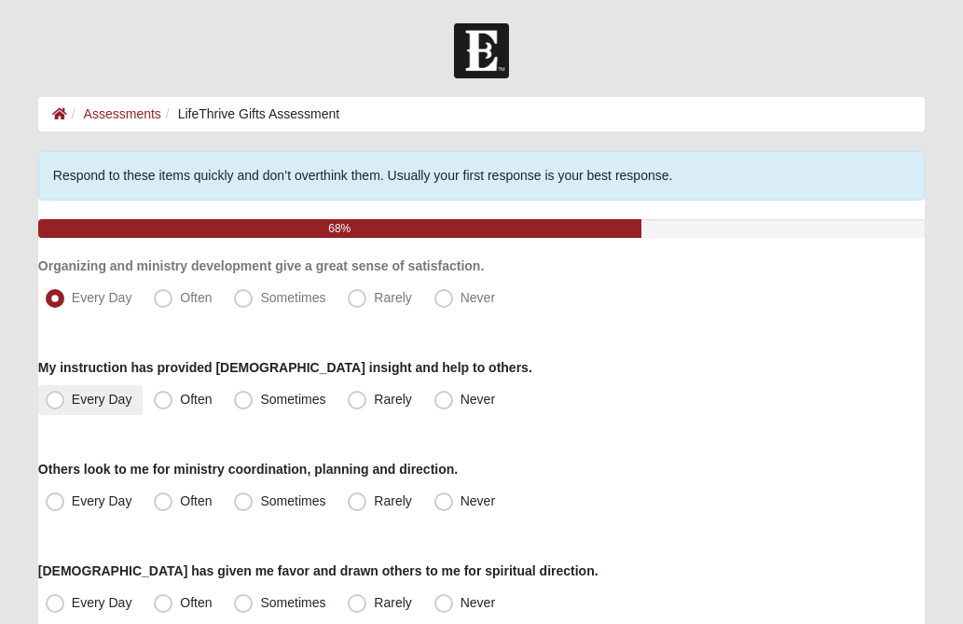
click at [72, 395] on span "Every Day" at bounding box center [102, 399] width 61 height 15
click at [53, 395] on input "Every Day" at bounding box center [59, 400] width 12 height 12
radio input "true"
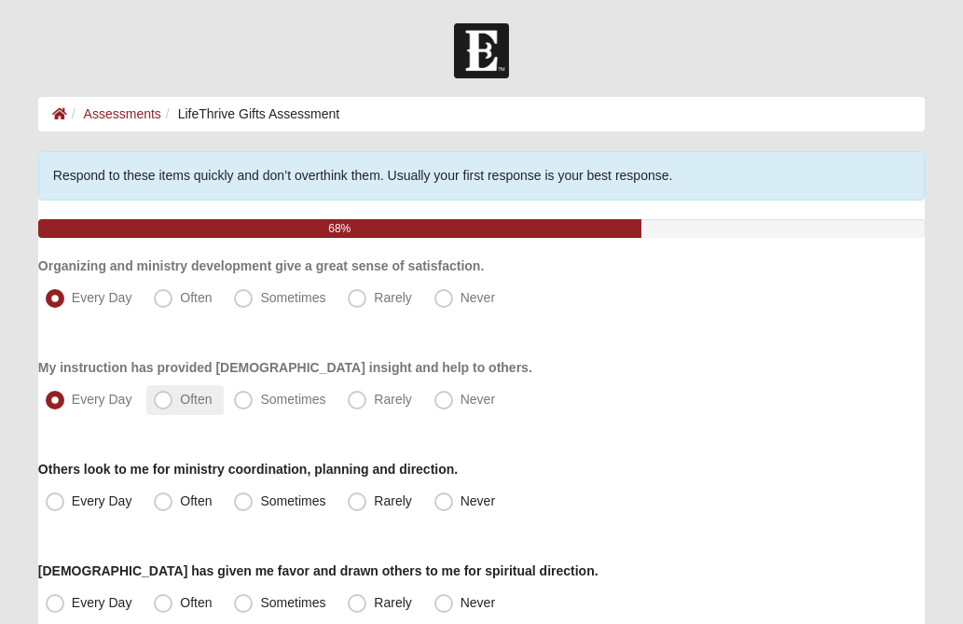
click at [180, 393] on span "Often" at bounding box center [196, 399] width 32 height 15
click at [162, 394] on input "Often" at bounding box center [167, 400] width 12 height 12
radio input "true"
click at [72, 499] on span "Every Day" at bounding box center [102, 500] width 61 height 15
click at [54, 499] on input "Every Day" at bounding box center [59, 501] width 12 height 12
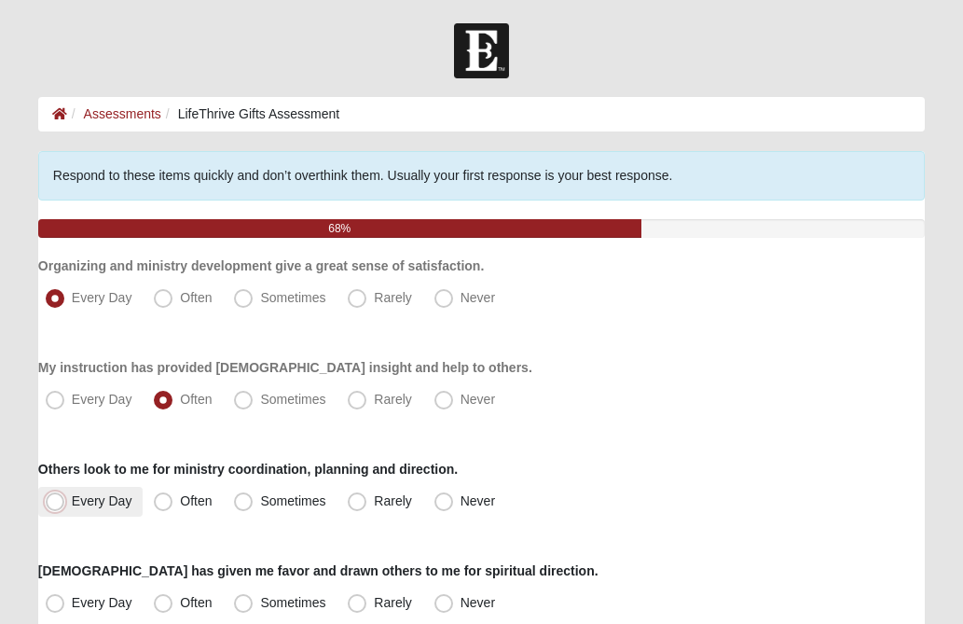
radio input "true"
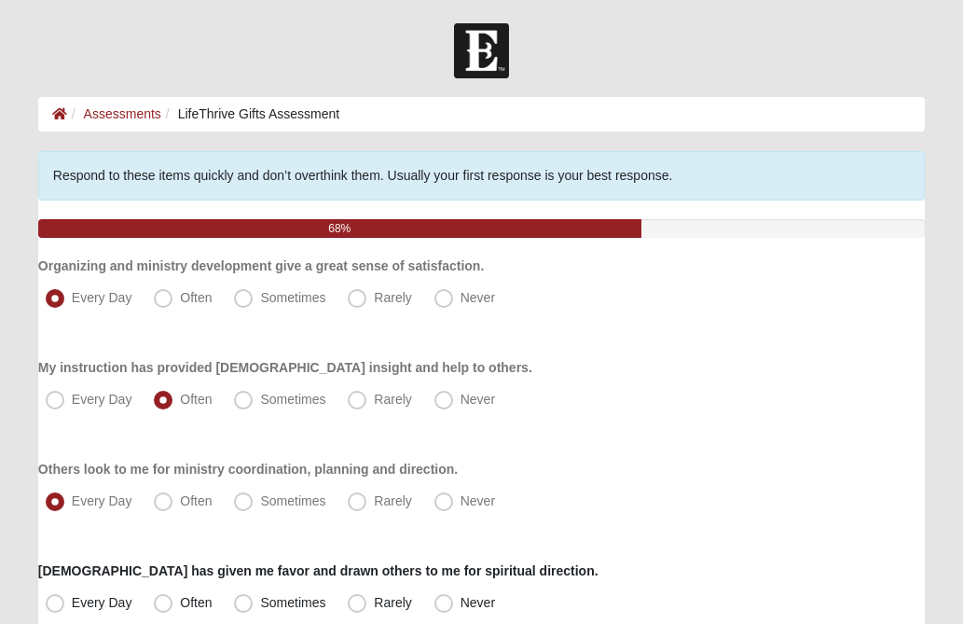
click at [548, 405] on div "Every Day Often Sometimes Rarely Never" at bounding box center [481, 400] width 887 height 30
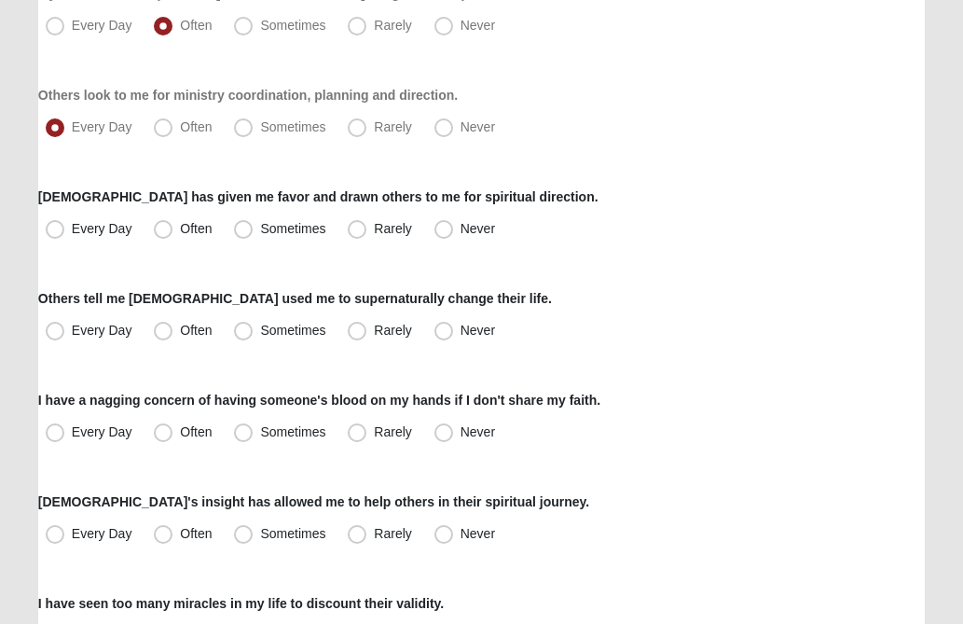
scroll to position [410, 0]
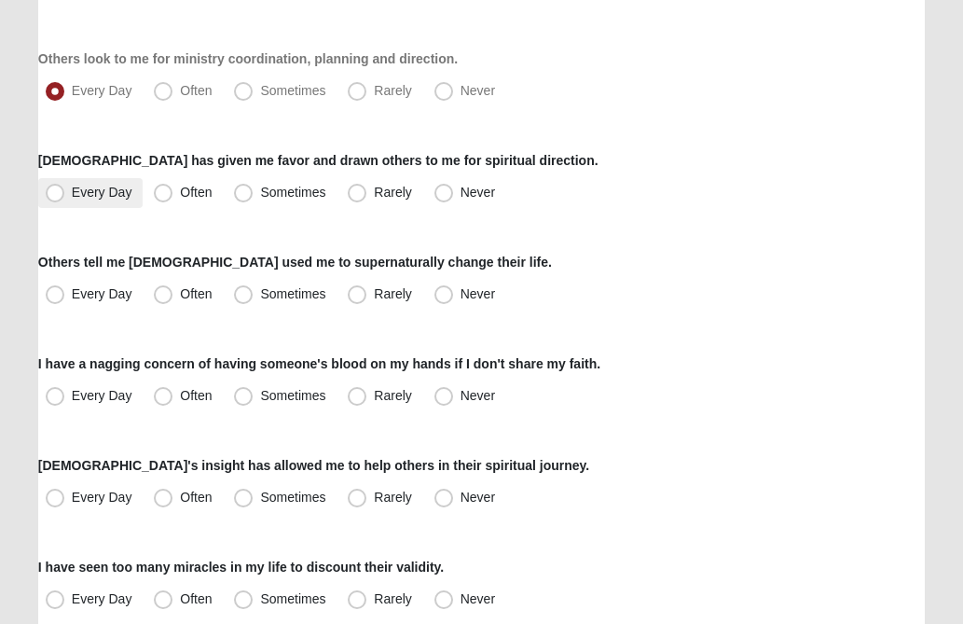
click at [72, 195] on span "Every Day" at bounding box center [102, 192] width 61 height 15
click at [56, 195] on input "Every Day" at bounding box center [59, 193] width 12 height 12
radio input "true"
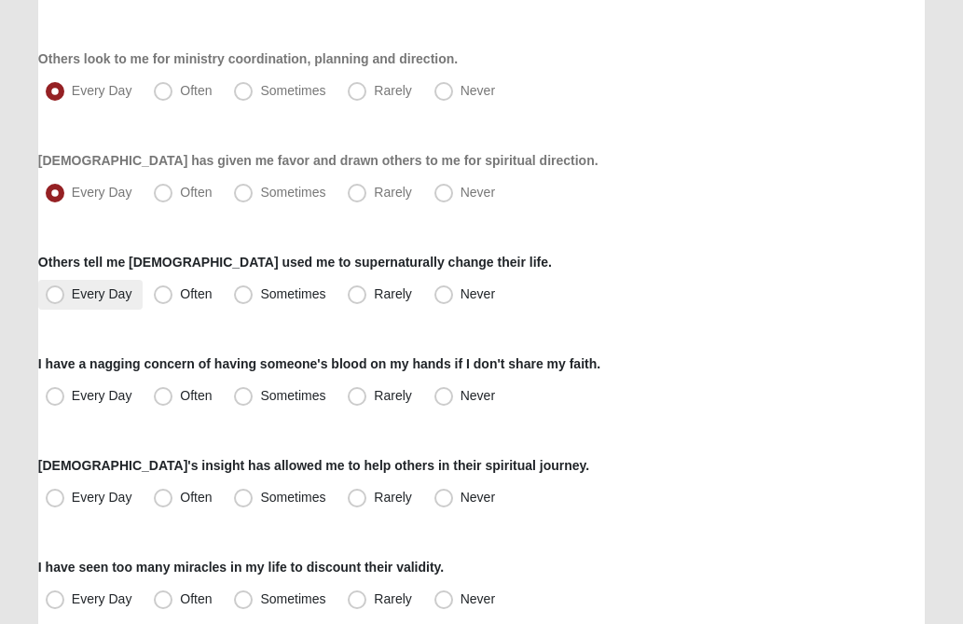
click at [72, 295] on span "Every Day" at bounding box center [102, 293] width 61 height 15
click at [56, 295] on input "Every Day" at bounding box center [59, 294] width 12 height 12
radio input "true"
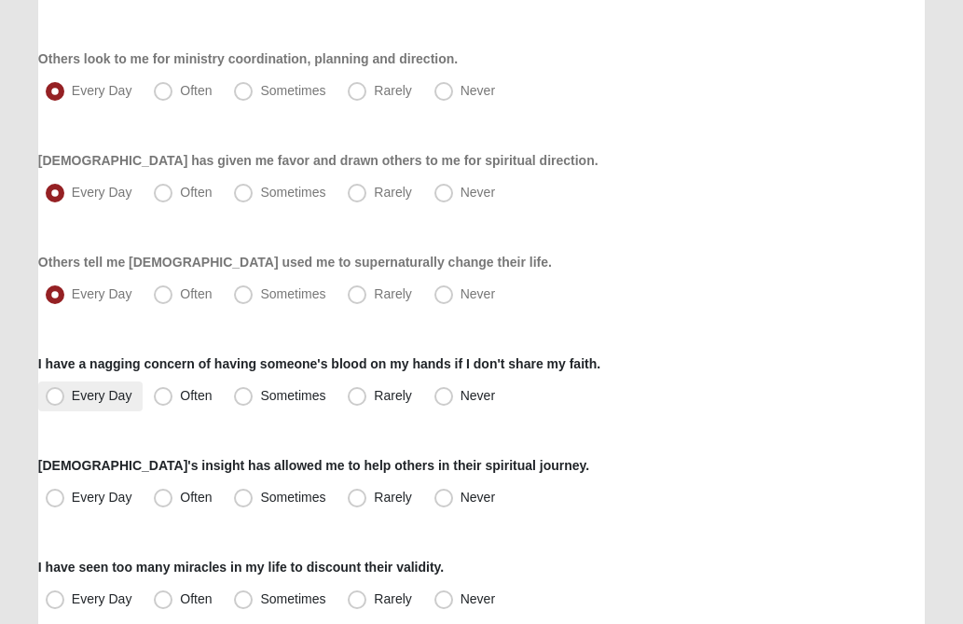
click at [72, 399] on span "Every Day" at bounding box center [102, 395] width 61 height 15
click at [56, 399] on input "Every Day" at bounding box center [59, 396] width 12 height 12
radio input "true"
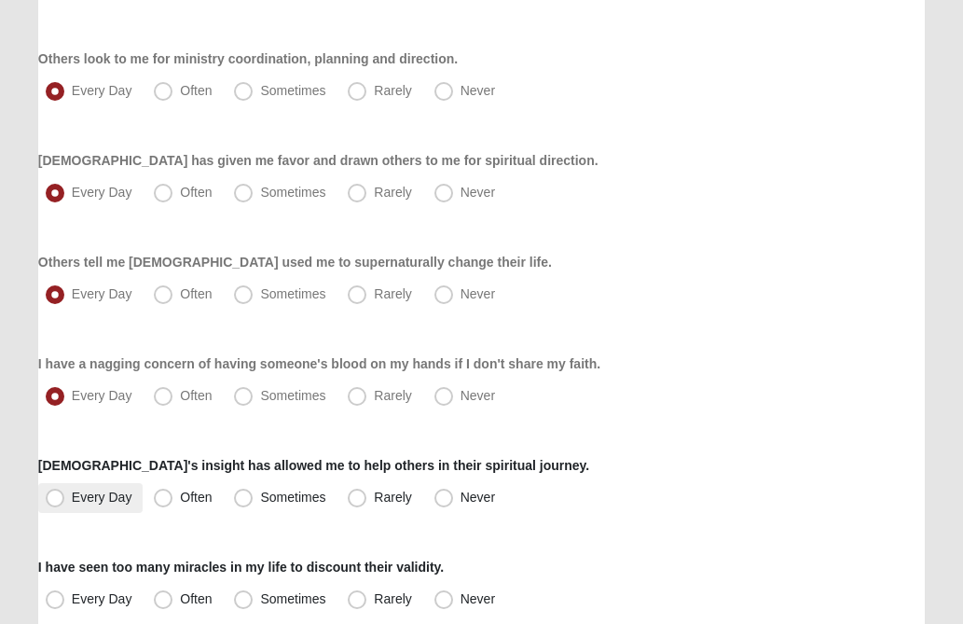
click at [72, 498] on span "Every Day" at bounding box center [102, 497] width 61 height 15
click at [56, 498] on input "Every Day" at bounding box center [59, 497] width 12 height 12
radio input "true"
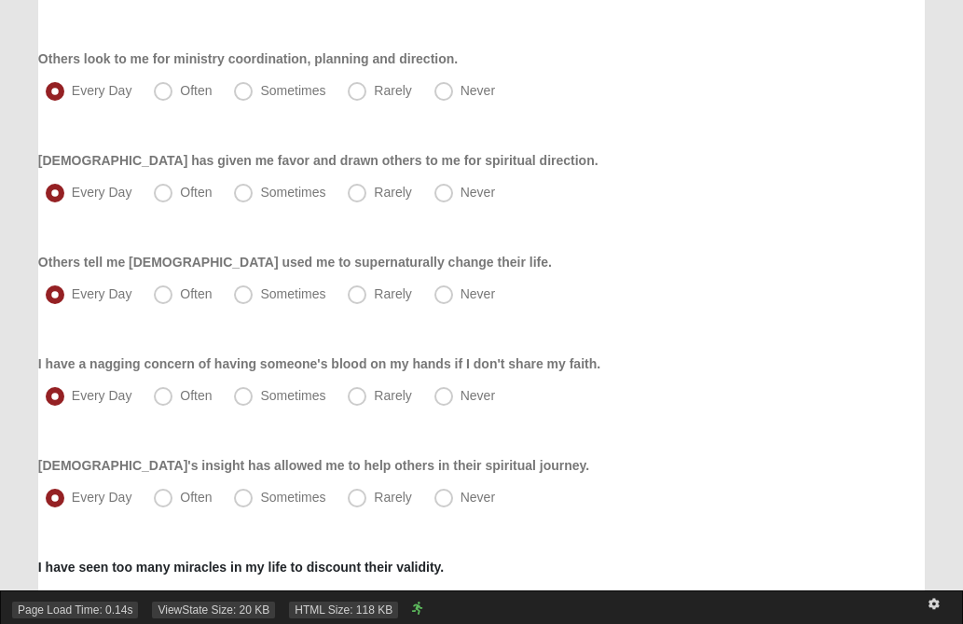
click at [160, 597] on div "Page Load Time: 0.14s ViewState Size: 20 KB HTML Size: 118 KB" at bounding box center [481, 607] width 963 height 34
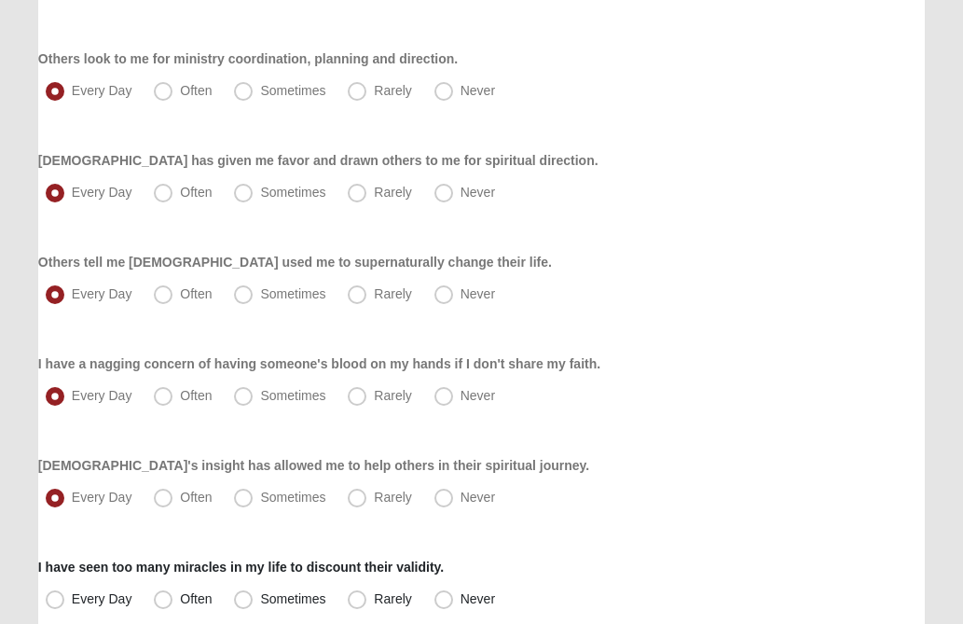
click at [610, 401] on div "Every Day Often Sometimes Rarely Never" at bounding box center [481, 396] width 887 height 30
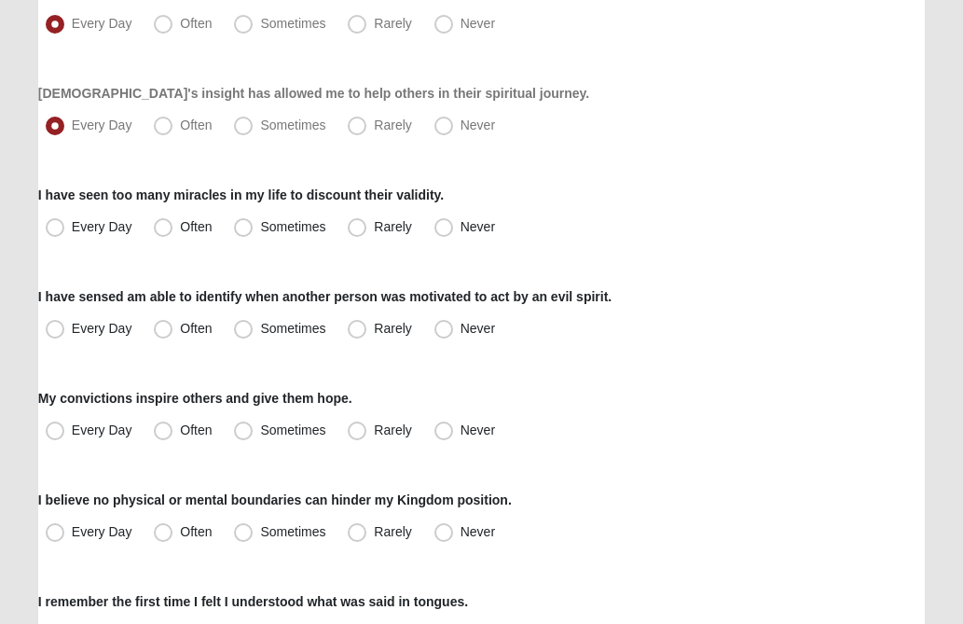
scroll to position [783, 0]
click at [72, 224] on span "Every Day" at bounding box center [102, 225] width 61 height 15
click at [54, 224] on input "Every Day" at bounding box center [59, 226] width 12 height 12
radio input "true"
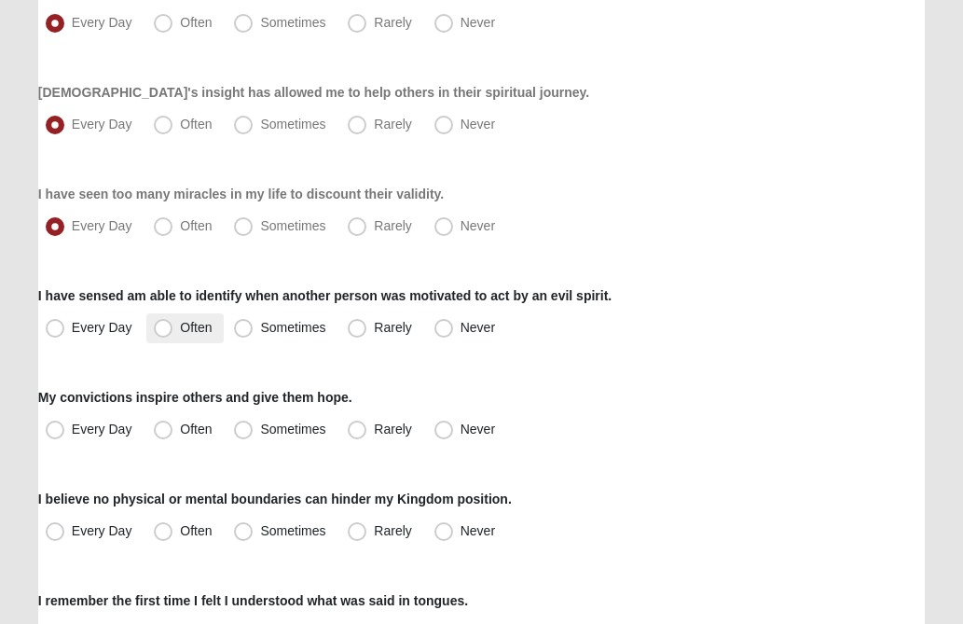
click at [180, 331] on span "Often" at bounding box center [196, 327] width 32 height 15
click at [161, 331] on input "Often" at bounding box center [167, 328] width 12 height 12
radio input "true"
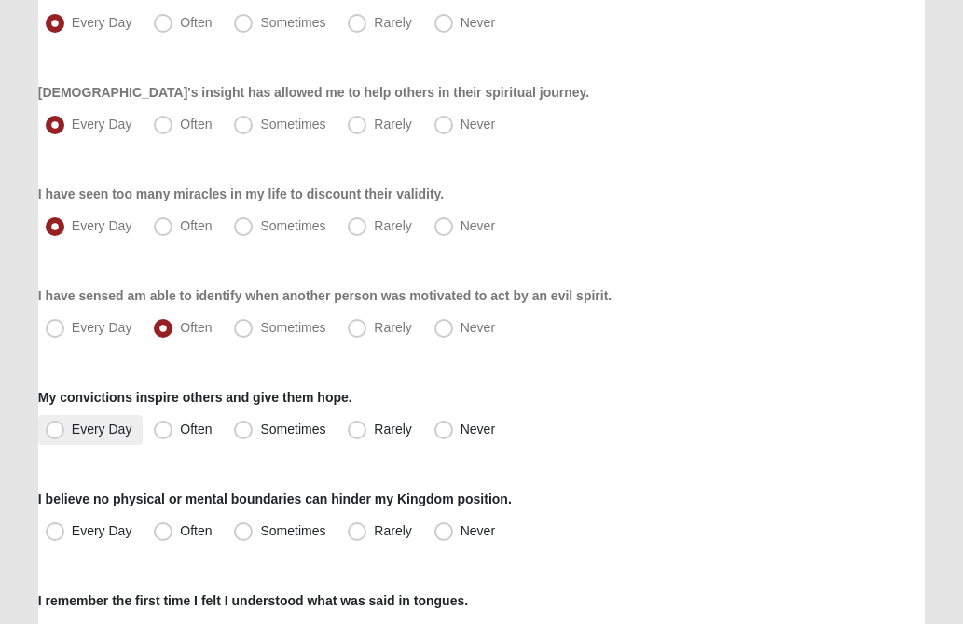
click at [72, 428] on span "Every Day" at bounding box center [102, 429] width 61 height 15
click at [55, 428] on input "Every Day" at bounding box center [59, 429] width 12 height 12
radio input "true"
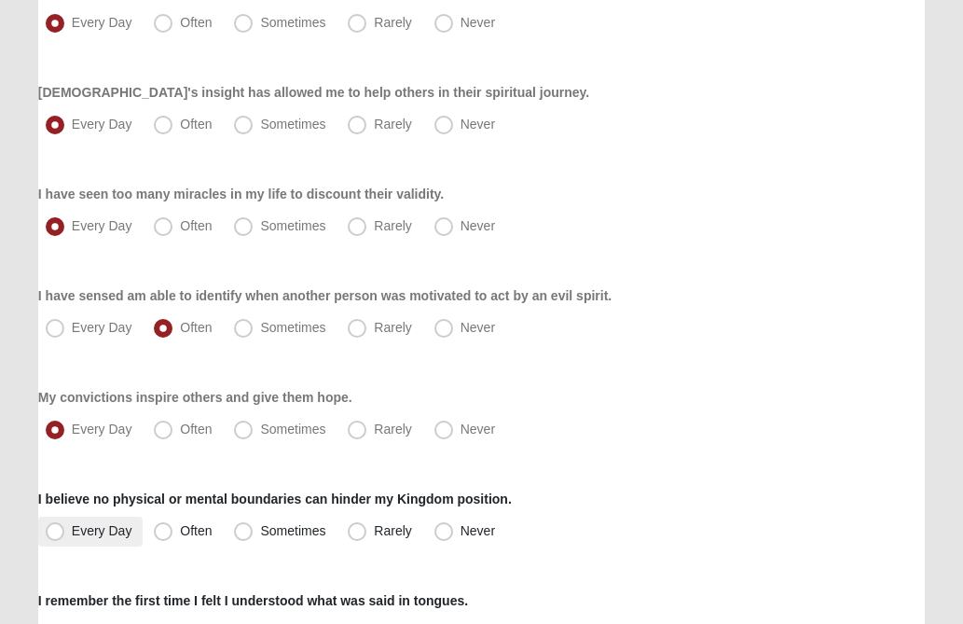
click at [72, 531] on span "Every Day" at bounding box center [102, 530] width 61 height 15
click at [58, 531] on input "Every Day" at bounding box center [59, 531] width 12 height 12
radio input "true"
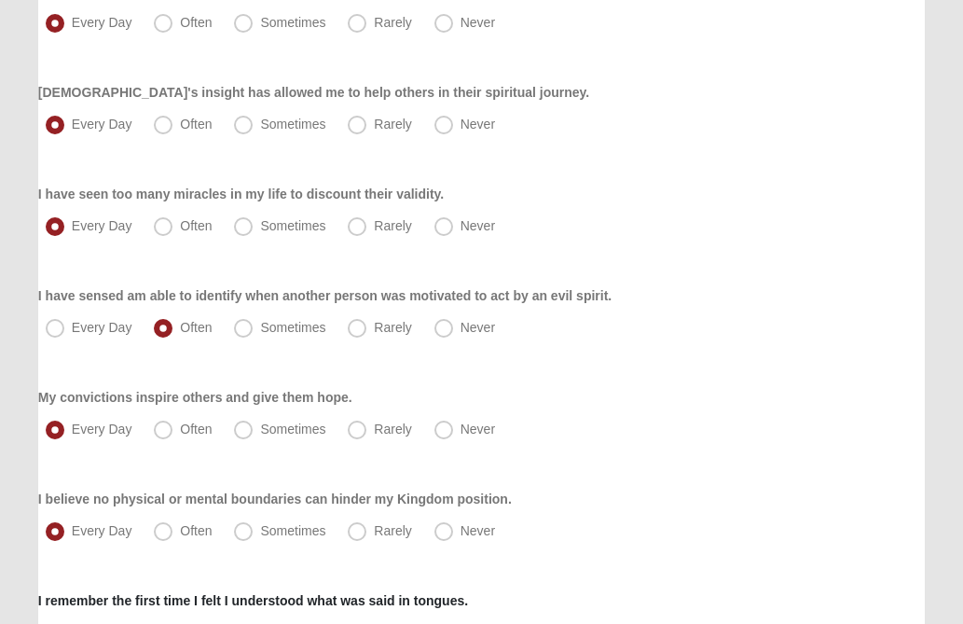
click at [702, 355] on div "Respond to these items quickly and don’t overthink them. Usually your first res…" at bounding box center [481, 308] width 887 height 1880
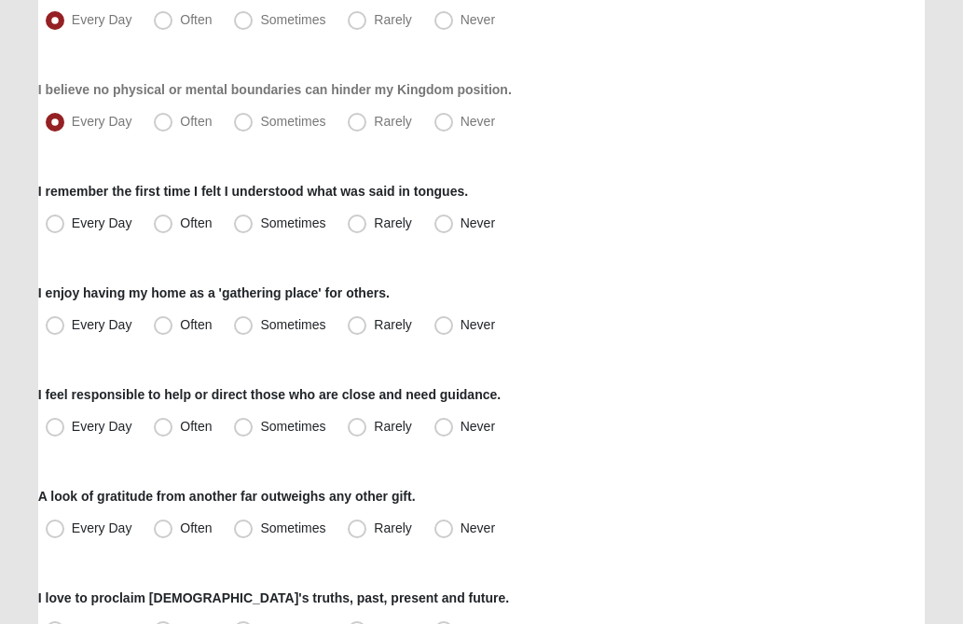
scroll to position [1194, 0]
click at [72, 220] on span "Every Day" at bounding box center [102, 221] width 61 height 15
click at [58, 220] on input "Every Day" at bounding box center [59, 222] width 12 height 12
radio input "true"
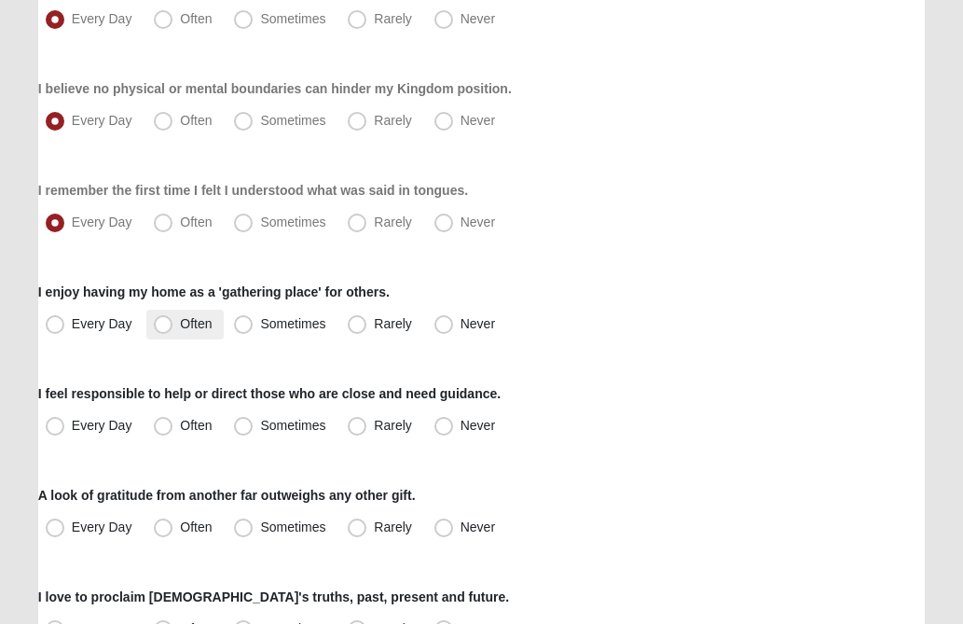
click at [180, 328] on span "Often" at bounding box center [196, 323] width 32 height 15
click at [166, 328] on input "Often" at bounding box center [167, 324] width 12 height 12
radio input "true"
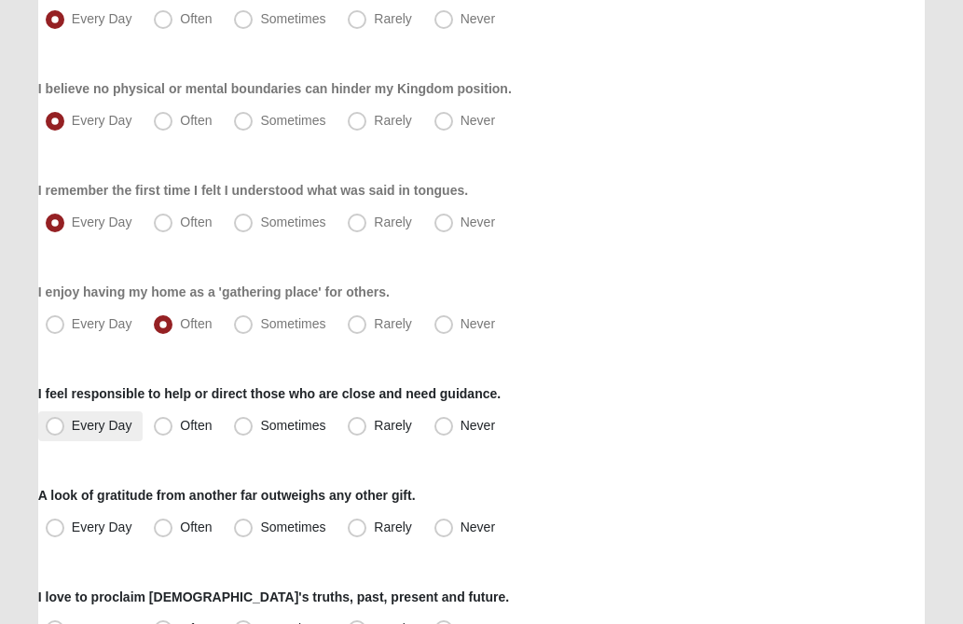
click at [72, 425] on span "Every Day" at bounding box center [102, 425] width 61 height 15
click at [57, 425] on input "Every Day" at bounding box center [59, 426] width 12 height 12
radio input "true"
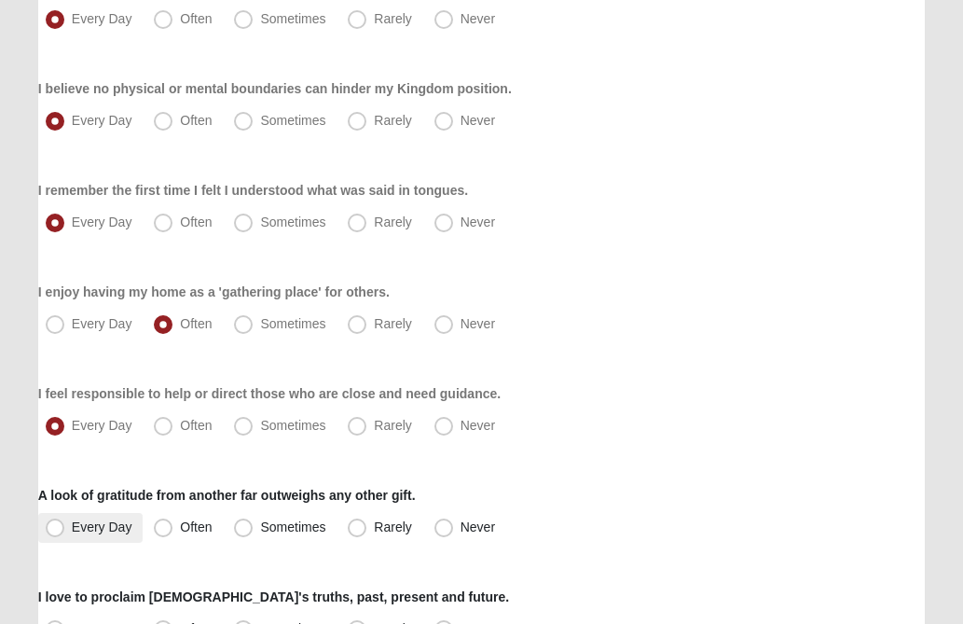
click at [72, 528] on span "Every Day" at bounding box center [102, 526] width 61 height 15
click at [56, 528] on input "Every Day" at bounding box center [59, 527] width 12 height 12
radio input "true"
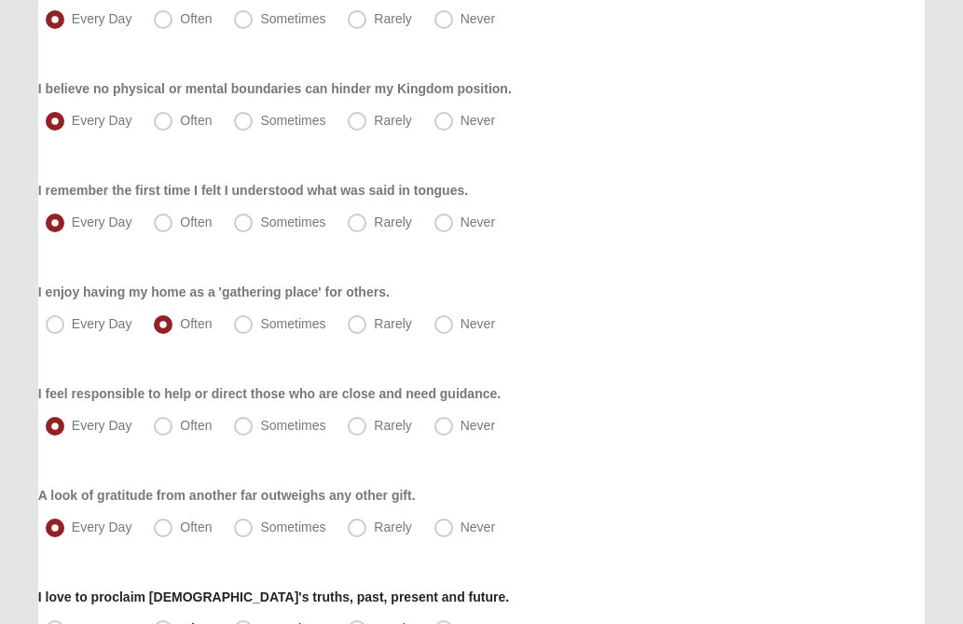
click at [671, 411] on div "Every Day Often Sometimes Rarely Never" at bounding box center [481, 426] width 887 height 30
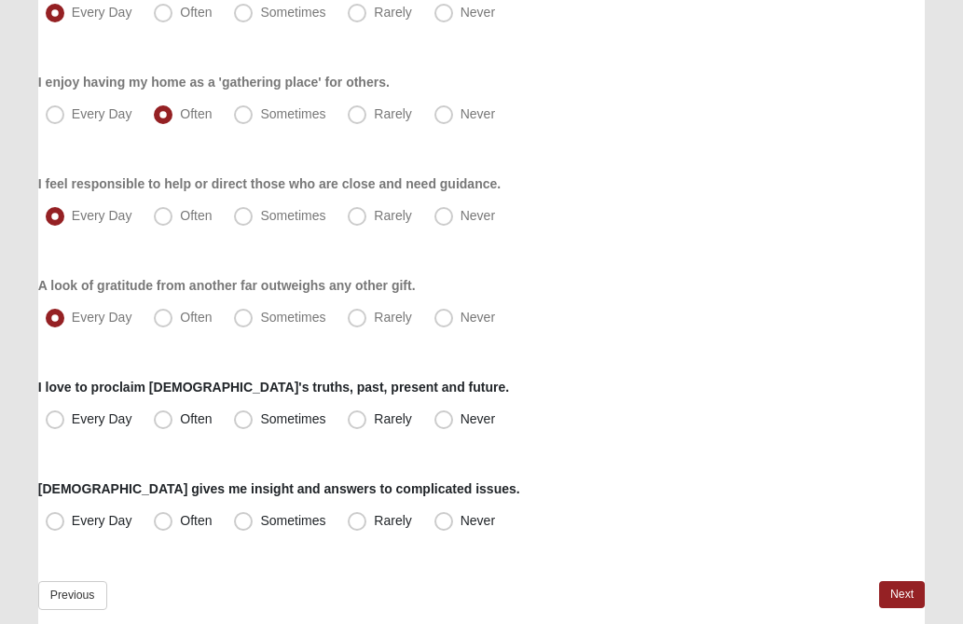
scroll to position [1475, 0]
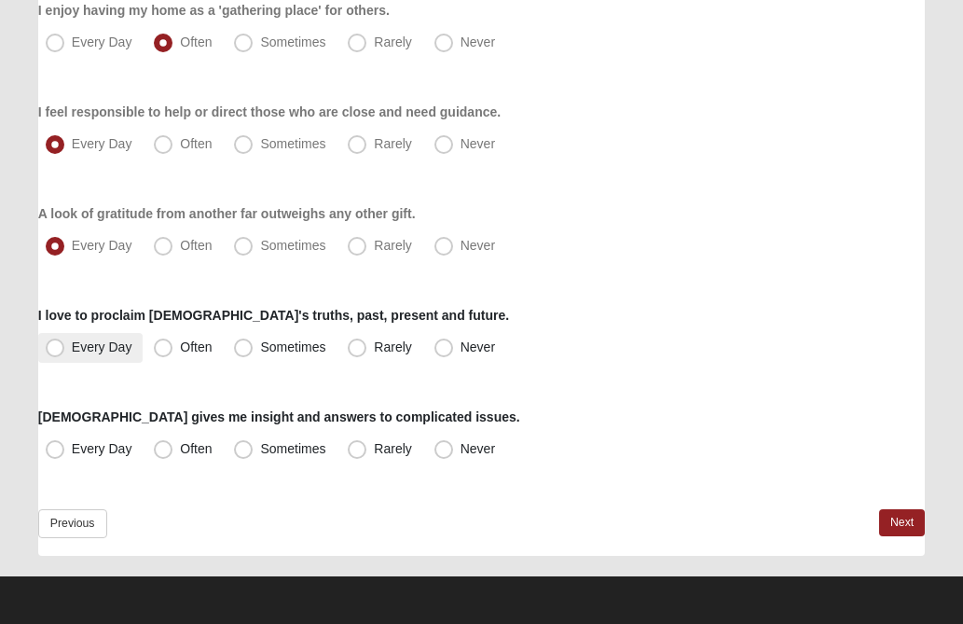
click at [72, 342] on span "Every Day" at bounding box center [102, 346] width 61 height 15
click at [53, 342] on input "Every Day" at bounding box center [59, 347] width 12 height 12
radio input "true"
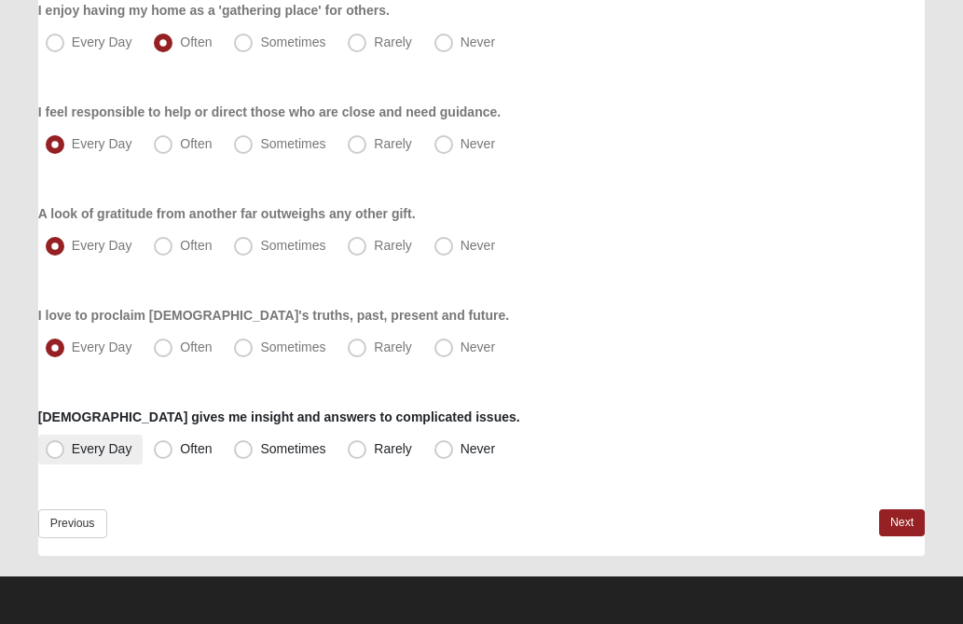
click at [72, 449] on span "Every Day" at bounding box center [102, 448] width 61 height 15
click at [55, 449] on input "Every Day" at bounding box center [59, 449] width 12 height 12
radio input "true"
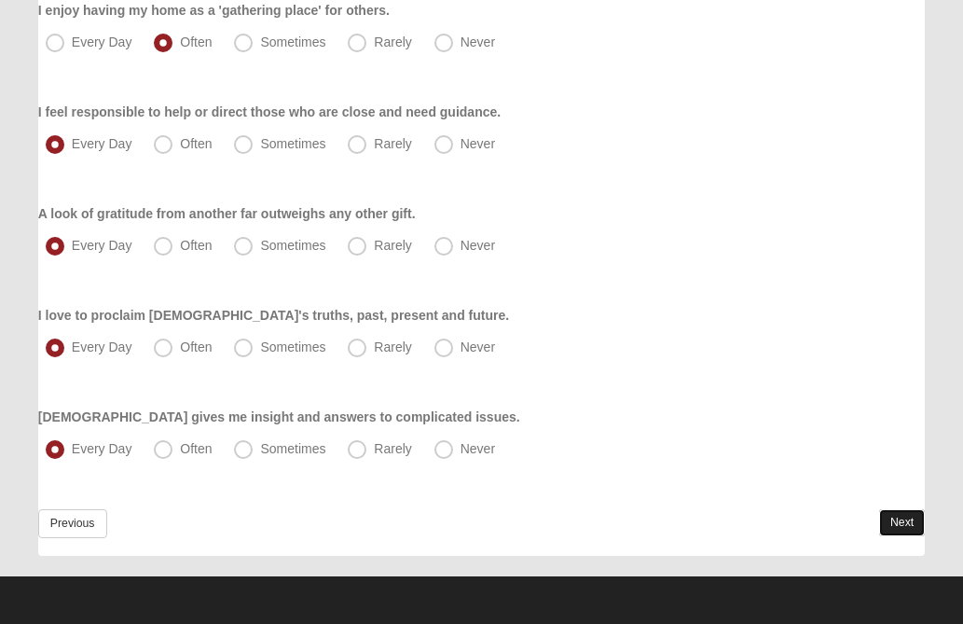
click at [902, 517] on link "Next" at bounding box center [902, 522] width 46 height 27
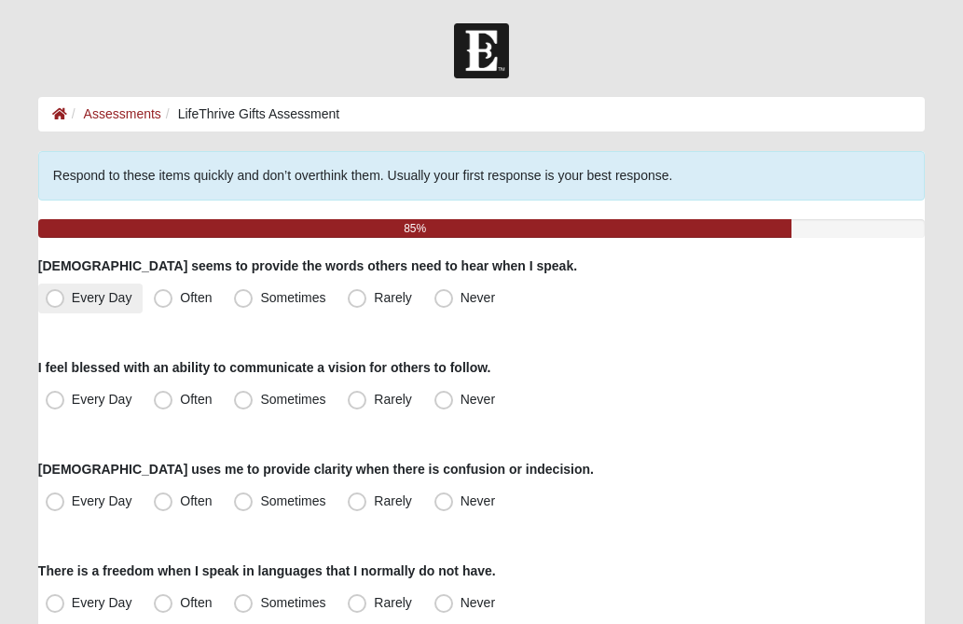
click at [72, 296] on span "Every Day" at bounding box center [102, 297] width 61 height 15
click at [57, 296] on input "Every Day" at bounding box center [59, 298] width 12 height 12
radio input "true"
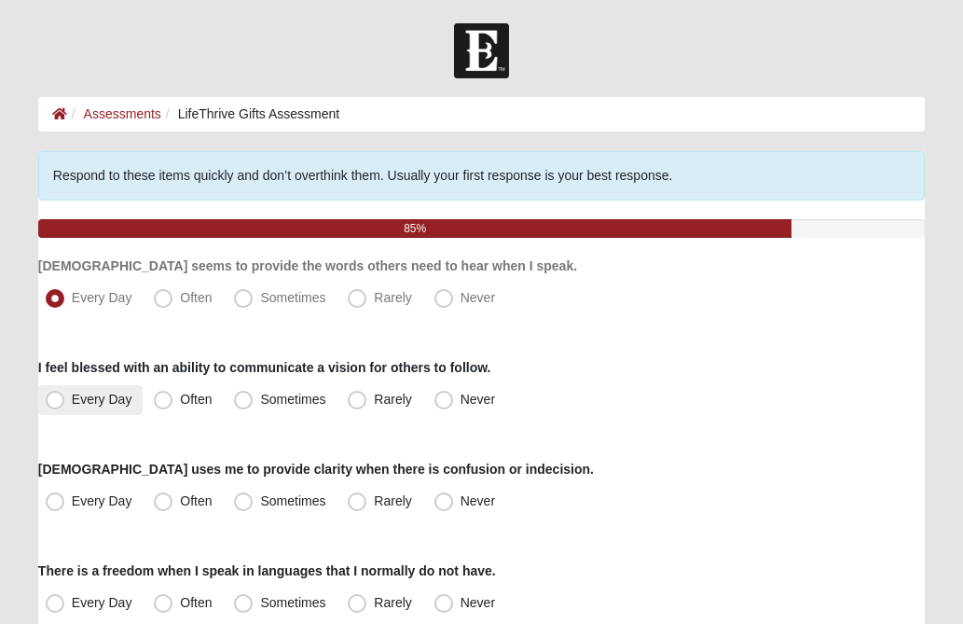
click at [72, 407] on span "Every Day" at bounding box center [102, 399] width 61 height 15
click at [59, 406] on input "Every Day" at bounding box center [59, 400] width 12 height 12
radio input "true"
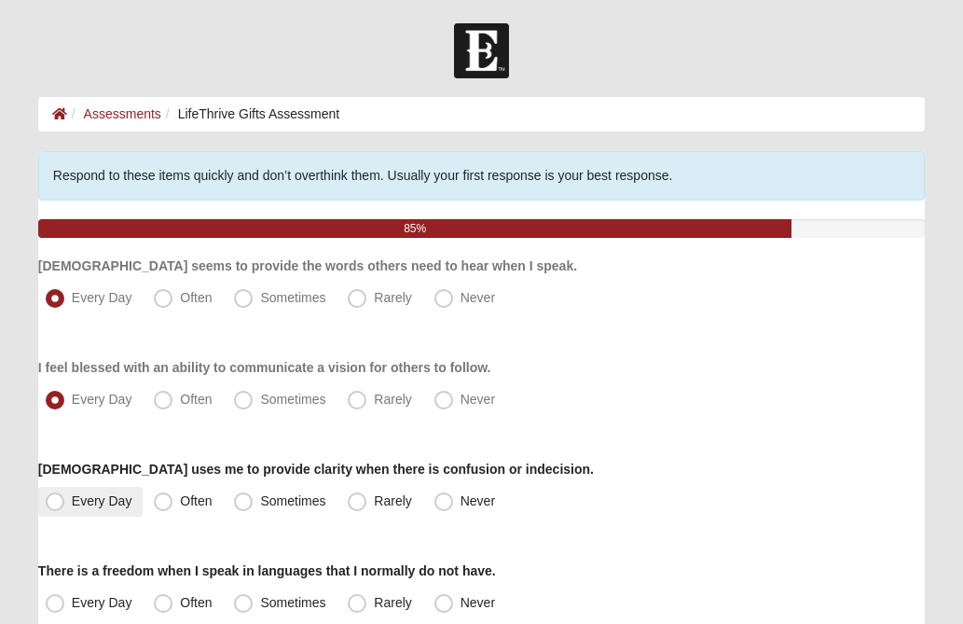
click at [72, 505] on span "Every Day" at bounding box center [102, 500] width 61 height 15
click at [60, 505] on input "Every Day" at bounding box center [59, 501] width 12 height 12
radio input "true"
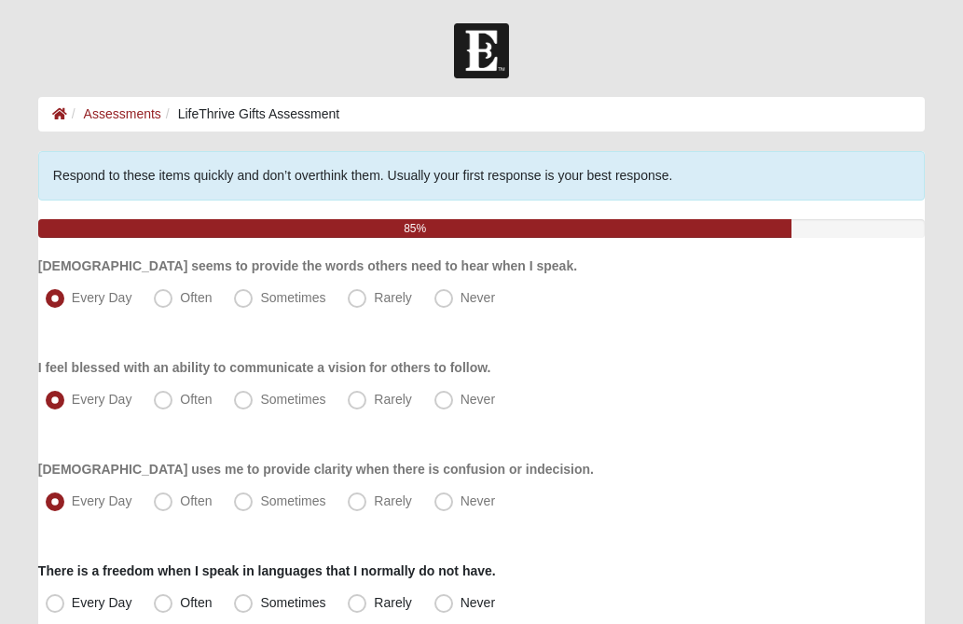
click at [696, 466] on div "God uses me to provide clarity when there is confusion or indecision. Every Day…" at bounding box center [481, 488] width 887 height 57
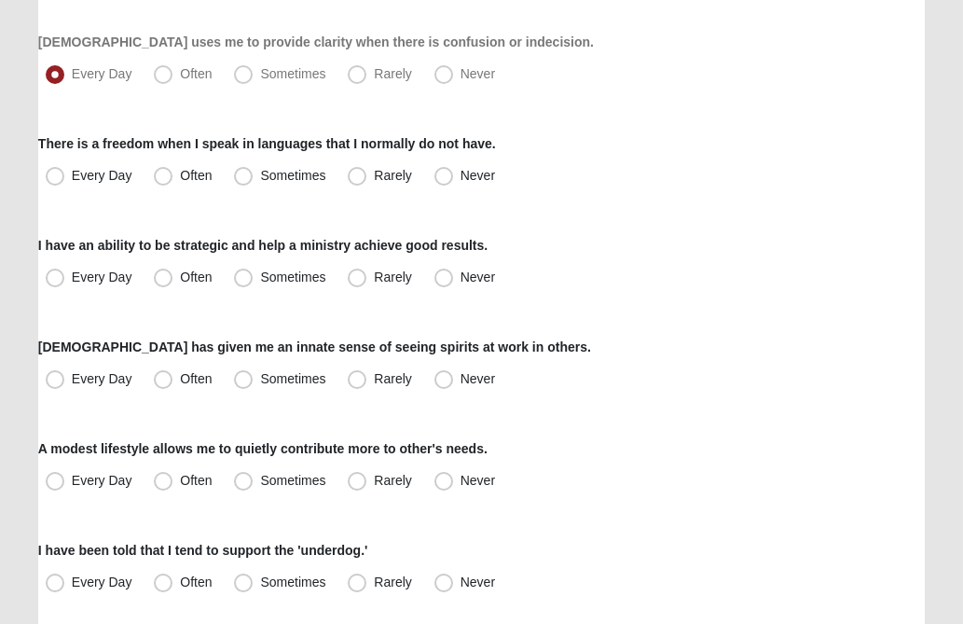
scroll to position [448, 0]
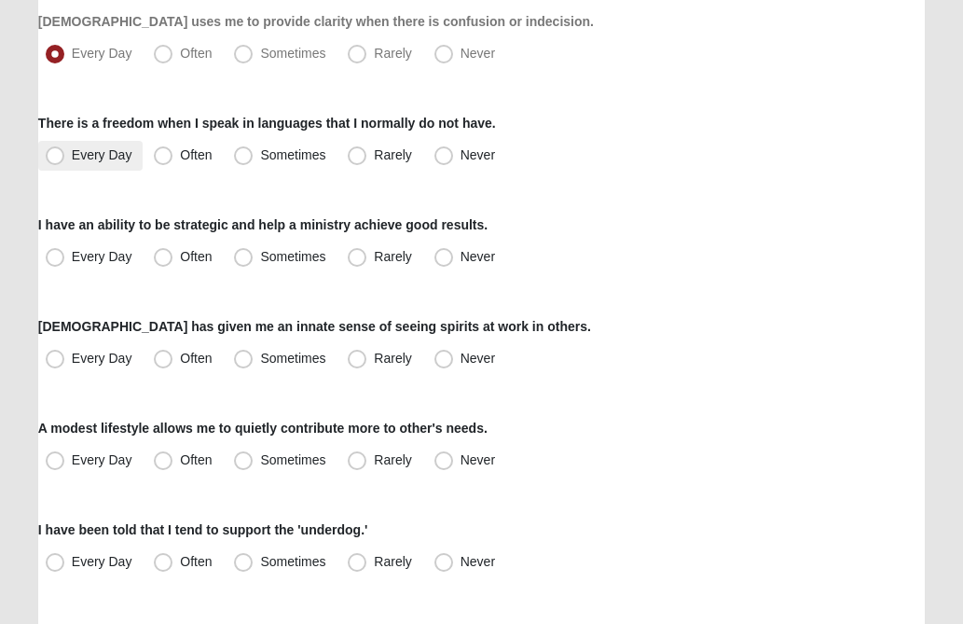
click at [72, 158] on span "Every Day" at bounding box center [102, 154] width 61 height 15
click at [58, 158] on input "Every Day" at bounding box center [59, 155] width 12 height 12
radio input "true"
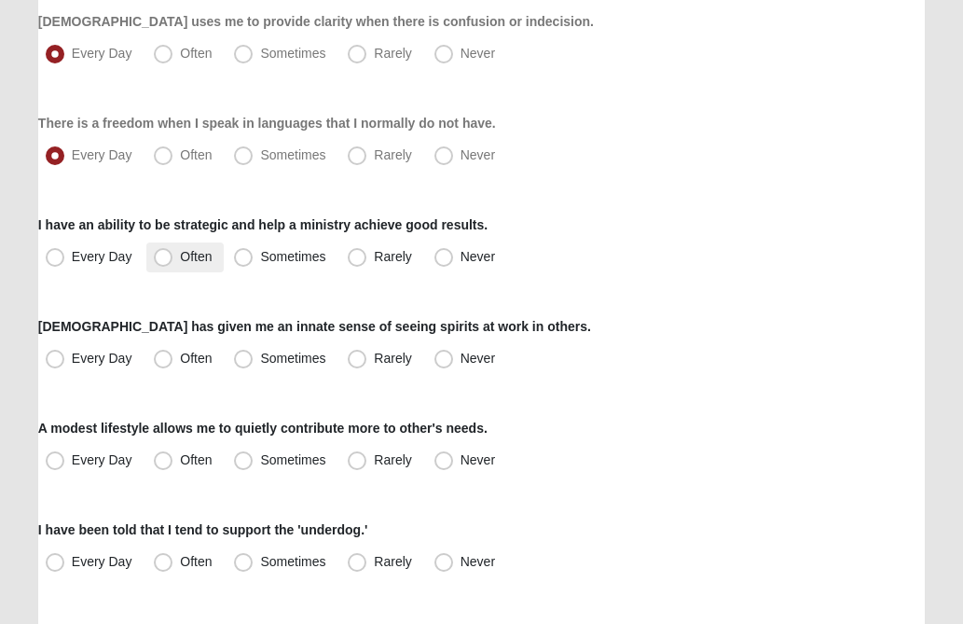
click at [180, 258] on span "Often" at bounding box center [196, 256] width 32 height 15
click at [162, 258] on input "Often" at bounding box center [167, 257] width 12 height 12
radio input "true"
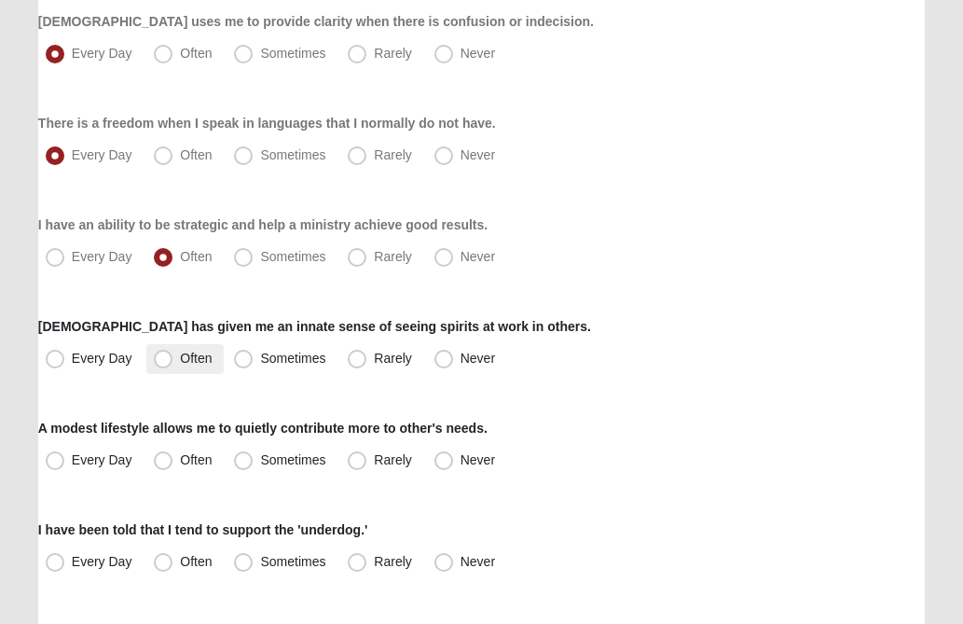
click at [180, 359] on span "Often" at bounding box center [196, 358] width 32 height 15
click at [161, 359] on input "Often" at bounding box center [167, 359] width 12 height 12
radio input "true"
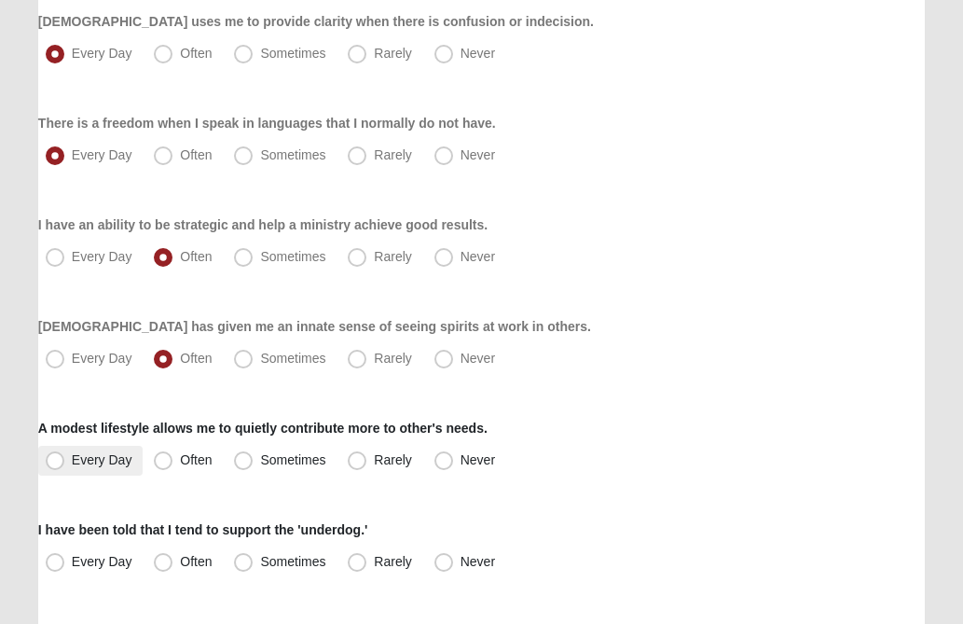
click at [72, 456] on span "Every Day" at bounding box center [102, 459] width 61 height 15
click at [58, 456] on input "Every Day" at bounding box center [59, 460] width 12 height 12
radio input "true"
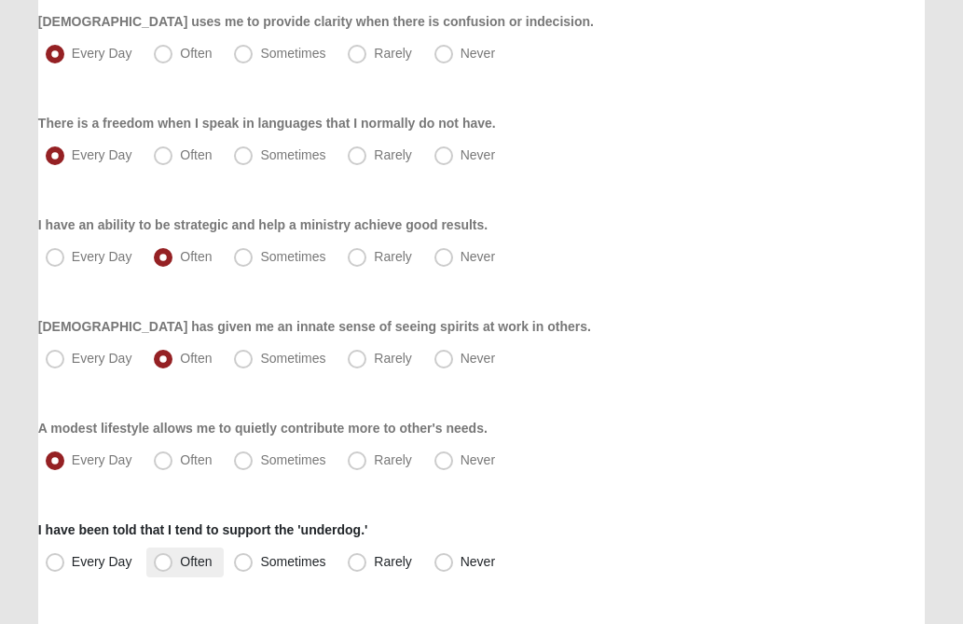
click at [180, 560] on span "Often" at bounding box center [196, 561] width 32 height 15
click at [166, 560] on input "Often" at bounding box center [167, 562] width 12 height 12
radio input "true"
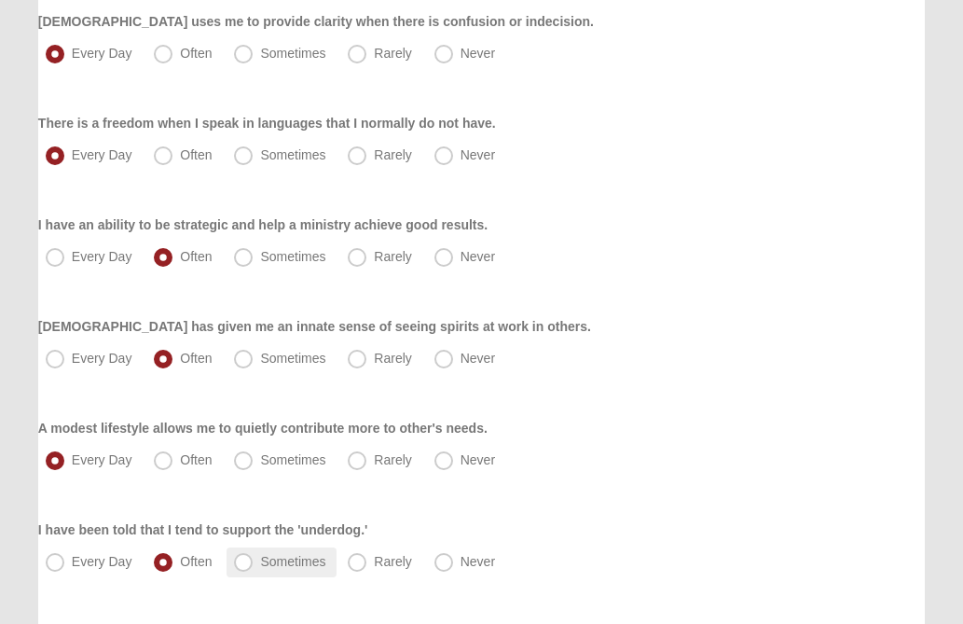
click at [260, 559] on span "Sometimes" at bounding box center [292, 561] width 65 height 15
click at [242, 559] on input "Sometimes" at bounding box center [248, 562] width 12 height 12
radio input "true"
click at [660, 455] on div "Every Day Often Sometimes Rarely Never" at bounding box center [481, 461] width 887 height 30
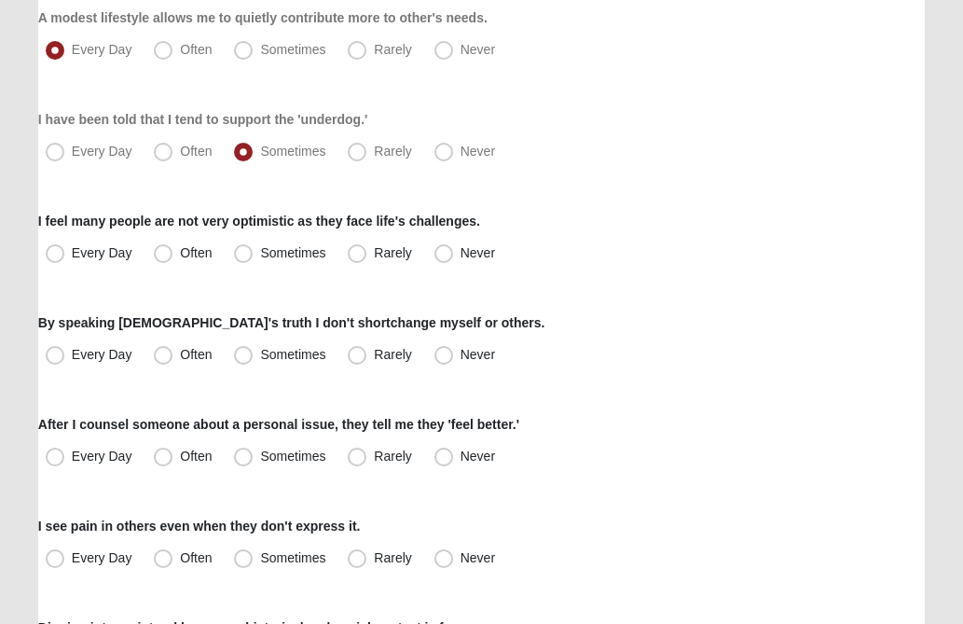
scroll to position [933, 0]
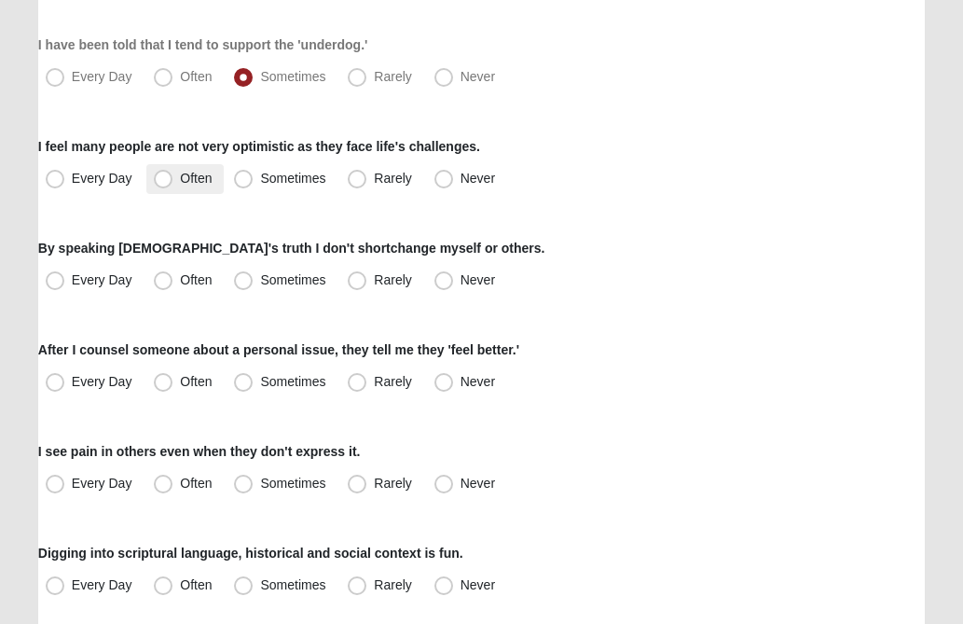
click at [180, 177] on span "Often" at bounding box center [196, 178] width 32 height 15
click at [161, 177] on input "Often" at bounding box center [167, 179] width 12 height 12
radio input "true"
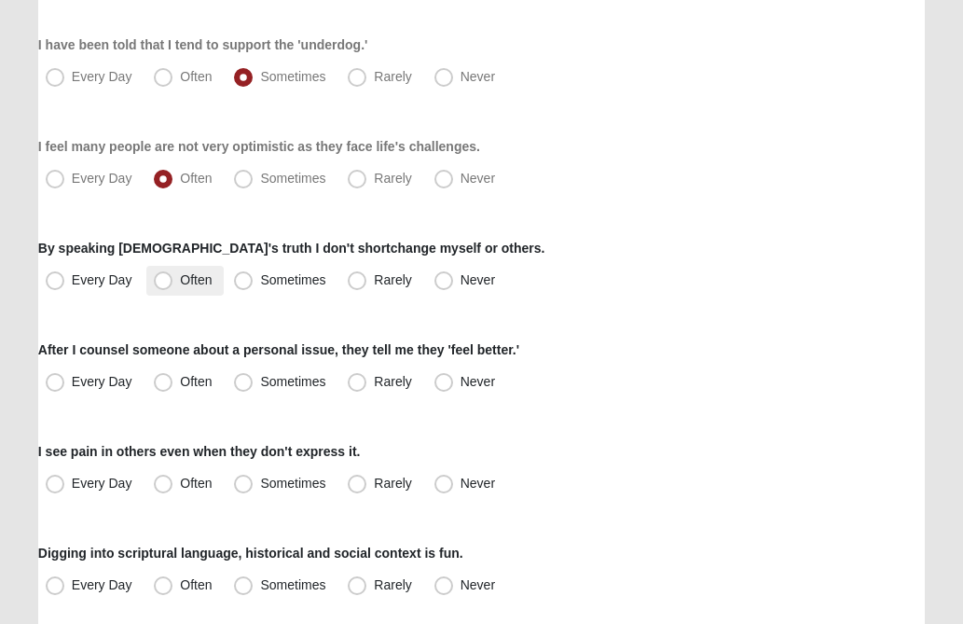
click at [180, 279] on span "Often" at bounding box center [196, 279] width 32 height 15
click at [169, 279] on input "Often" at bounding box center [167, 280] width 12 height 12
radio input "true"
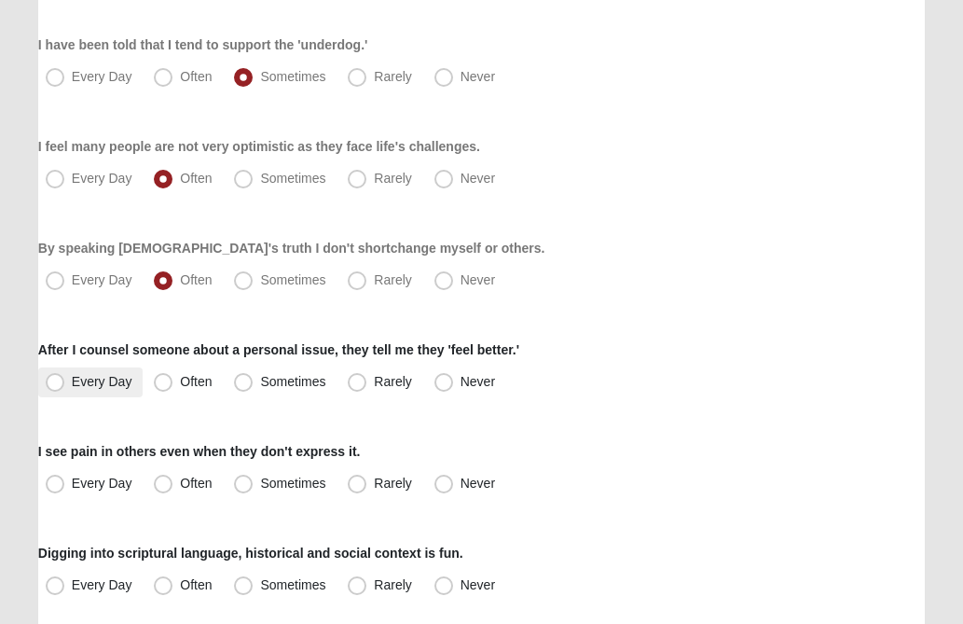
click at [72, 384] on span "Every Day" at bounding box center [102, 381] width 61 height 15
click at [53, 384] on input "Every Day" at bounding box center [59, 382] width 12 height 12
radio input "true"
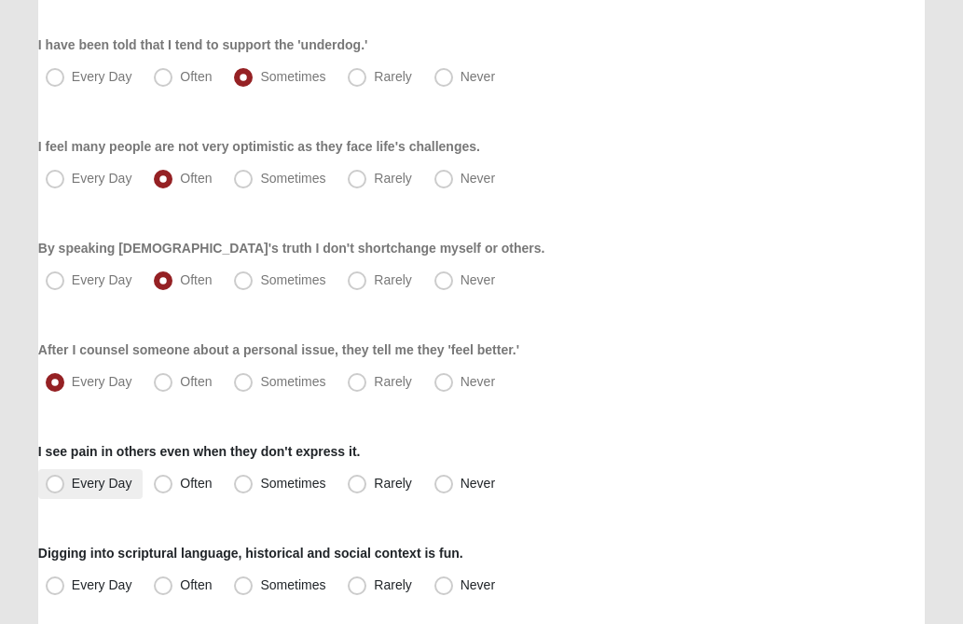
click at [72, 487] on span "Every Day" at bounding box center [102, 483] width 61 height 15
click at [53, 487] on input "Every Day" at bounding box center [59, 483] width 12 height 12
radio input "true"
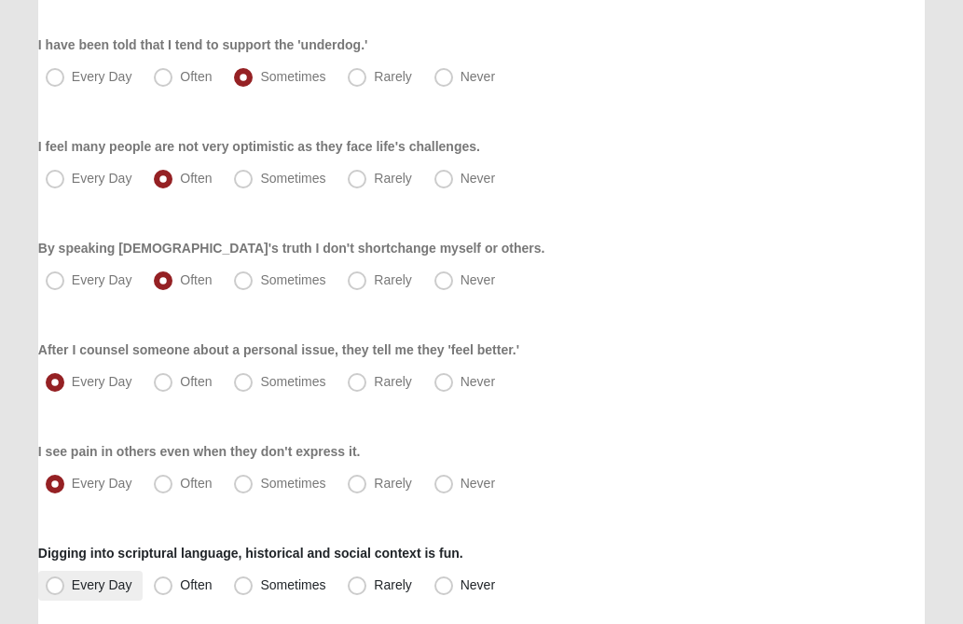
click at [72, 585] on span "Every Day" at bounding box center [102, 584] width 61 height 15
click at [54, 585] on input "Every Day" at bounding box center [59, 585] width 12 height 12
radio input "true"
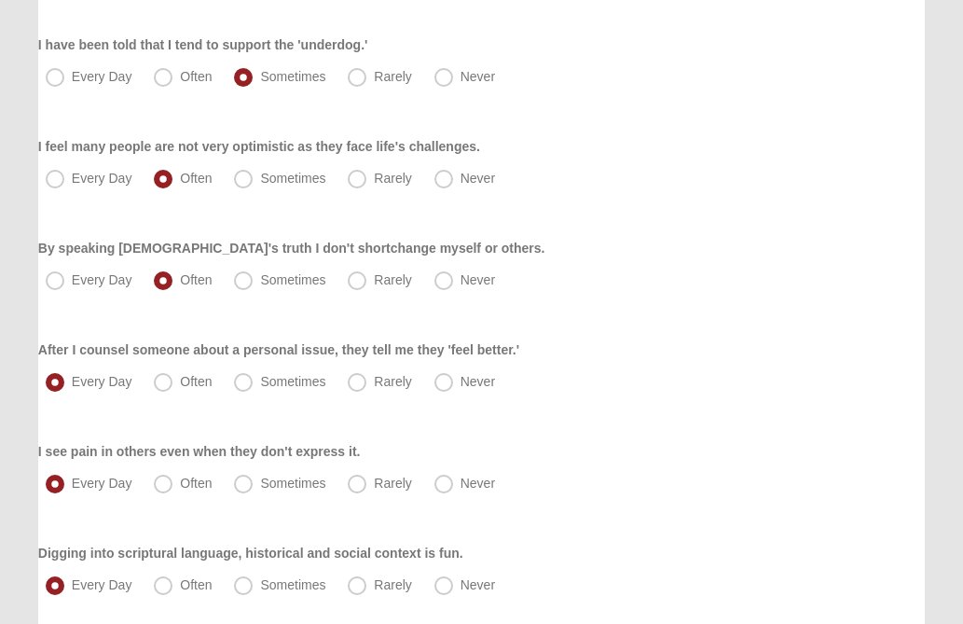
click at [629, 443] on div "I see pain in others even when they don't express it. Every Day Often Sometimes…" at bounding box center [481, 470] width 887 height 57
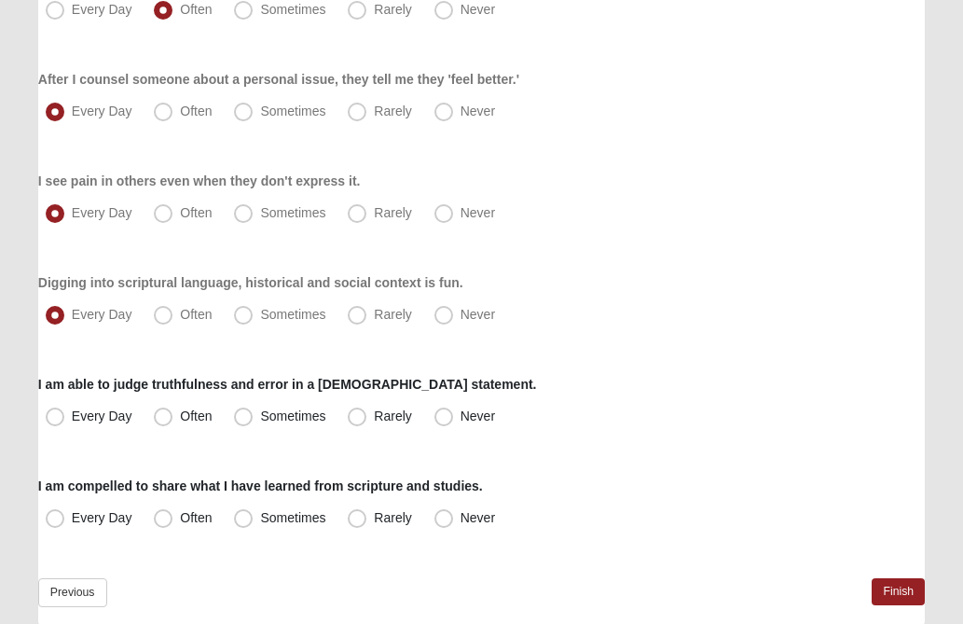
scroll to position [1231, 0]
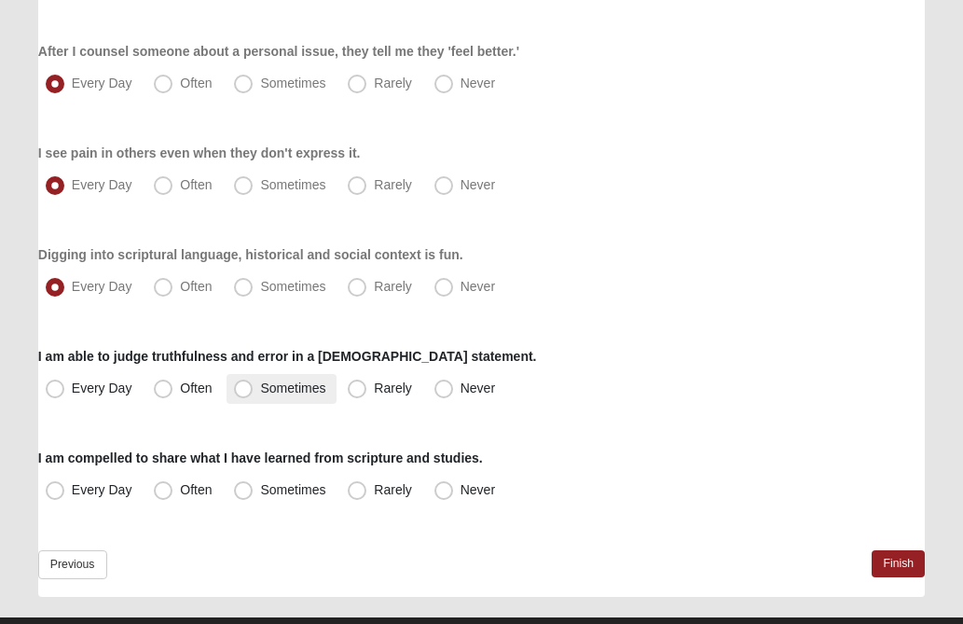
click at [260, 388] on span "Sometimes" at bounding box center [292, 387] width 65 height 15
click at [250, 388] on input "Sometimes" at bounding box center [248, 388] width 12 height 12
radio input "true"
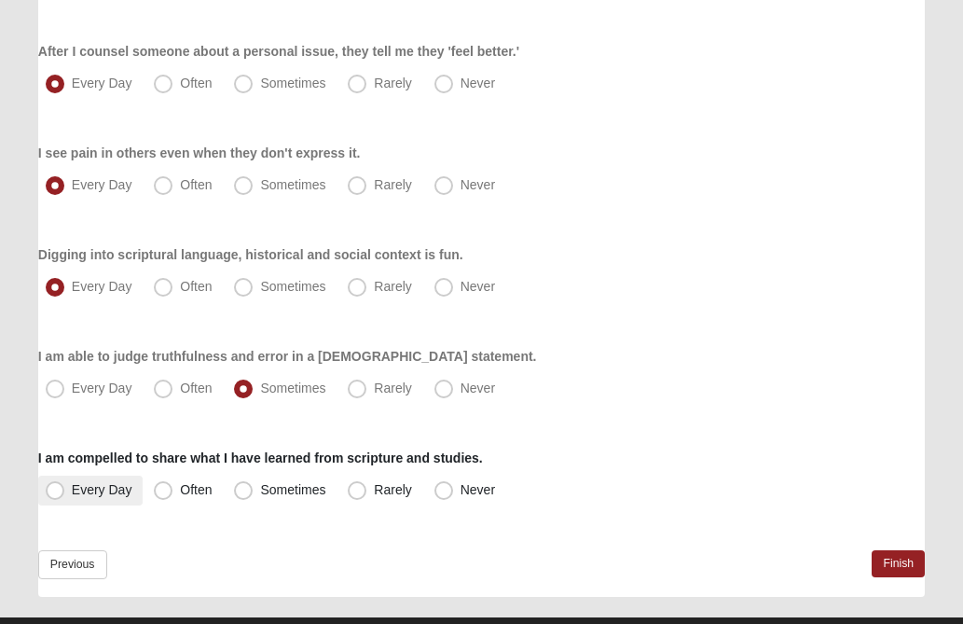
click at [72, 490] on span "Every Day" at bounding box center [102, 489] width 61 height 15
click at [54, 490] on input "Every Day" at bounding box center [59, 490] width 12 height 12
radio input "true"
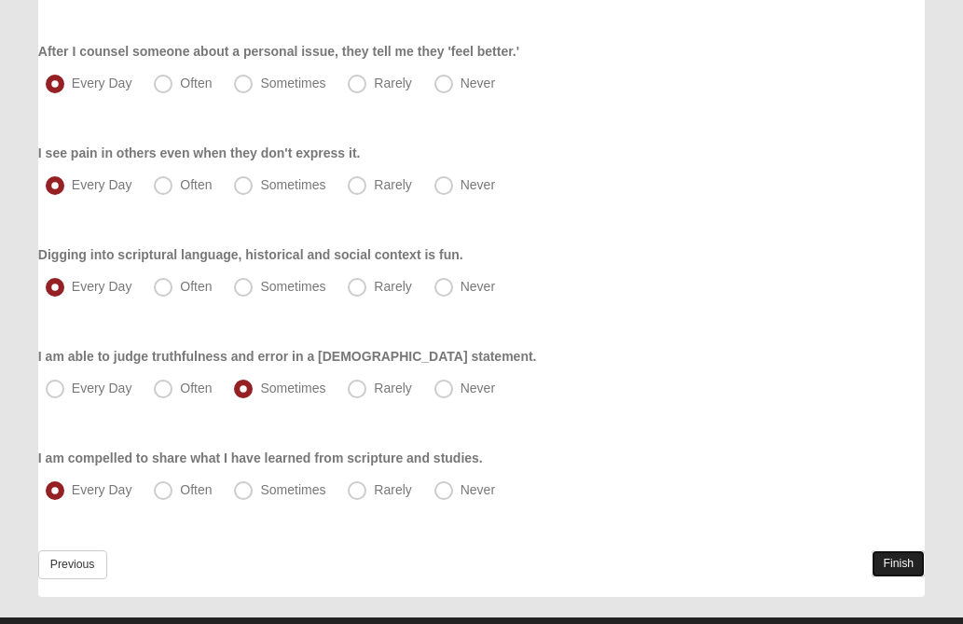
click at [892, 566] on link "Finish" at bounding box center [898, 563] width 53 height 27
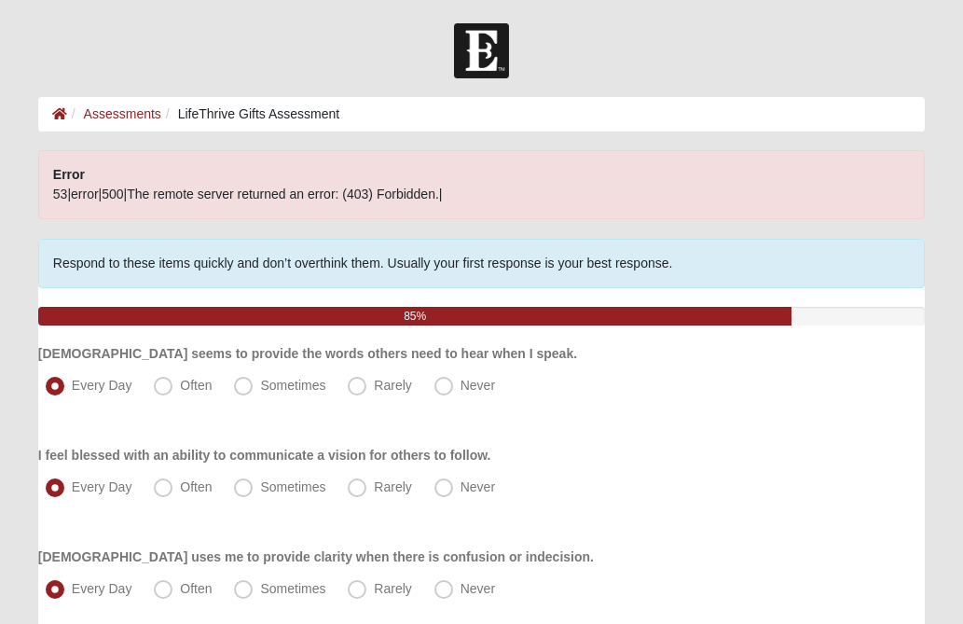
click at [877, 493] on div "Every Day Often Sometimes Rarely Never" at bounding box center [481, 488] width 887 height 30
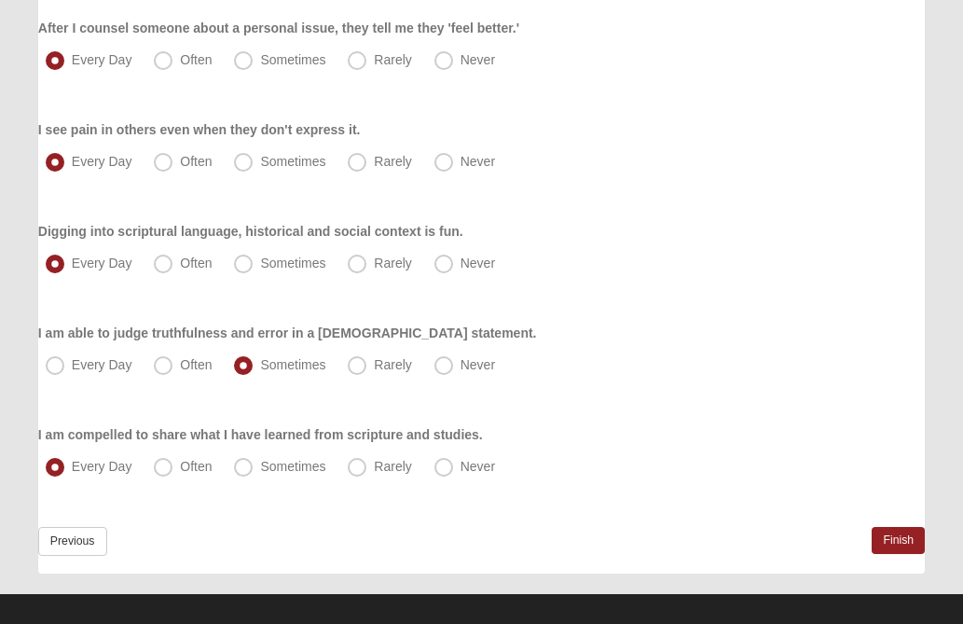
scroll to position [1360, 0]
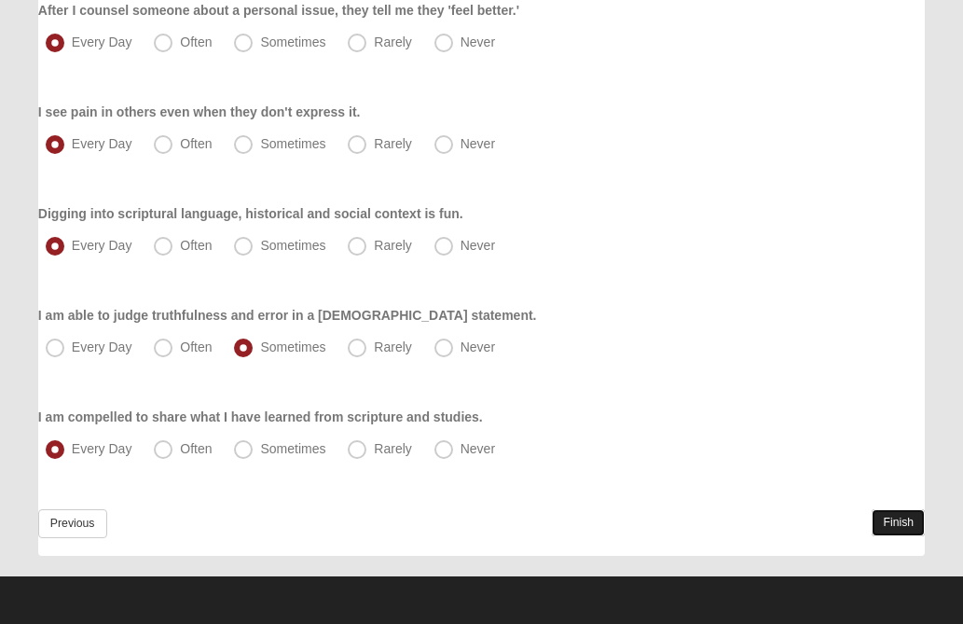
click at [900, 520] on link "Finish" at bounding box center [898, 522] width 53 height 27
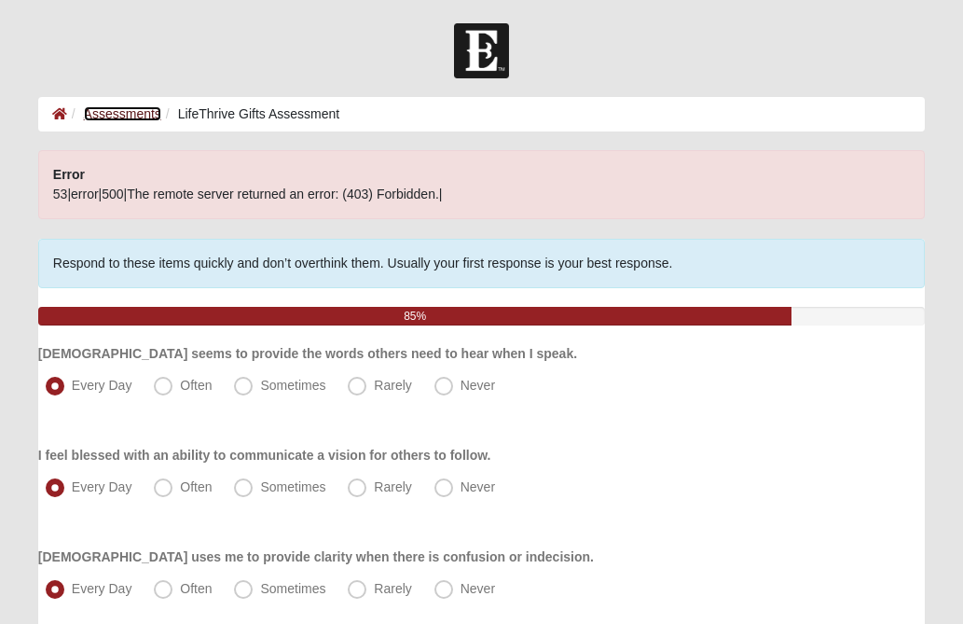
click at [123, 116] on link "Assessments" at bounding box center [122, 113] width 77 height 15
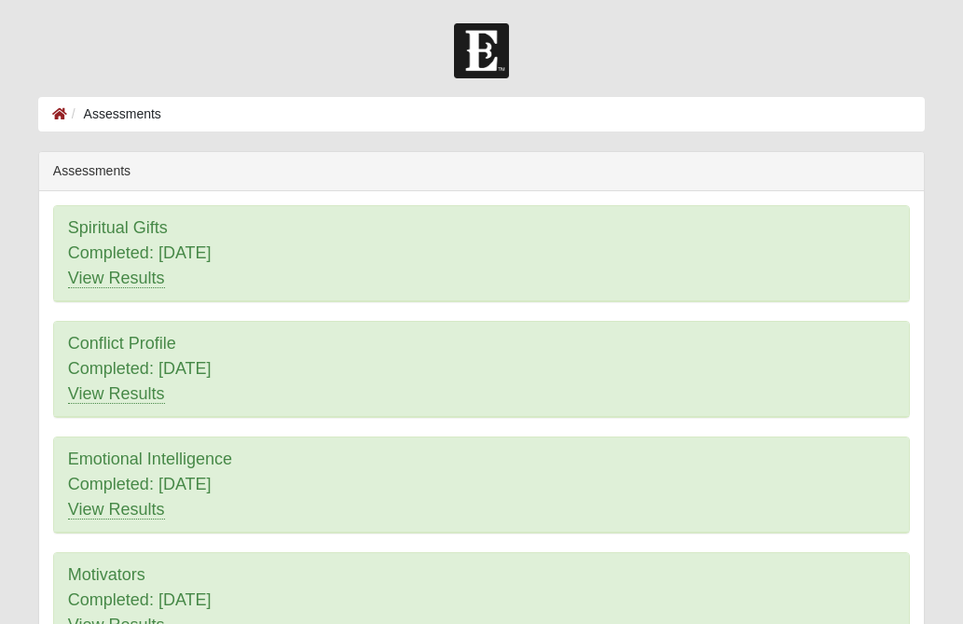
click at [15, 308] on form "Hello Priscilla My Account Log Out Assessments Assessments Error" at bounding box center [481, 502] width 963 height 959
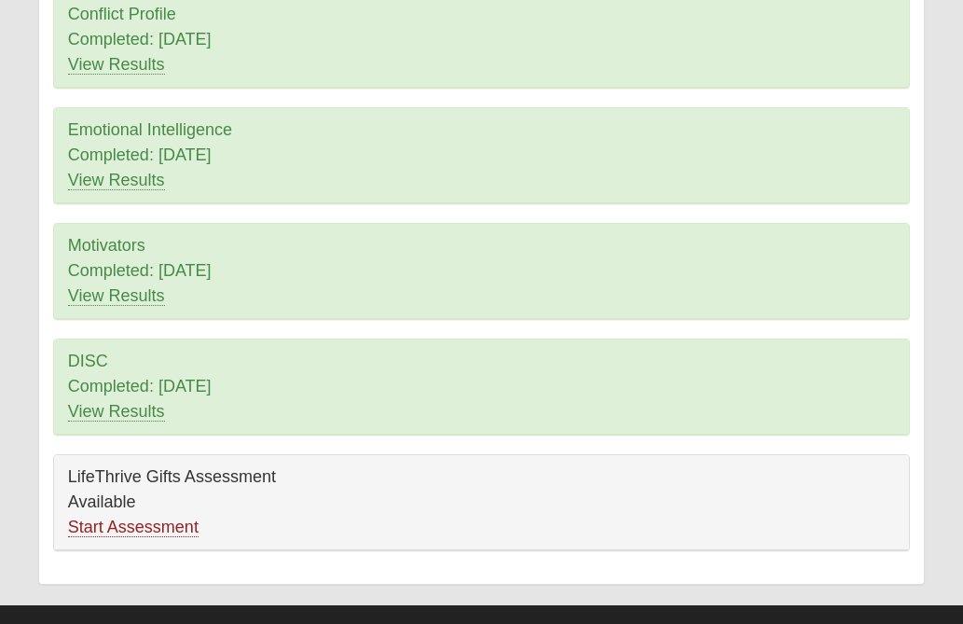
scroll to position [358, 0]
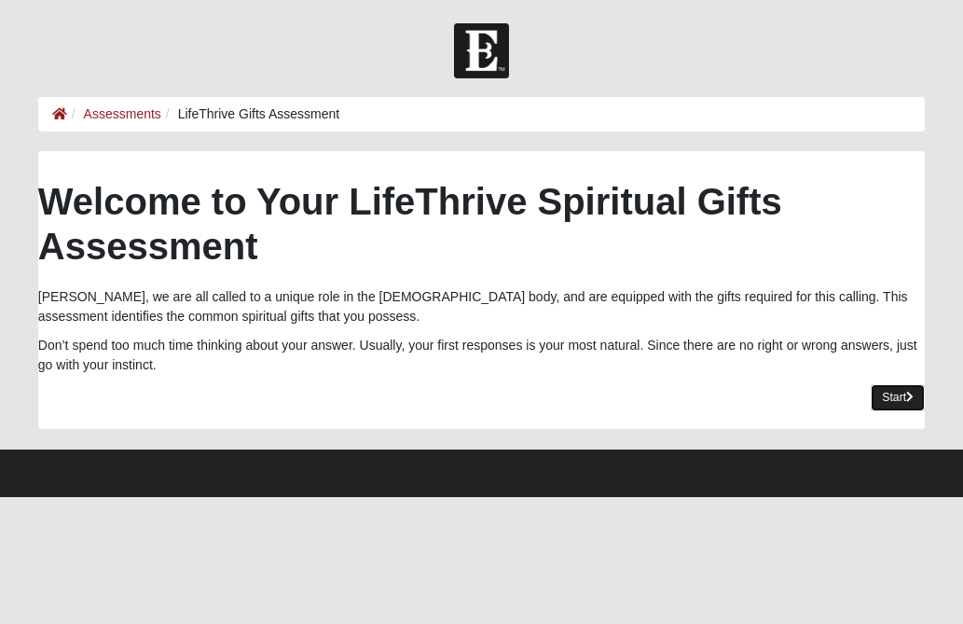
click at [892, 395] on link "Start" at bounding box center [898, 397] width 54 height 27
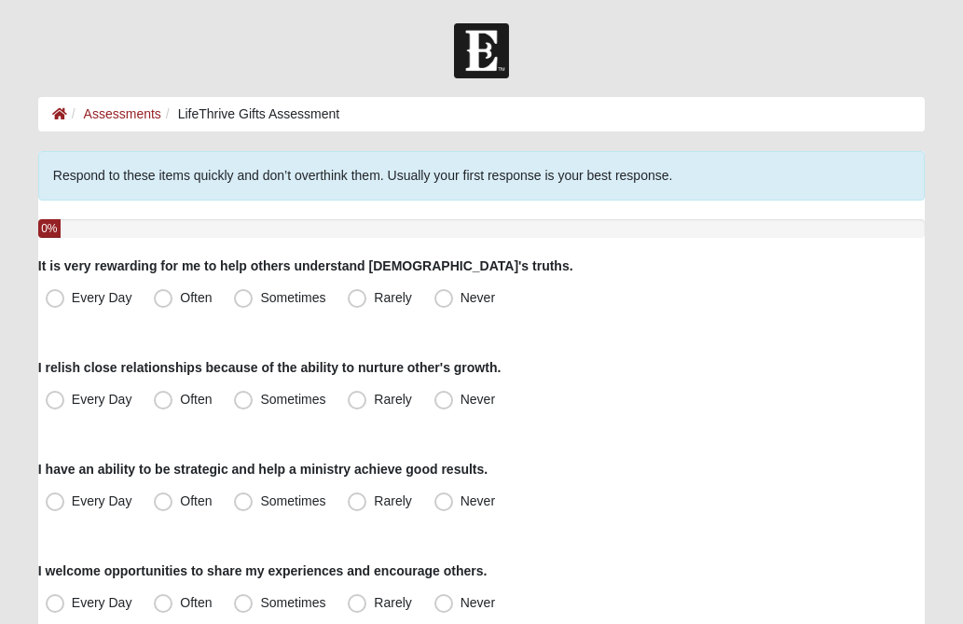
click at [904, 382] on div "I relish close relationships because of the ability to nurture other's growth. …" at bounding box center [481, 386] width 887 height 57
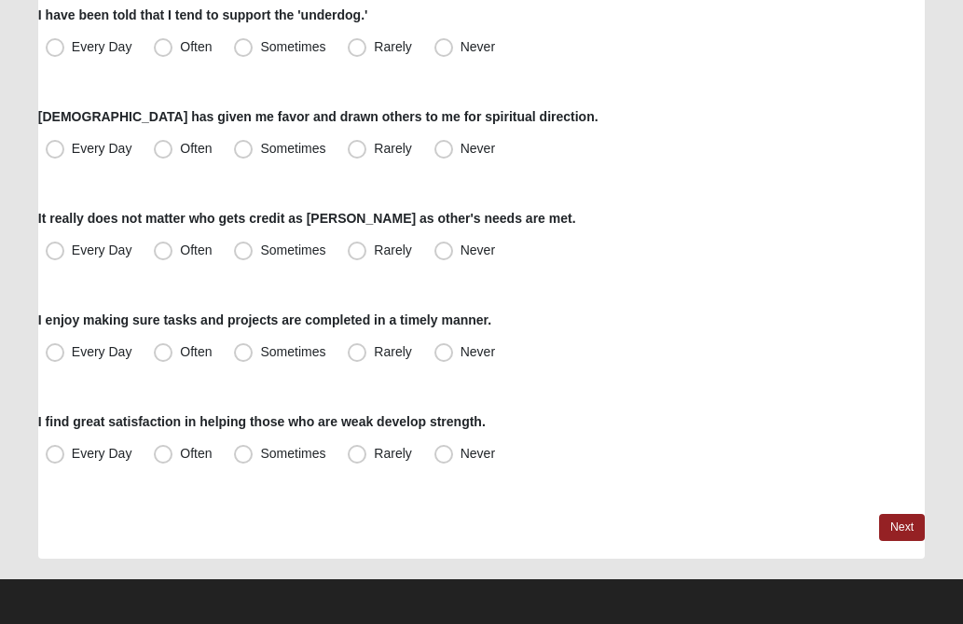
scroll to position [1473, 0]
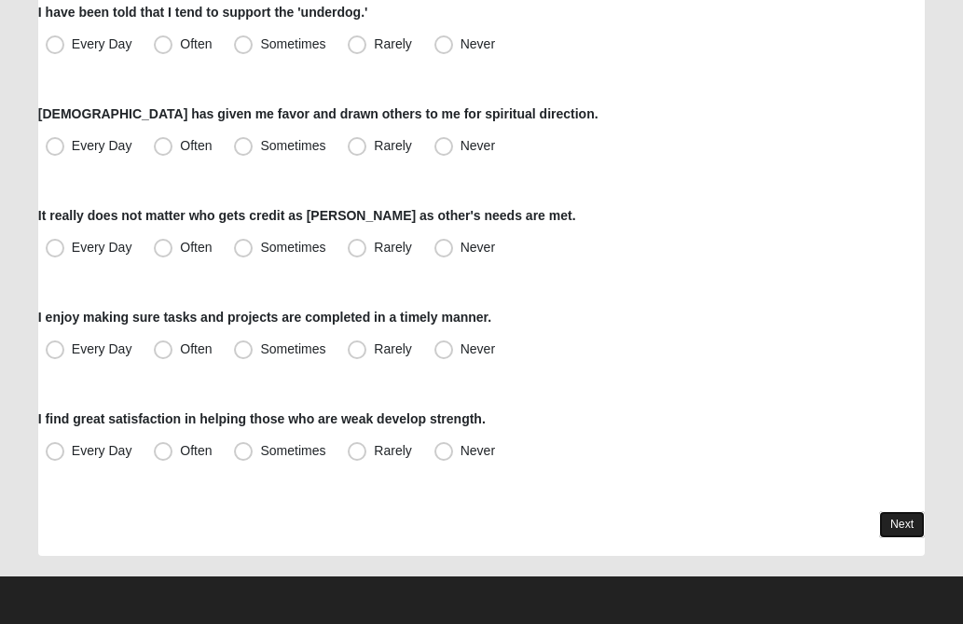
click at [893, 526] on link "Next" at bounding box center [902, 524] width 46 height 27
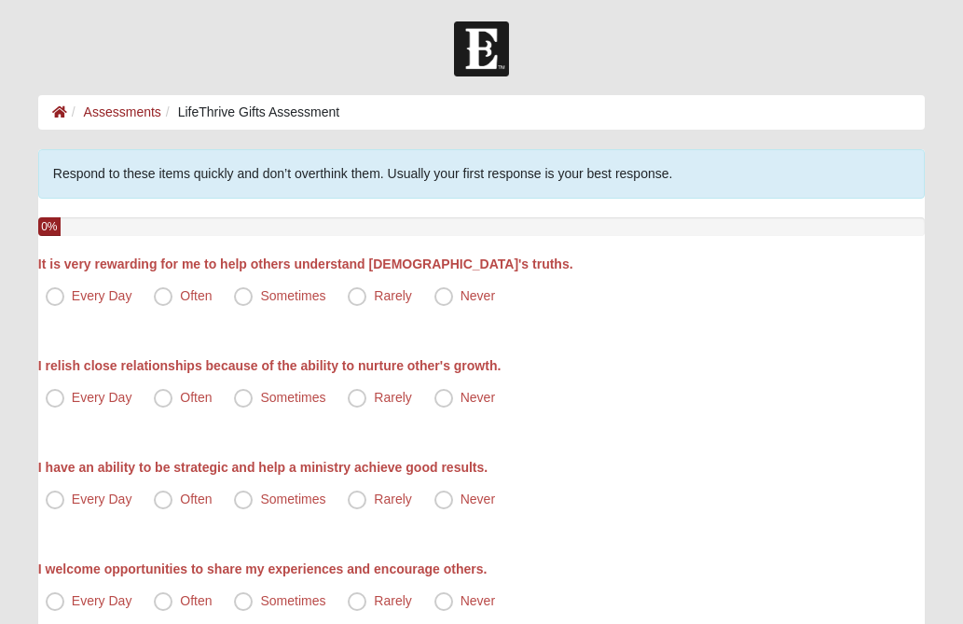
scroll to position [0, 0]
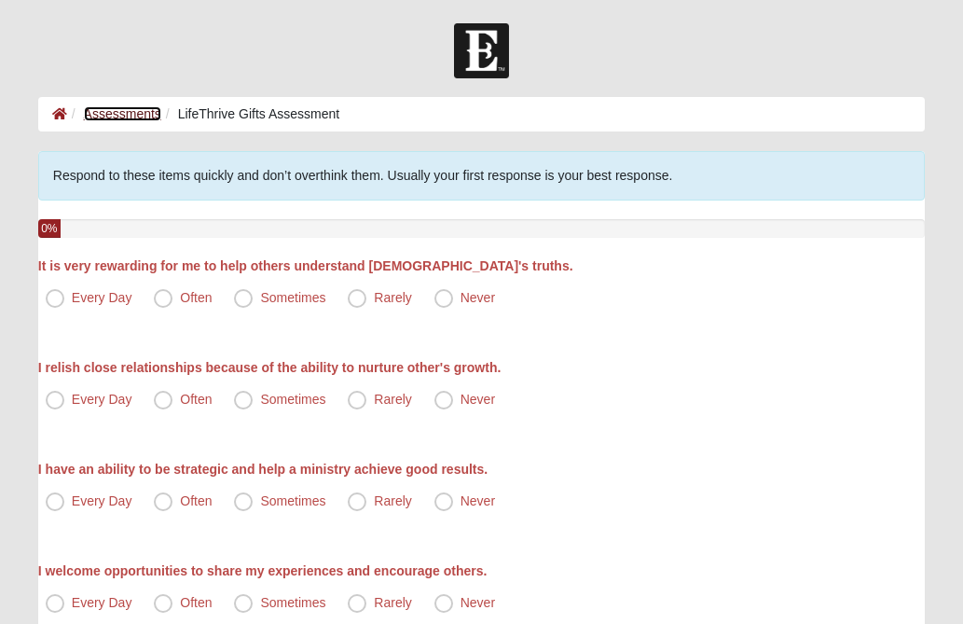
click at [132, 117] on link "Assessments" at bounding box center [122, 113] width 77 height 15
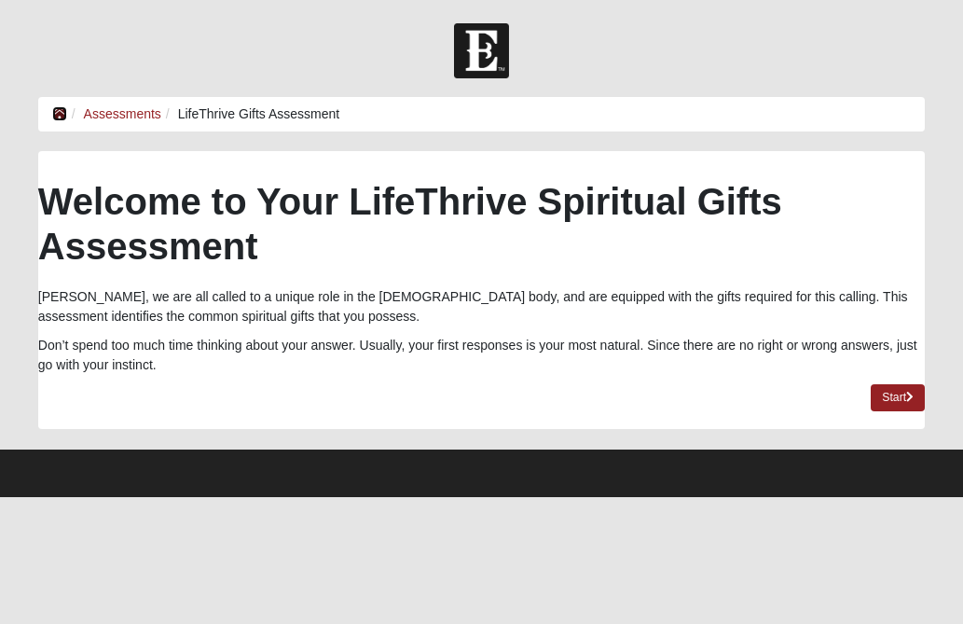
click at [60, 111] on icon at bounding box center [59, 113] width 15 height 13
